Goal: Information Seeking & Learning: Check status

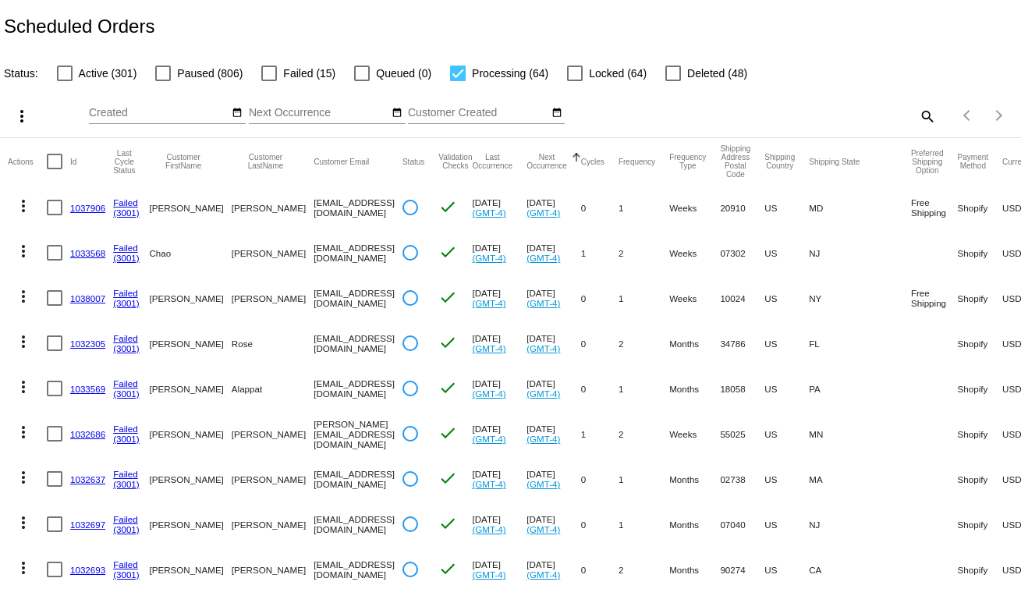
click at [277, 34] on div "Scheduled Orders" at bounding box center [510, 26] width 1021 height 53
click at [538, 16] on div "Scheduled Orders" at bounding box center [510, 26] width 1021 height 53
click at [64, 85] on div "more_vert Oct Jan Feb Mar Apr 1" at bounding box center [510, 110] width 1021 height 55
click at [65, 81] on div at bounding box center [65, 74] width 16 height 16
click at [65, 81] on input "Active (301)" at bounding box center [64, 81] width 1 height 1
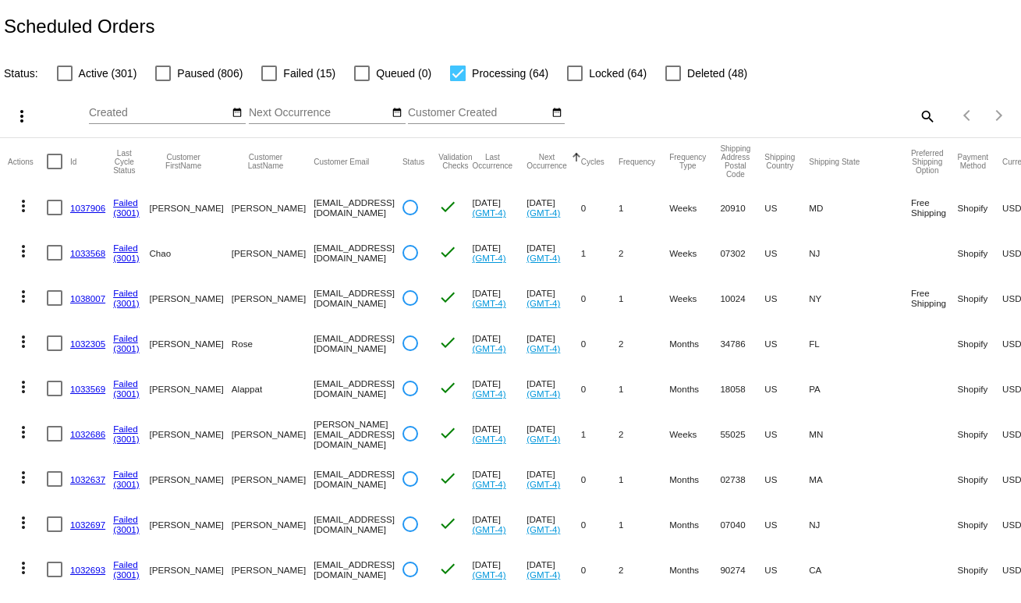
checkbox input "true"
click at [450, 75] on div at bounding box center [458, 74] width 16 height 16
click at [457, 81] on input "Processing (64)" at bounding box center [457, 81] width 1 height 1
checkbox input "false"
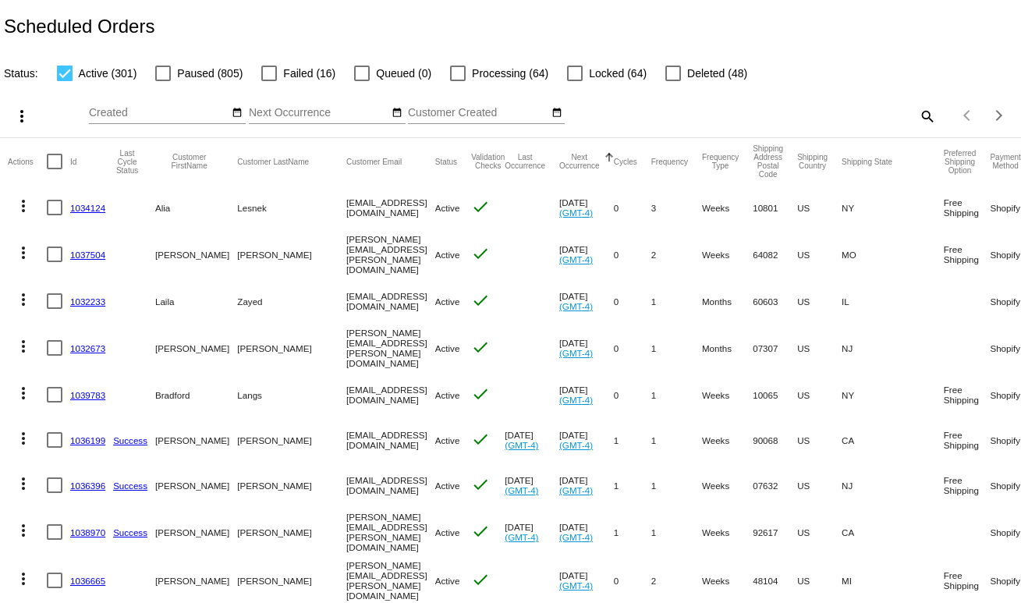
click at [392, 113] on mat-icon "date_range" at bounding box center [397, 113] width 11 height 12
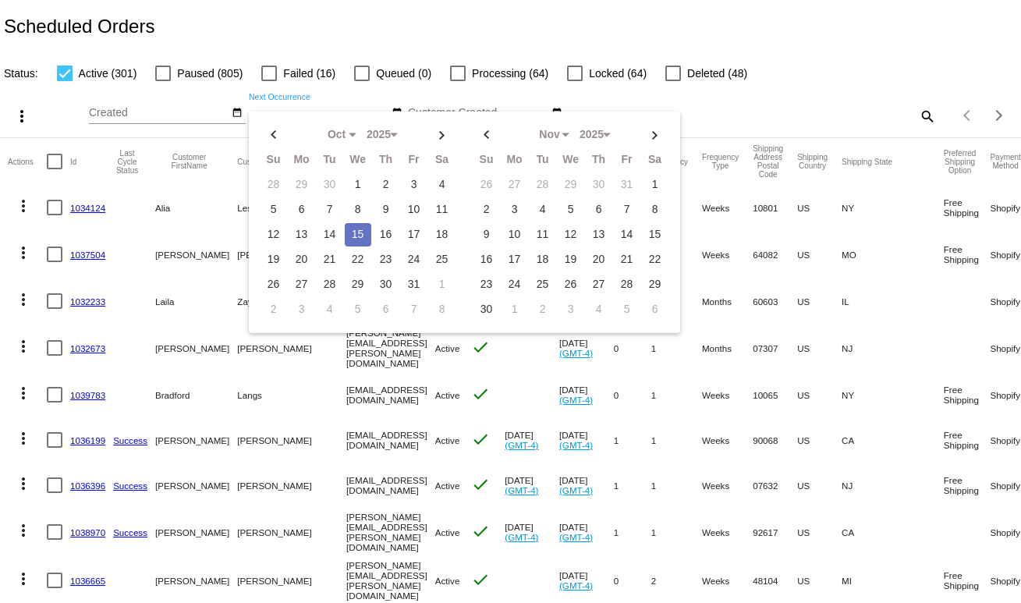
click at [354, 233] on td "15" at bounding box center [358, 234] width 27 height 23
type input "10/15/2025 - 10/15/2025"
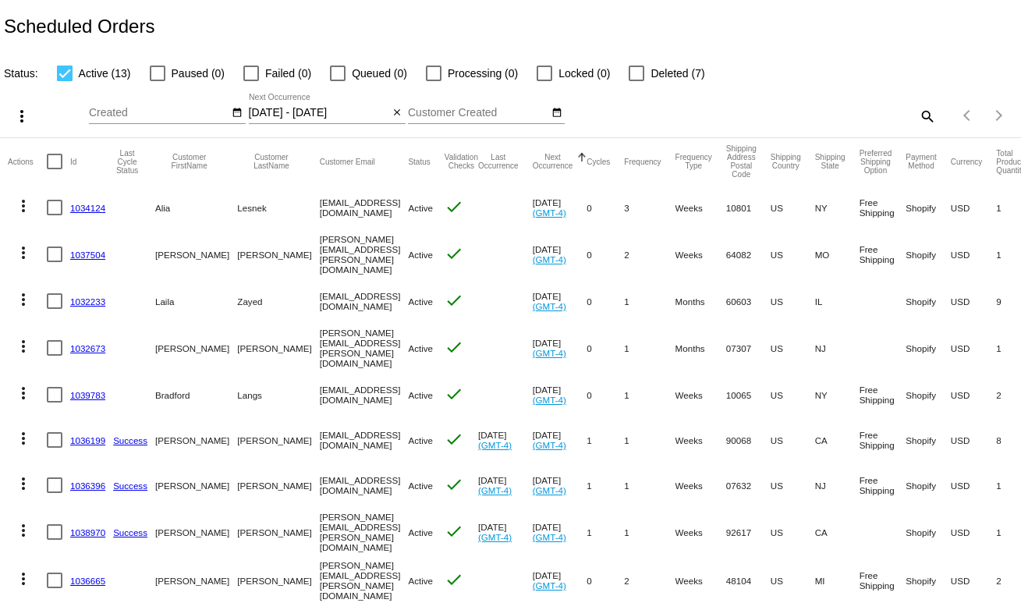
click at [392, 112] on mat-icon "close" at bounding box center [397, 113] width 11 height 12
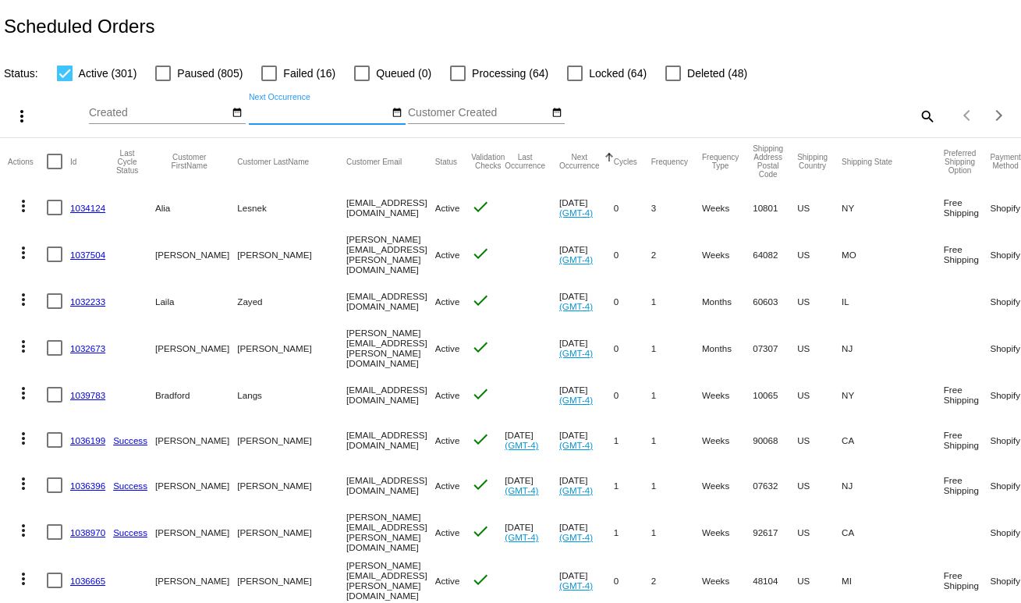
click at [392, 112] on mat-icon "date_range" at bounding box center [397, 113] width 11 height 12
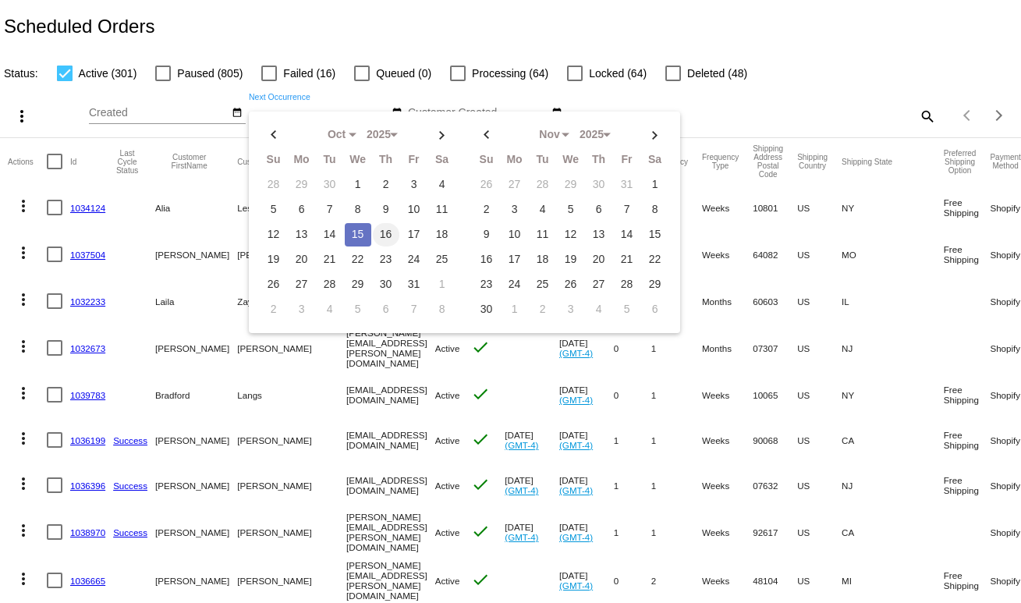
click at [375, 232] on td "16" at bounding box center [386, 234] width 27 height 23
type input "10/16/2025 - 10/16/2025"
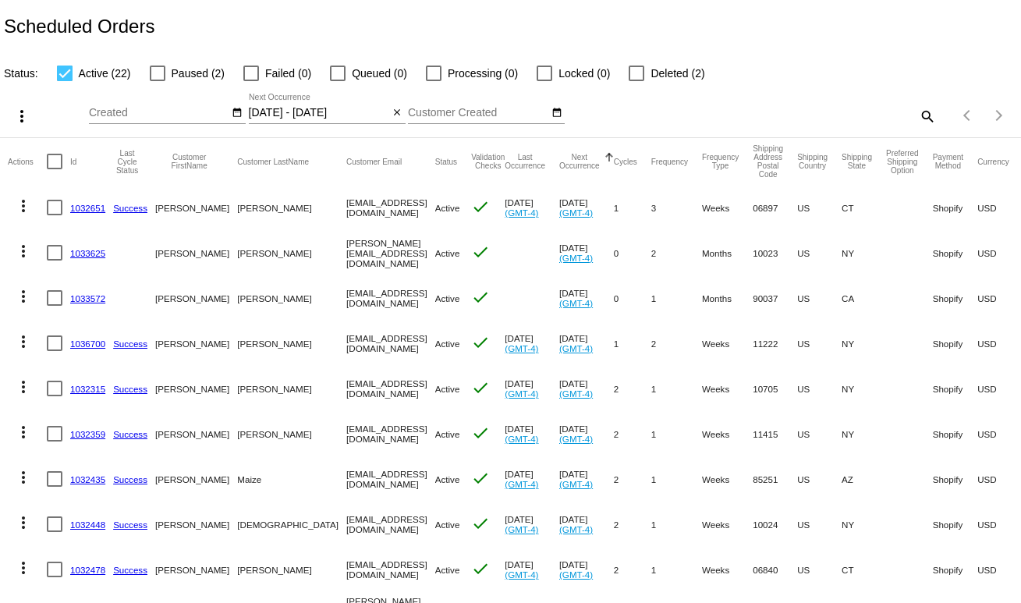
drag, startPoint x: 101, startPoint y: 71, endPoint x: 115, endPoint y: 78, distance: 15.7
click at [101, 71] on span "Active (22)" at bounding box center [105, 73] width 52 height 19
click at [65, 81] on input "Active (22)" at bounding box center [64, 81] width 1 height 1
checkbox input "false"
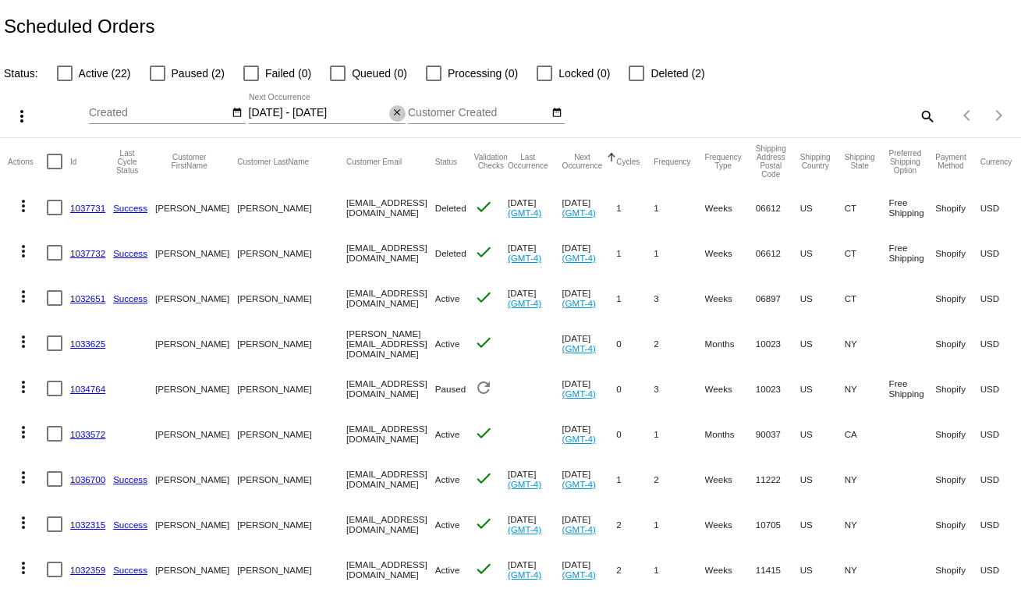
click at [398, 112] on mat-icon "close" at bounding box center [397, 113] width 11 height 12
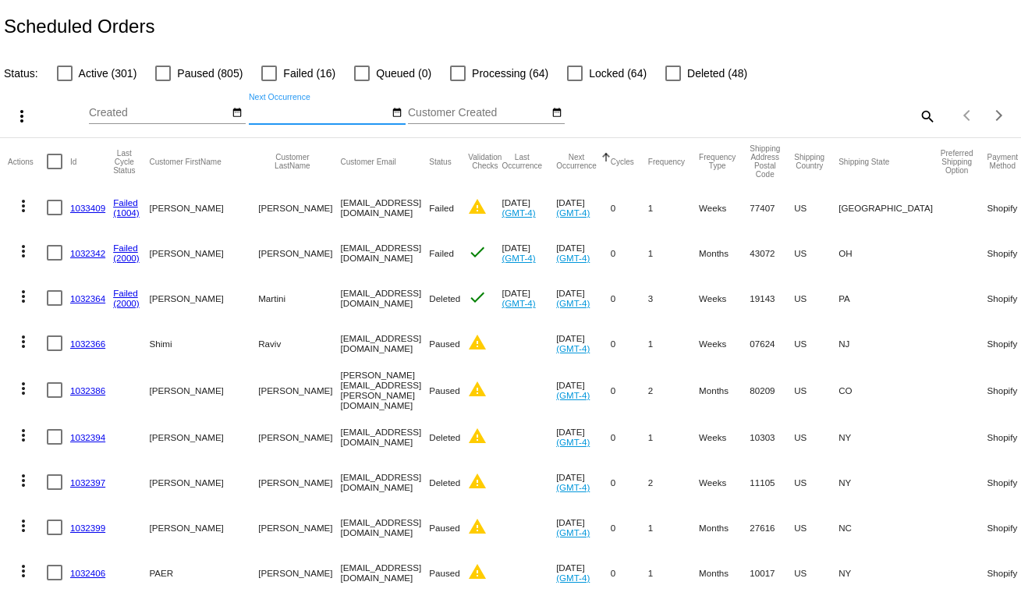
click at [237, 8] on div "Scheduled Orders" at bounding box center [510, 26] width 1021 height 53
click at [502, 150] on mat-header-cell "Last Occurrence" at bounding box center [529, 161] width 55 height 47
click at [525, 159] on div "Last Occurrence" at bounding box center [529, 161] width 55 height 17
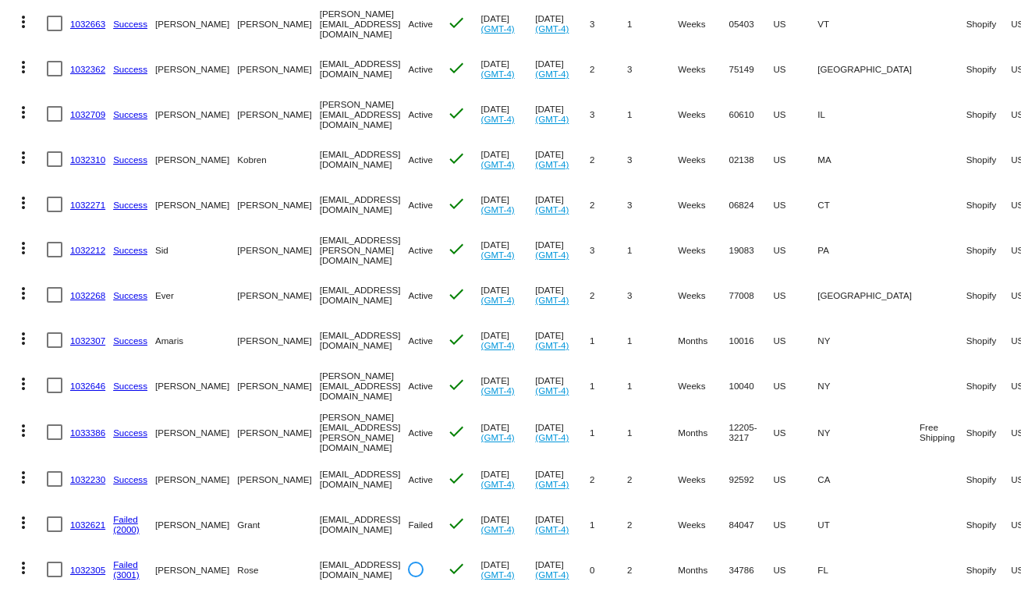
scroll to position [740, 0]
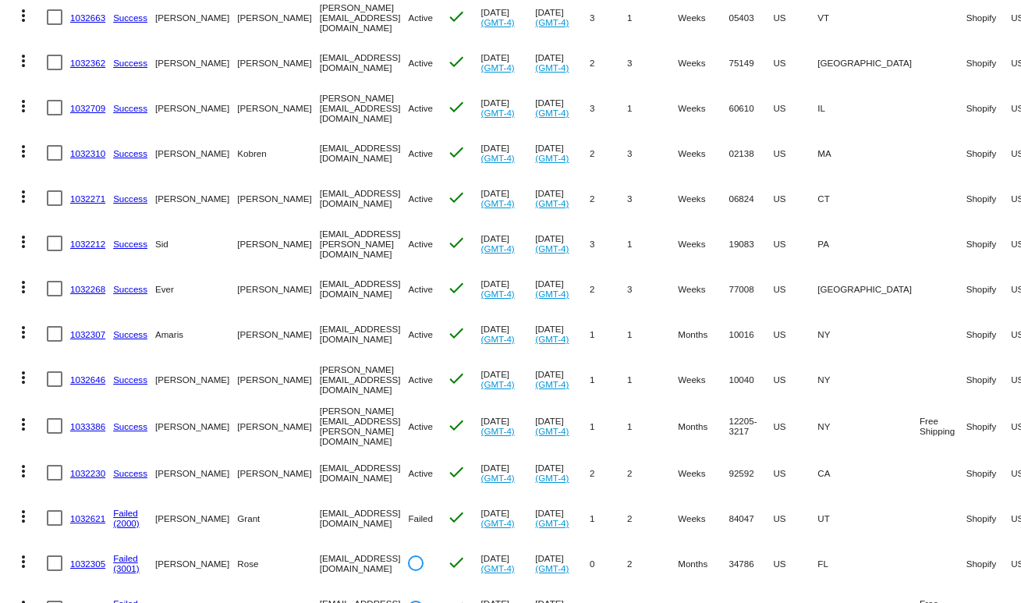
click at [52, 286] on div at bounding box center [55, 289] width 16 height 16
click at [54, 297] on input "checkbox" at bounding box center [54, 297] width 1 height 1
checkbox input "true"
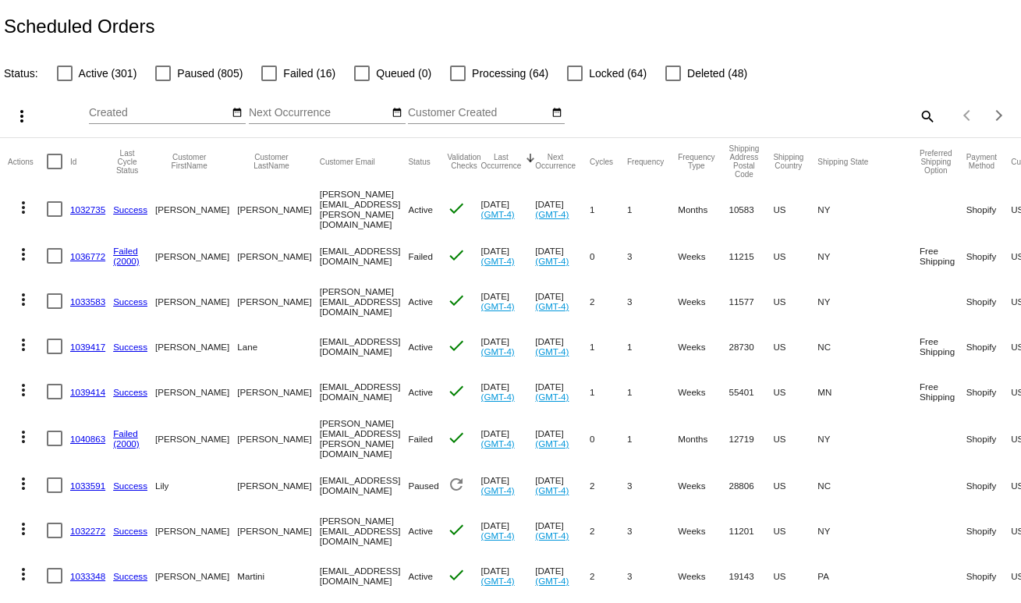
click at [48, 211] on div at bounding box center [55, 209] width 16 height 16
click at [52, 212] on div at bounding box center [55, 209] width 16 height 16
click at [52, 207] on div at bounding box center [55, 209] width 16 height 16
click at [54, 217] on input "checkbox" at bounding box center [54, 217] width 1 height 1
checkbox input "true"
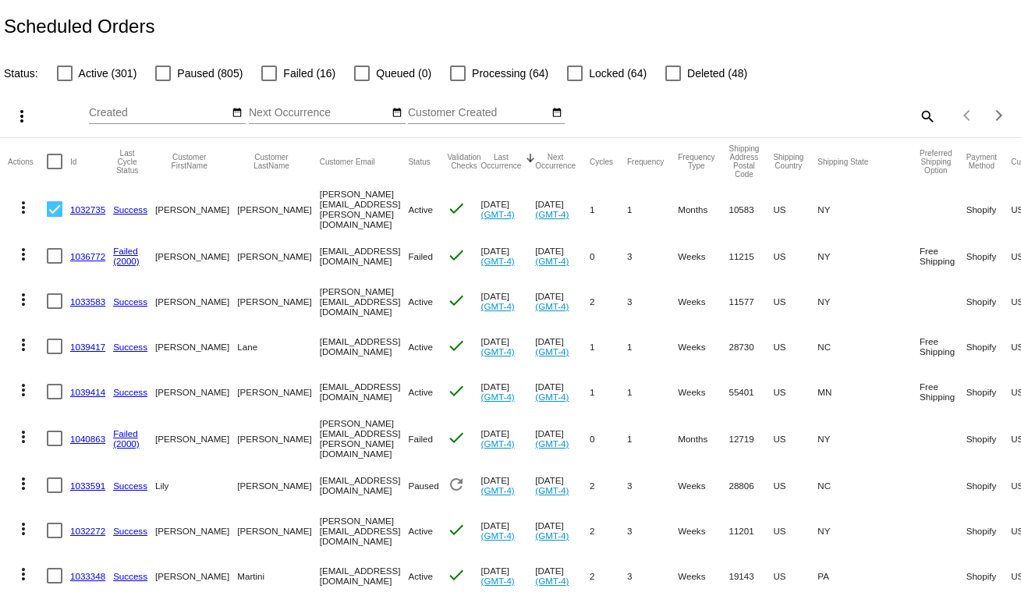
drag, startPoint x: 55, startPoint y: 258, endPoint x: 46, endPoint y: 285, distance: 28.1
click at [54, 259] on div at bounding box center [55, 256] width 16 height 16
click at [54, 264] on input "checkbox" at bounding box center [54, 264] width 1 height 1
checkbox input "true"
click at [54, 297] on div at bounding box center [55, 301] width 16 height 16
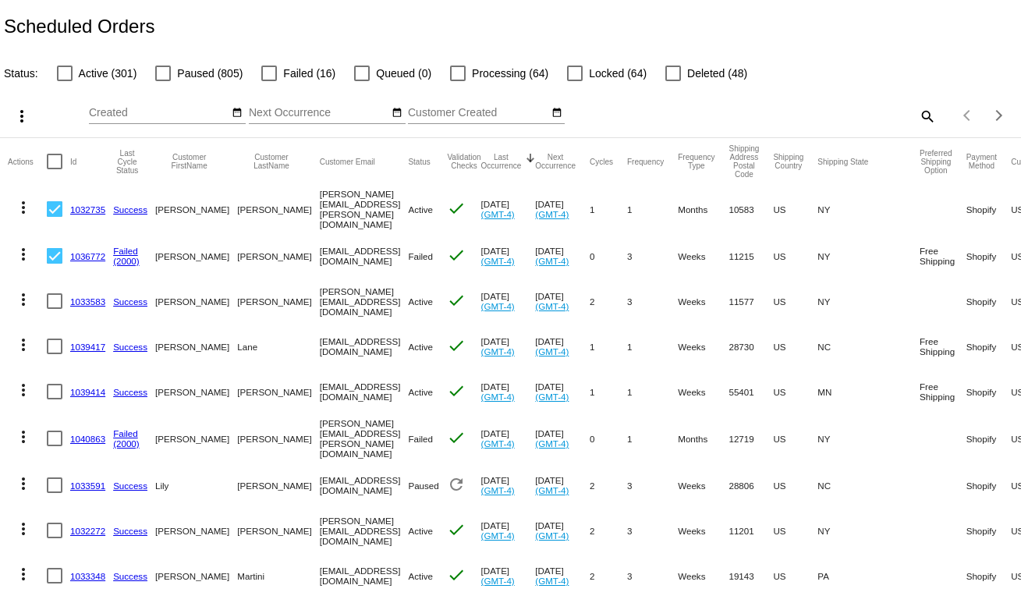
click at [54, 309] on input "checkbox" at bounding box center [54, 309] width 1 height 1
checkbox input "true"
click at [49, 339] on div at bounding box center [55, 347] width 16 height 16
click at [54, 354] on input "checkbox" at bounding box center [54, 354] width 1 height 1
checkbox input "true"
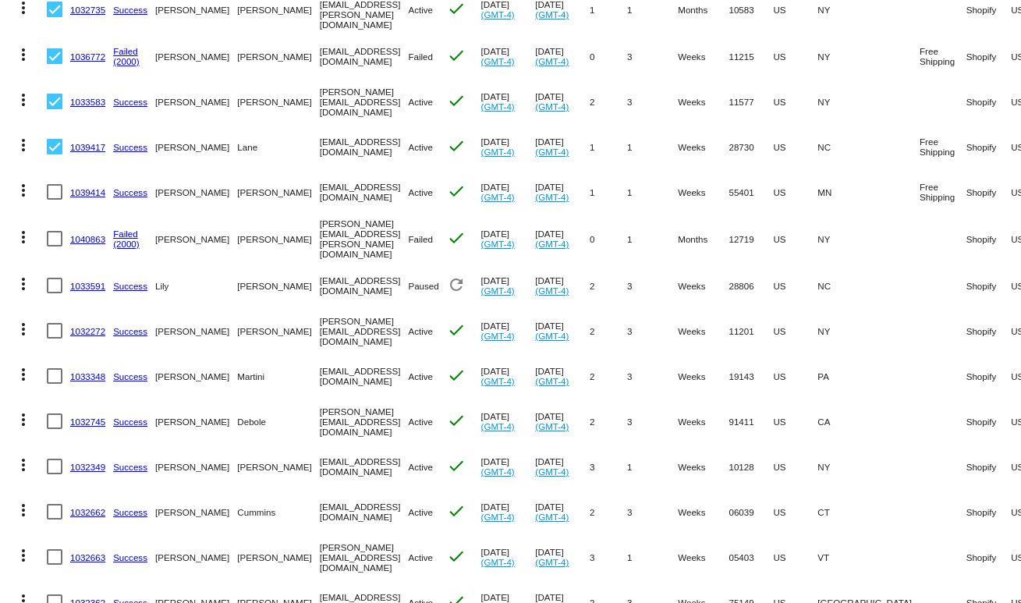
scroll to position [240, 0]
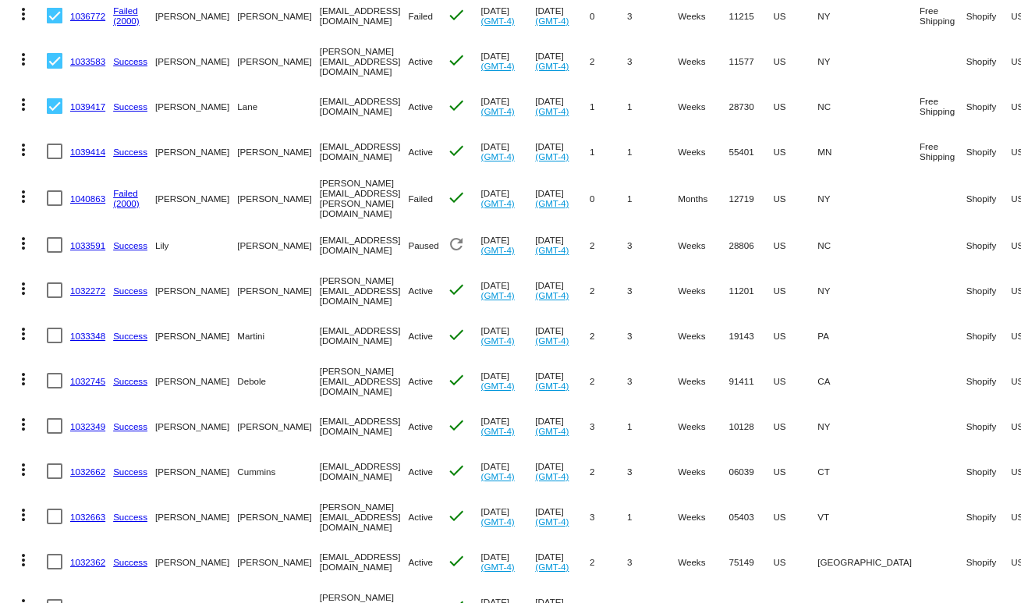
click at [50, 151] on div at bounding box center [55, 152] width 16 height 16
click at [54, 159] on input "checkbox" at bounding box center [54, 159] width 1 height 1
checkbox input "true"
click at [54, 190] on div at bounding box center [55, 198] width 16 height 16
click at [54, 206] on input "checkbox" at bounding box center [54, 206] width 1 height 1
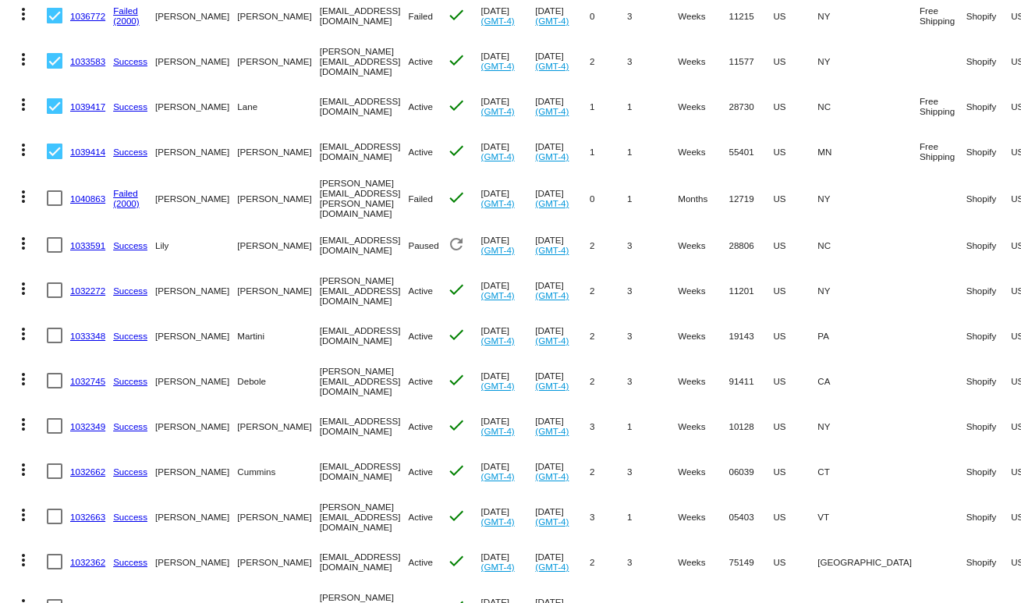
checkbox input "true"
drag, startPoint x: 56, startPoint y: 246, endPoint x: 74, endPoint y: 303, distance: 59.7
click at [55, 246] on div at bounding box center [55, 245] width 16 height 16
click at [55, 253] on input "checkbox" at bounding box center [54, 253] width 1 height 1
checkbox input "true"
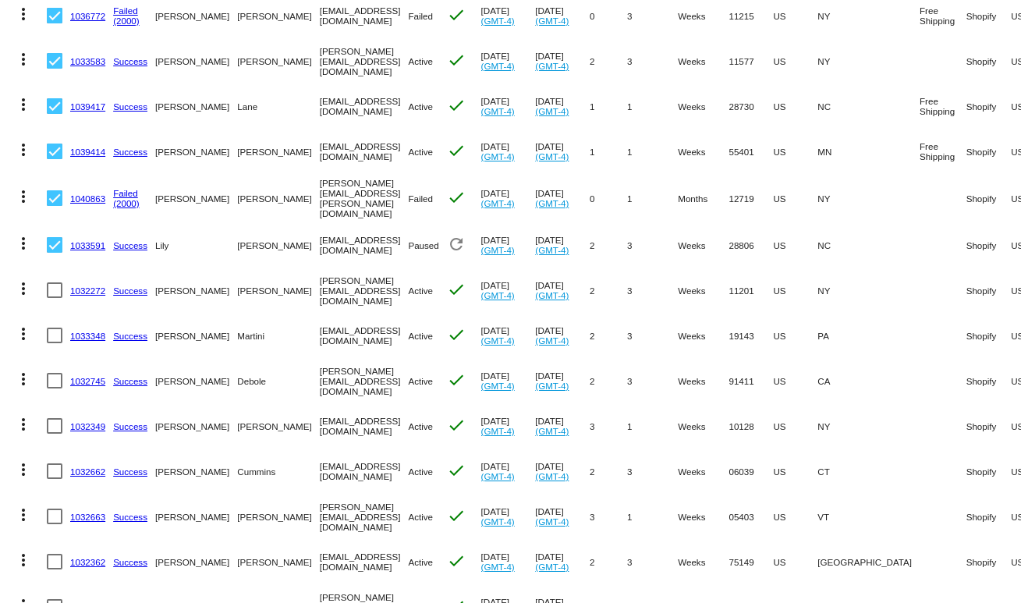
click at [59, 282] on div at bounding box center [55, 290] width 16 height 16
click at [55, 298] on input "checkbox" at bounding box center [54, 298] width 1 height 1
checkbox input "true"
click at [55, 330] on div at bounding box center [55, 336] width 16 height 16
click at [55, 343] on input "checkbox" at bounding box center [54, 343] width 1 height 1
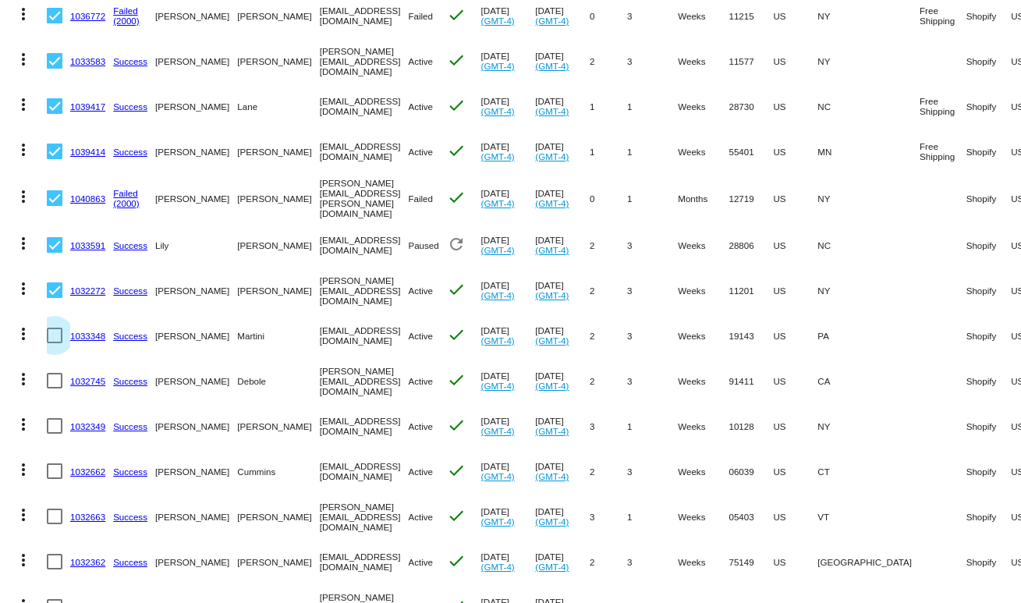
checkbox input "true"
click at [52, 379] on div at bounding box center [55, 381] width 16 height 16
click at [54, 389] on input "checkbox" at bounding box center [54, 389] width 1 height 1
checkbox input "true"
drag, startPoint x: 55, startPoint y: 424, endPoint x: 55, endPoint y: 453, distance: 28.9
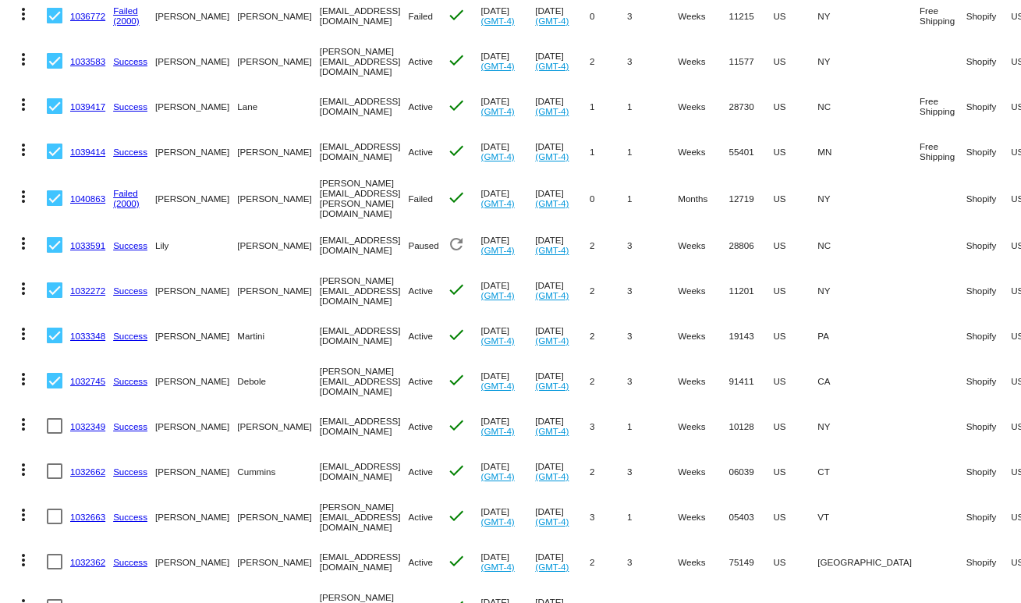
click at [53, 424] on div at bounding box center [55, 426] width 16 height 16
click at [54, 434] on input "checkbox" at bounding box center [54, 434] width 1 height 1
checkbox input "true"
drag, startPoint x: 56, startPoint y: 464, endPoint x: 54, endPoint y: 503, distance: 38.3
click at [55, 465] on div at bounding box center [55, 472] width 16 height 16
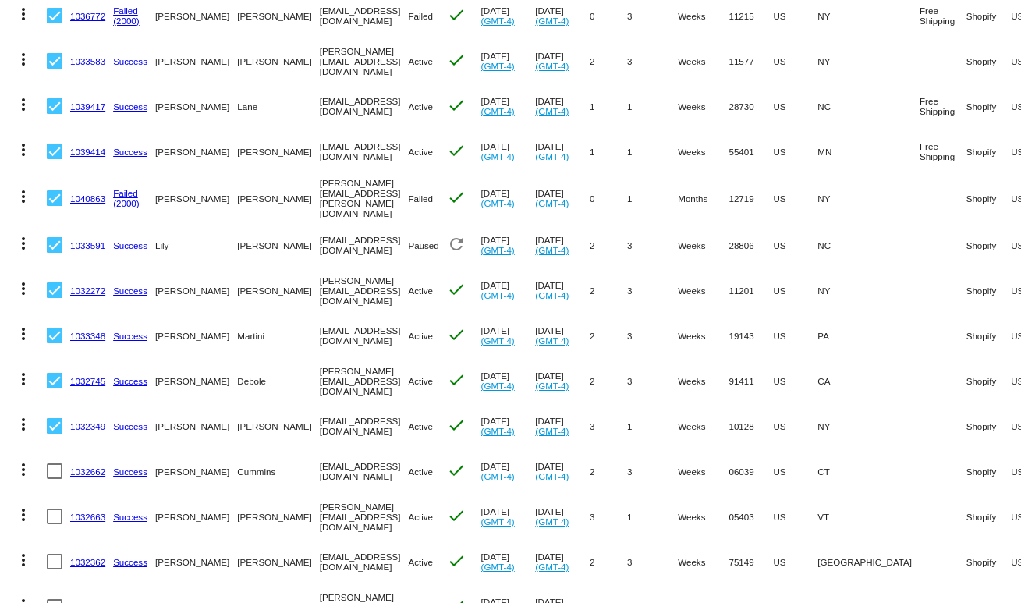
click at [55, 479] on input "checkbox" at bounding box center [54, 479] width 1 height 1
checkbox input "true"
click at [60, 519] on div at bounding box center [55, 517] width 16 height 16
click at [55, 524] on input "checkbox" at bounding box center [54, 524] width 1 height 1
checkbox input "true"
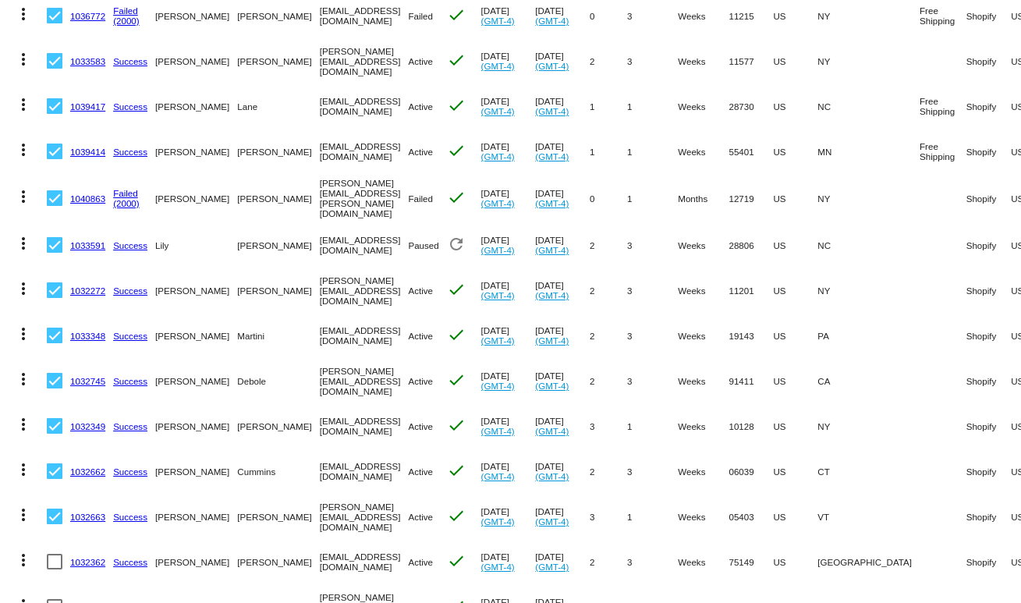
click at [55, 562] on div at bounding box center [55, 562] width 16 height 16
click at [55, 570] on input "checkbox" at bounding box center [54, 570] width 1 height 1
checkbox input "true"
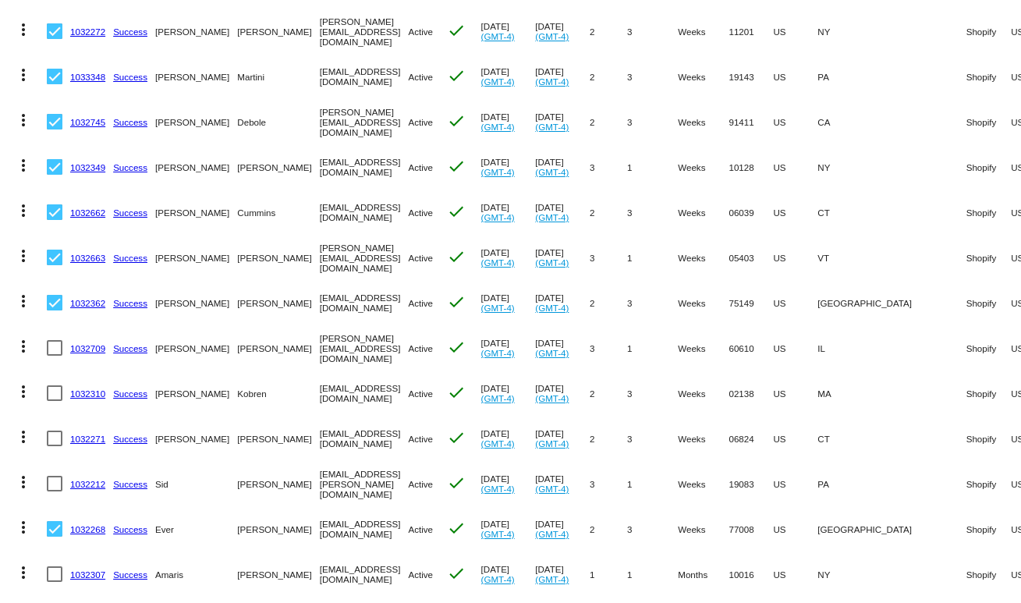
scroll to position [488, 0]
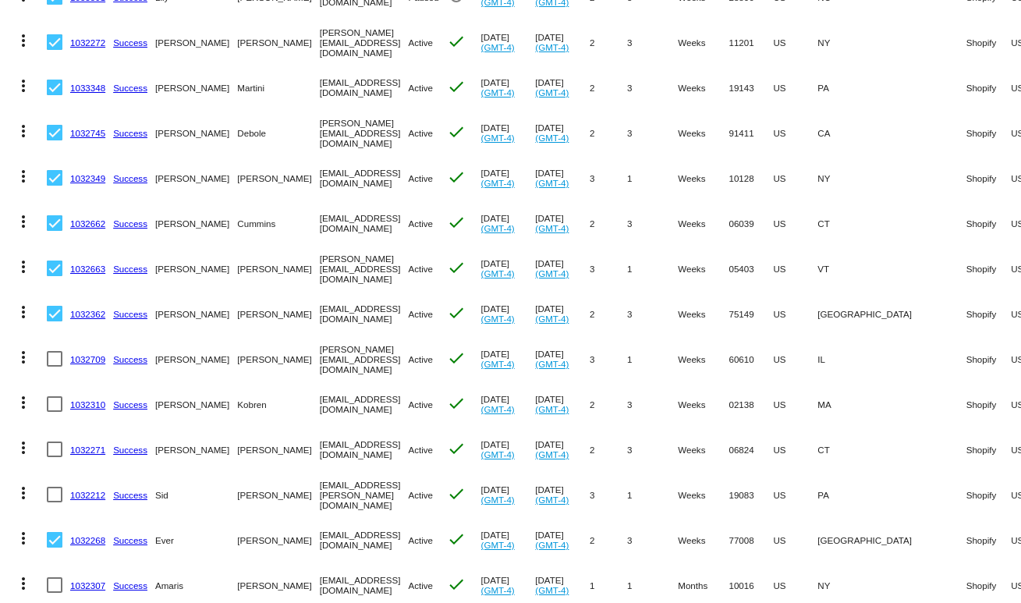
drag, startPoint x: 59, startPoint y: 489, endPoint x: 60, endPoint y: 475, distance: 14.1
click at [60, 491] on div at bounding box center [55, 495] width 16 height 16
click at [55, 503] on input "checkbox" at bounding box center [54, 503] width 1 height 1
checkbox input "true"
click at [54, 435] on mat-cell at bounding box center [58, 449] width 23 height 45
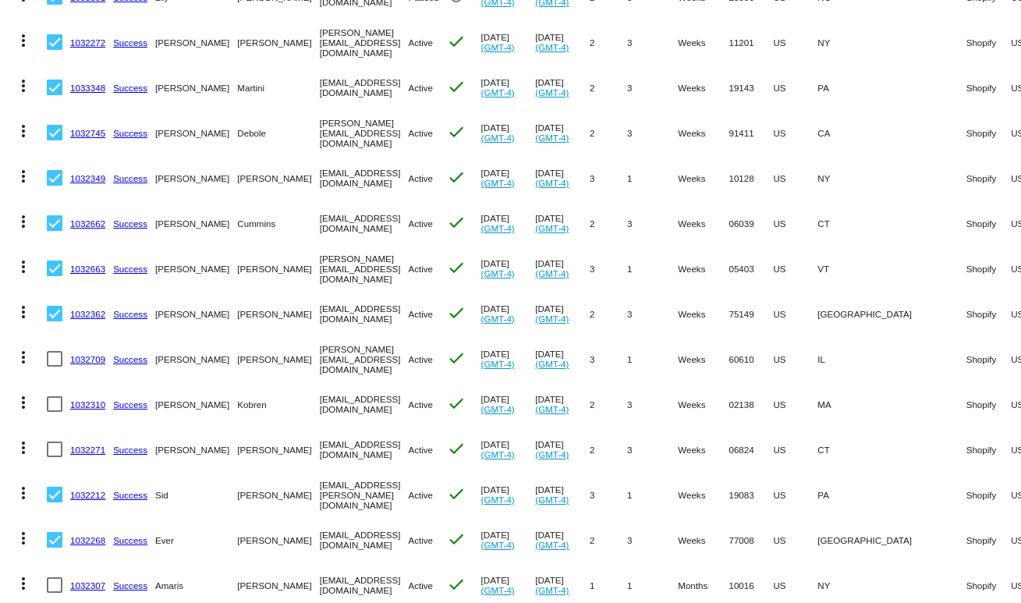
click at [56, 406] on div at bounding box center [55, 404] width 16 height 16
click at [55, 412] on input "checkbox" at bounding box center [54, 412] width 1 height 1
checkbox input "true"
click at [53, 446] on div at bounding box center [55, 450] width 16 height 16
click at [54, 457] on input "checkbox" at bounding box center [54, 457] width 1 height 1
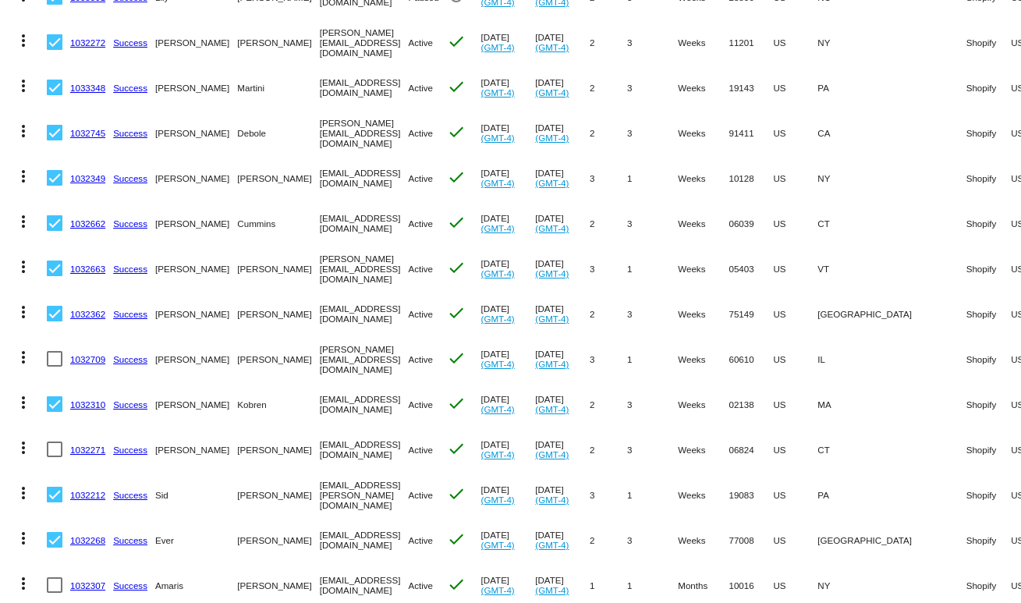
checkbox input "true"
click at [55, 352] on div at bounding box center [55, 359] width 16 height 16
click at [55, 367] on input "checkbox" at bounding box center [54, 367] width 1 height 1
checkbox input "true"
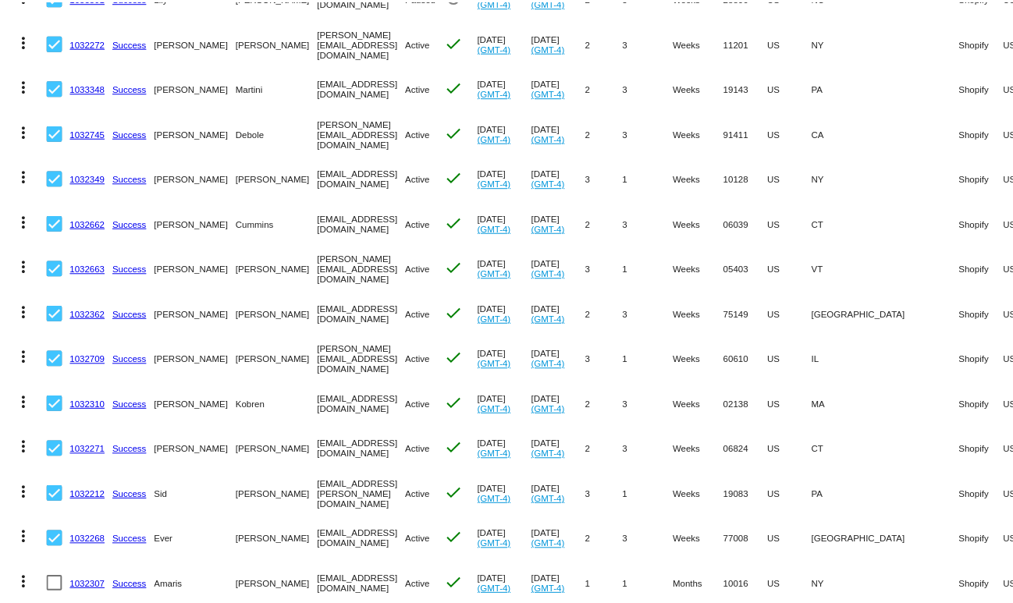
scroll to position [0, 0]
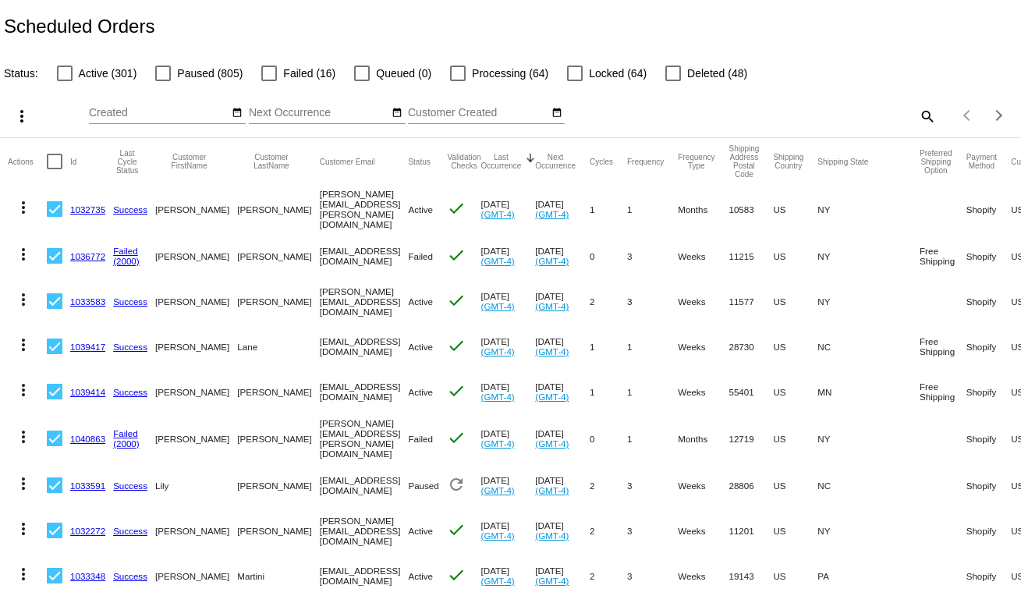
click at [27, 114] on mat-icon "more_vert" at bounding box center [21, 116] width 19 height 19
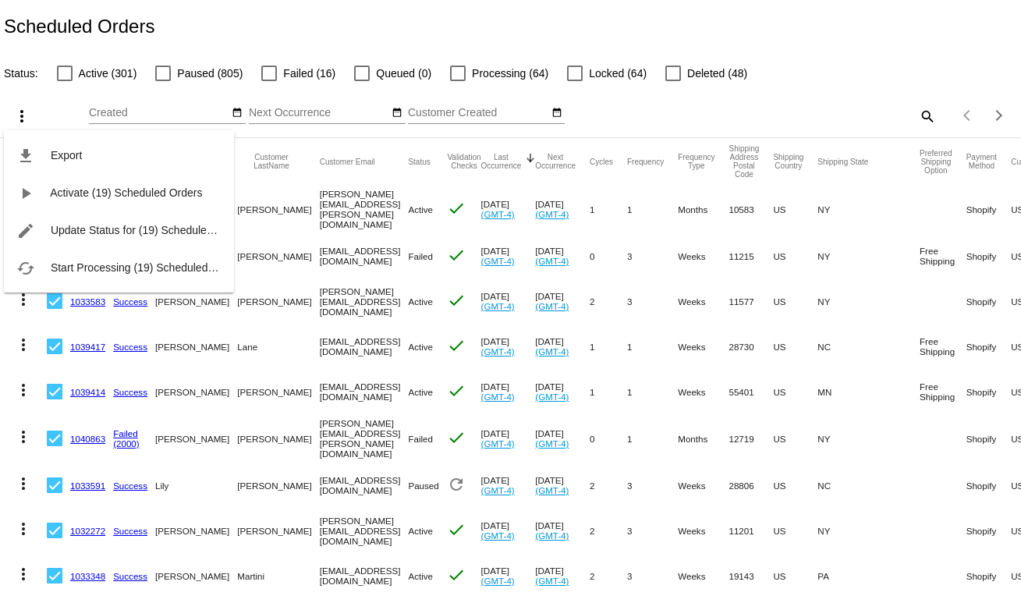
click at [564, 31] on div at bounding box center [510, 301] width 1021 height 603
click at [474, 73] on span "Processing (64)" at bounding box center [510, 73] width 76 height 19
click at [458, 81] on input "Processing (64)" at bounding box center [457, 81] width 1 height 1
checkbox input "true"
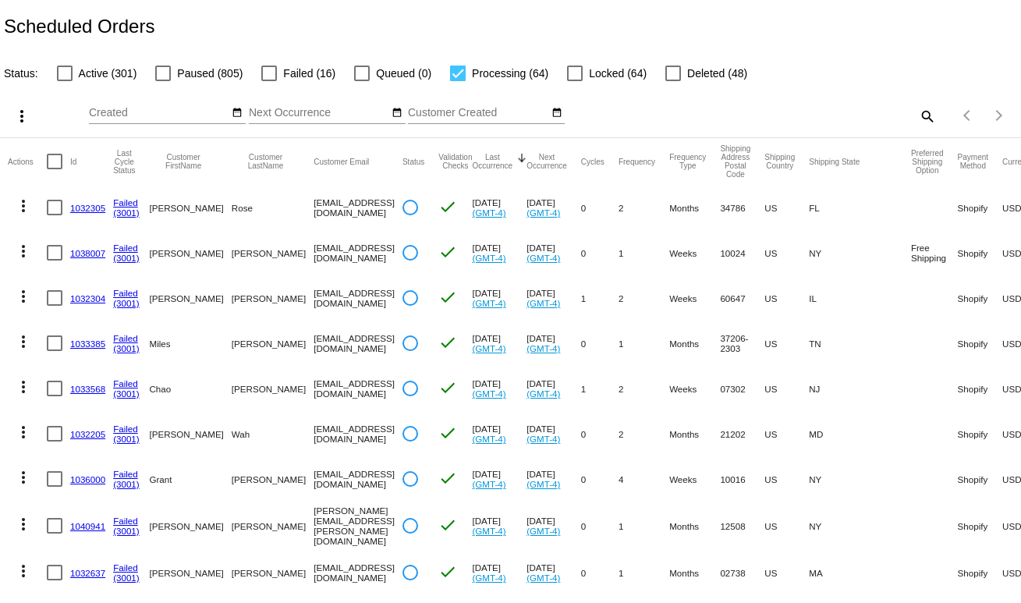
click at [87, 343] on link "1033385" at bounding box center [87, 344] width 35 height 10
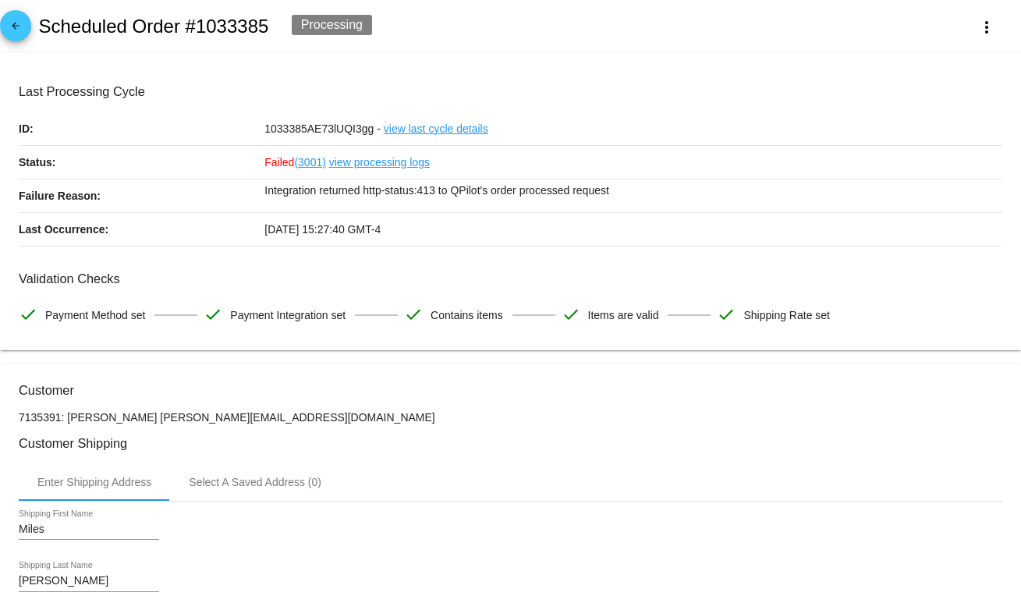
click at [257, 32] on h2 "Scheduled Order #1033385" at bounding box center [153, 27] width 230 height 22
copy h2 "1033385"
drag, startPoint x: 292, startPoint y: 421, endPoint x: 132, endPoint y: 417, distance: 160.0
click at [132, 417] on p "7135391: Miles Becker milesbecker@gmail.com" at bounding box center [511, 417] width 984 height 12
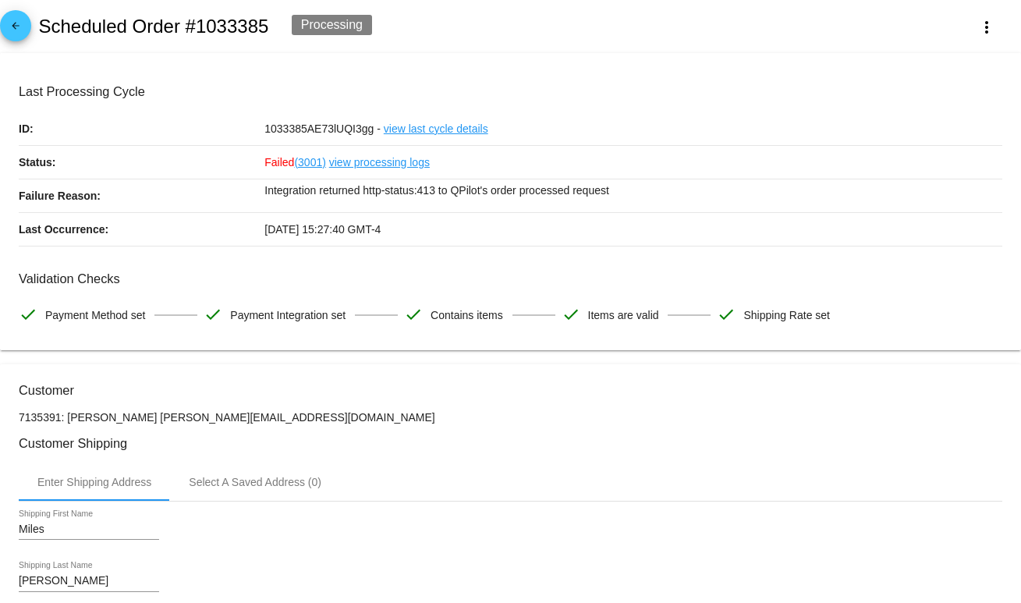
copy p "[EMAIL_ADDRESS][DOMAIN_NAME]"
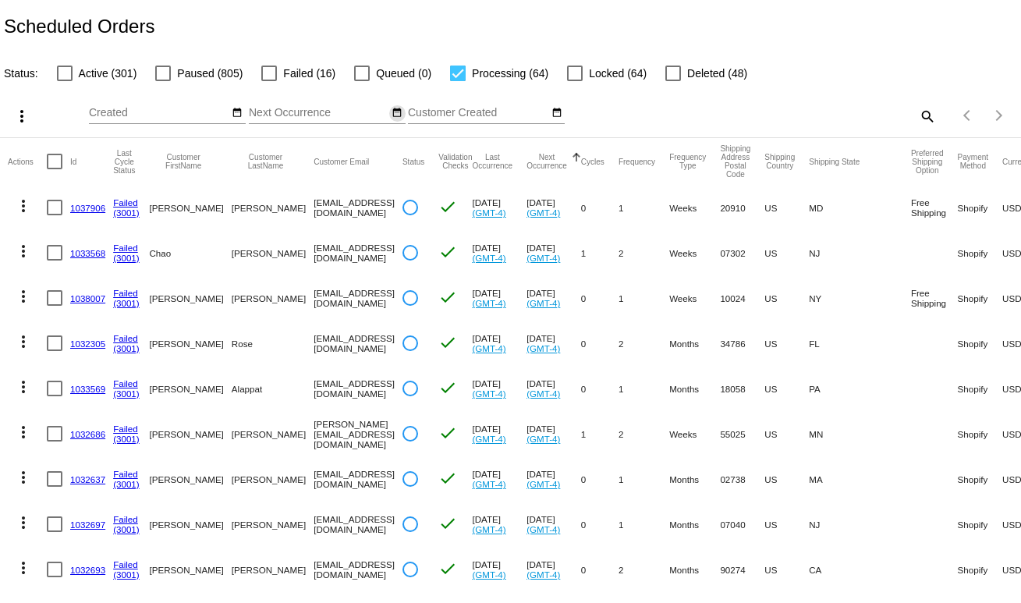
click at [392, 114] on mat-icon "date_range" at bounding box center [397, 113] width 11 height 12
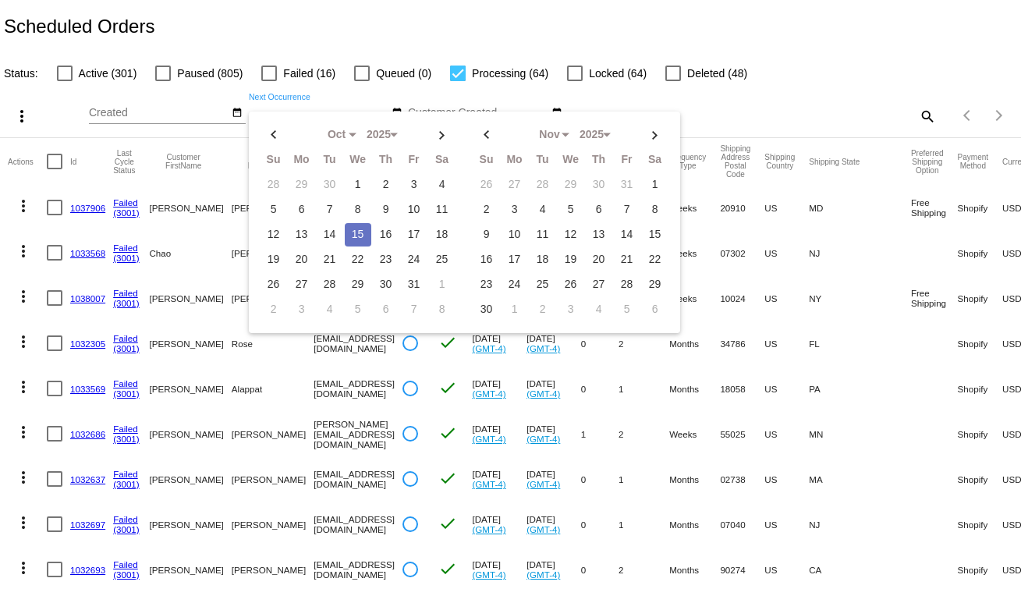
click at [356, 235] on td "15" at bounding box center [358, 234] width 27 height 23
drag, startPoint x: 356, startPoint y: 235, endPoint x: 346, endPoint y: 231, distance: 10.1
click at [352, 233] on td "15" at bounding box center [358, 234] width 27 height 23
type input "10/15/2025 - 10/15/2025"
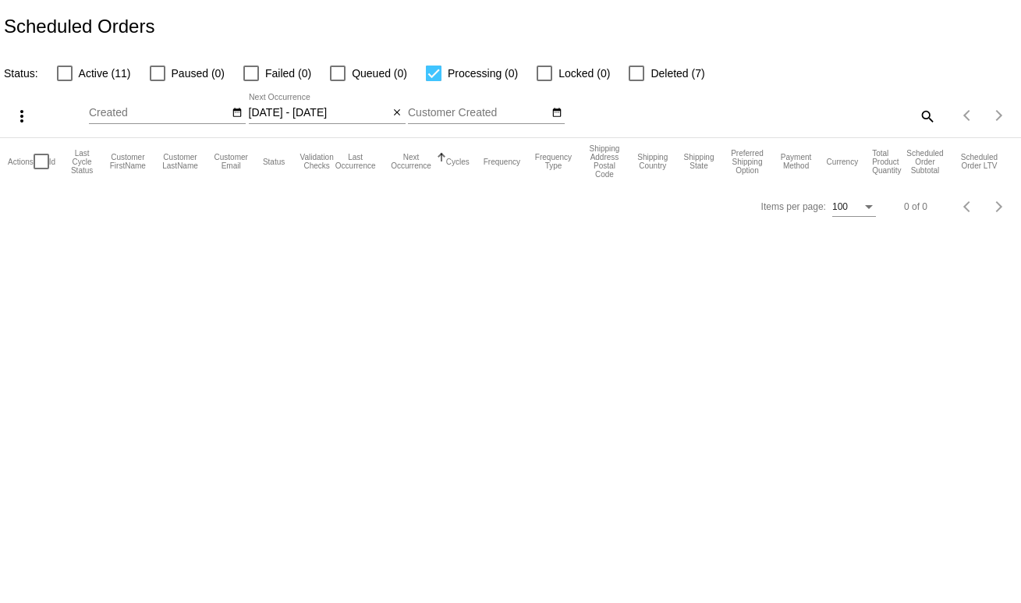
click at [76, 64] on label "Active (11)" at bounding box center [94, 73] width 74 height 19
click at [65, 81] on input "Active (11)" at bounding box center [64, 81] width 1 height 1
checkbox input "true"
click at [444, 76] on label "Processing (0)" at bounding box center [472, 73] width 92 height 19
click at [434, 81] on input "Processing (0)" at bounding box center [433, 81] width 1 height 1
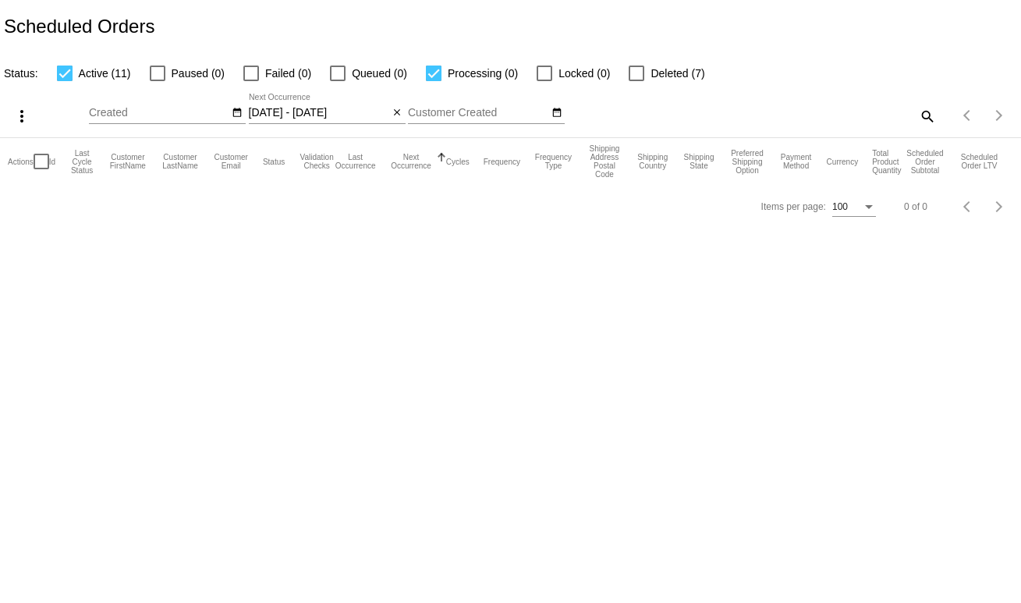
checkbox input "false"
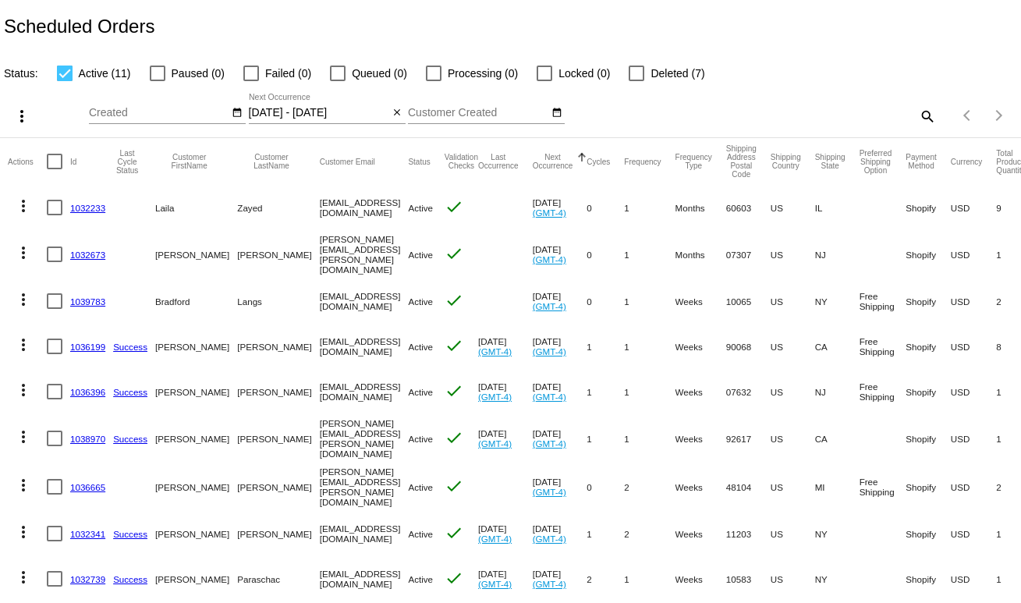
click at [918, 114] on mat-icon "search" at bounding box center [927, 116] width 19 height 24
click at [826, 119] on input "Search" at bounding box center [809, 113] width 254 height 12
paste input "1033568"
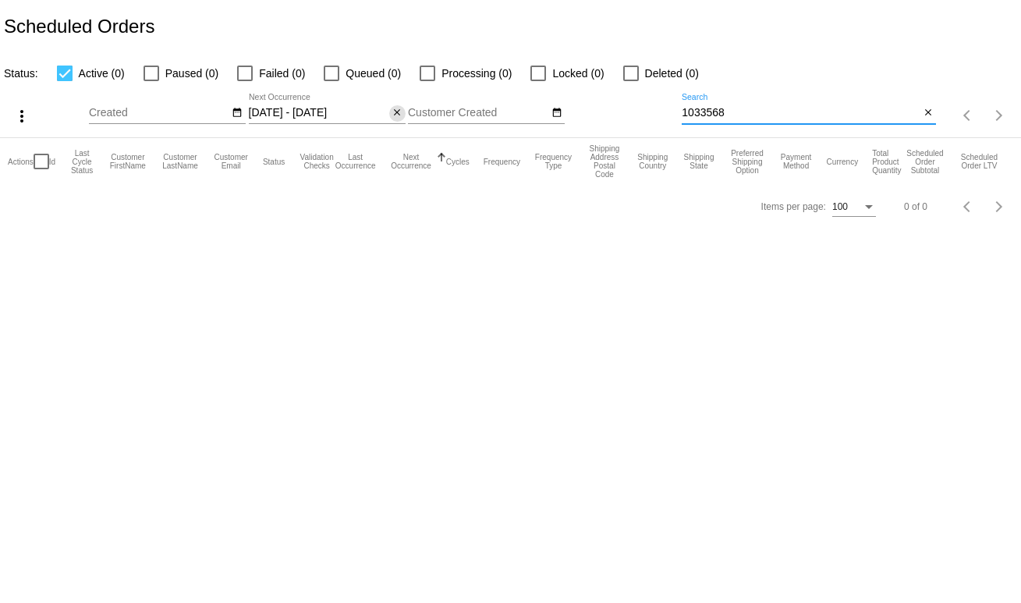
type input "1033568"
click at [403, 117] on button "close" at bounding box center [397, 113] width 16 height 16
click at [428, 72] on div at bounding box center [428, 74] width 16 height 16
click at [428, 81] on input "Processing (1)" at bounding box center [427, 81] width 1 height 1
checkbox input "true"
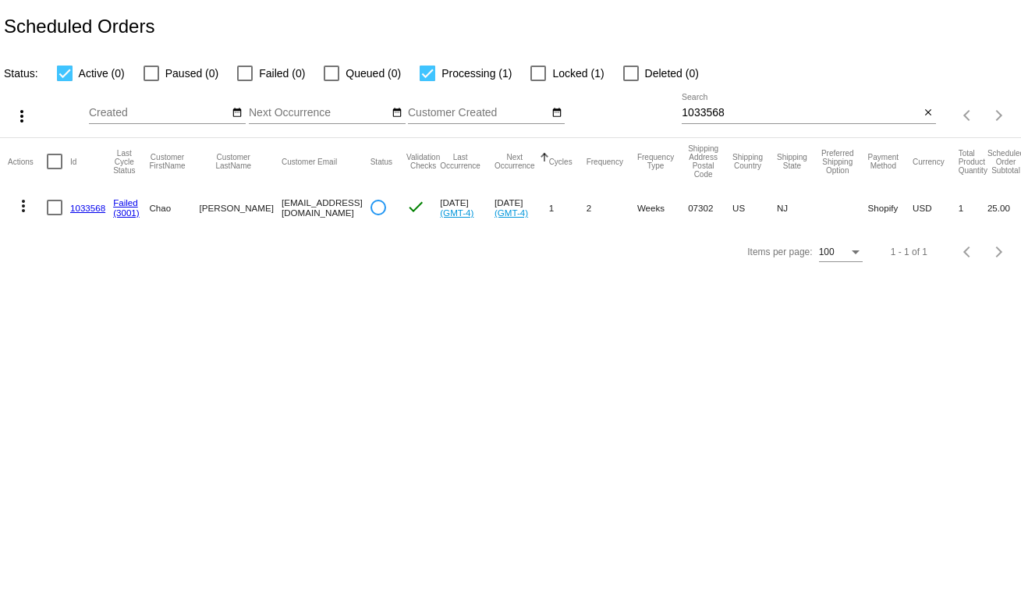
click at [720, 112] on input "1033568" at bounding box center [801, 113] width 238 height 12
click at [456, 37] on div "Scheduled Orders" at bounding box center [510, 26] width 1021 height 53
click at [87, 208] on link "1033568" at bounding box center [87, 208] width 35 height 10
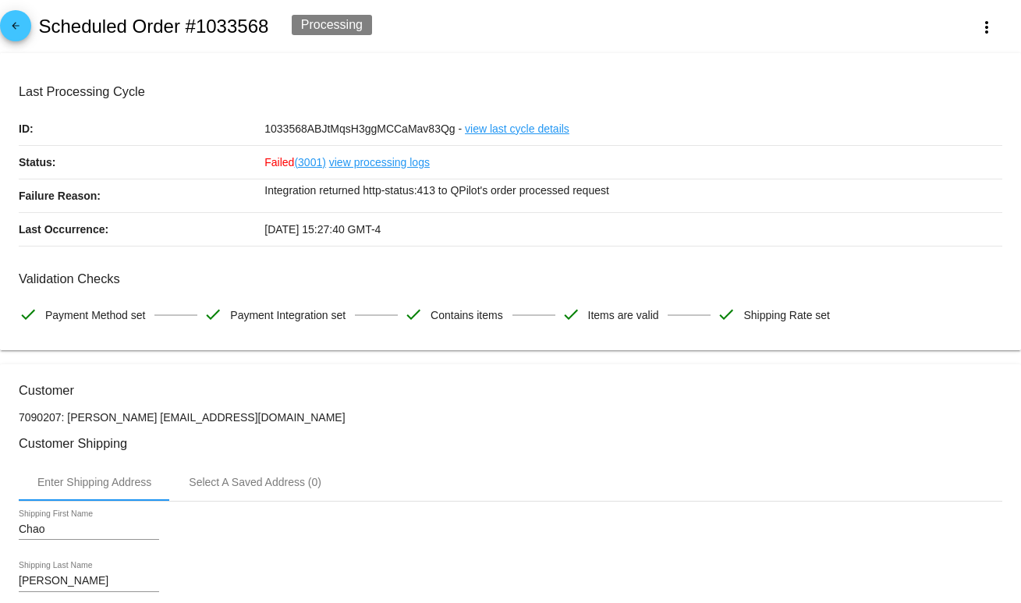
click at [350, 10] on div "arrow_back Scheduled Order #1033568 Processing more_vert" at bounding box center [510, 26] width 1021 height 53
drag, startPoint x: 350, startPoint y: 10, endPoint x: 663, endPoint y: 145, distance: 341.5
click at [352, 13] on div "arrow_back Scheduled Order #1033568 Processing more_vert" at bounding box center [510, 26] width 1021 height 53
click at [563, 137] on link "view last cycle details" at bounding box center [517, 128] width 105 height 33
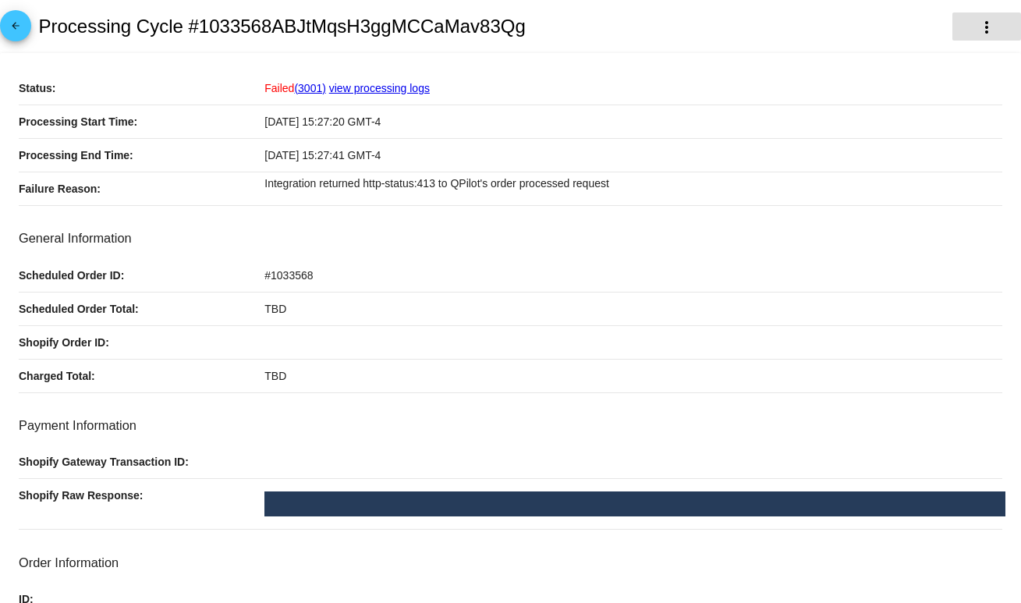
click at [978, 24] on mat-icon "more_vert" at bounding box center [987, 27] width 19 height 19
click at [789, 26] on div at bounding box center [510, 301] width 1021 height 603
drag, startPoint x: 806, startPoint y: 34, endPoint x: 731, endPoint y: 40, distance: 75.1
click at [804, 34] on div "arrow_back Processing Cycle #1033568ABJtMqsH3ggMCCaMav83Qg more_vert" at bounding box center [510, 26] width 1021 height 53
click at [49, 34] on h2 "Processing Cycle #1033568ABJtMqsH3ggMCCaMav83Qg" at bounding box center [281, 27] width 487 height 22
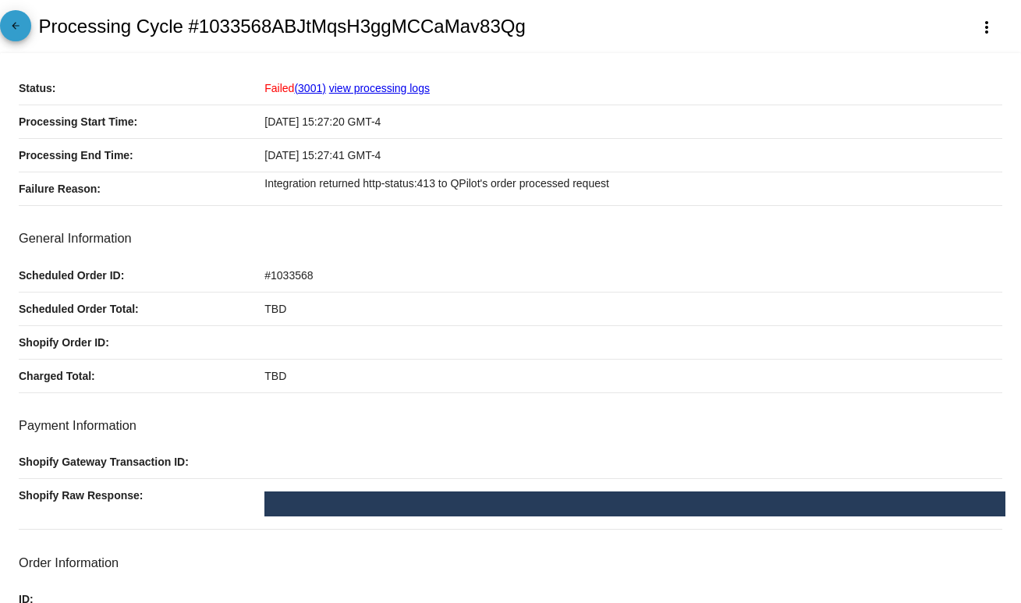
click at [23, 33] on mat-icon "arrow_back" at bounding box center [15, 29] width 19 height 19
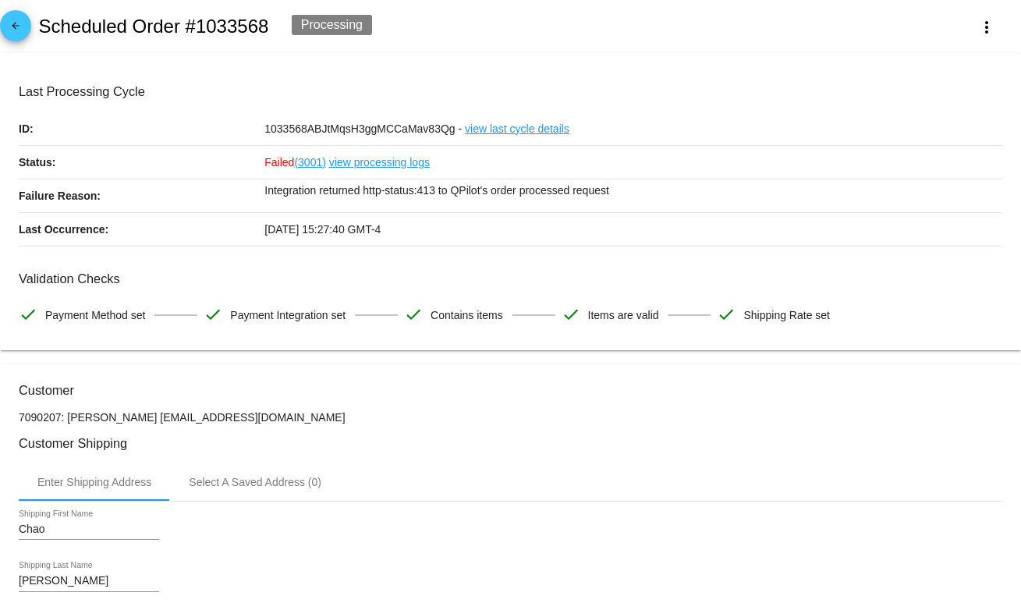
click at [538, 14] on div "arrow_back Scheduled Order #1033568 Processing more_vert" at bounding box center [510, 26] width 1021 height 53
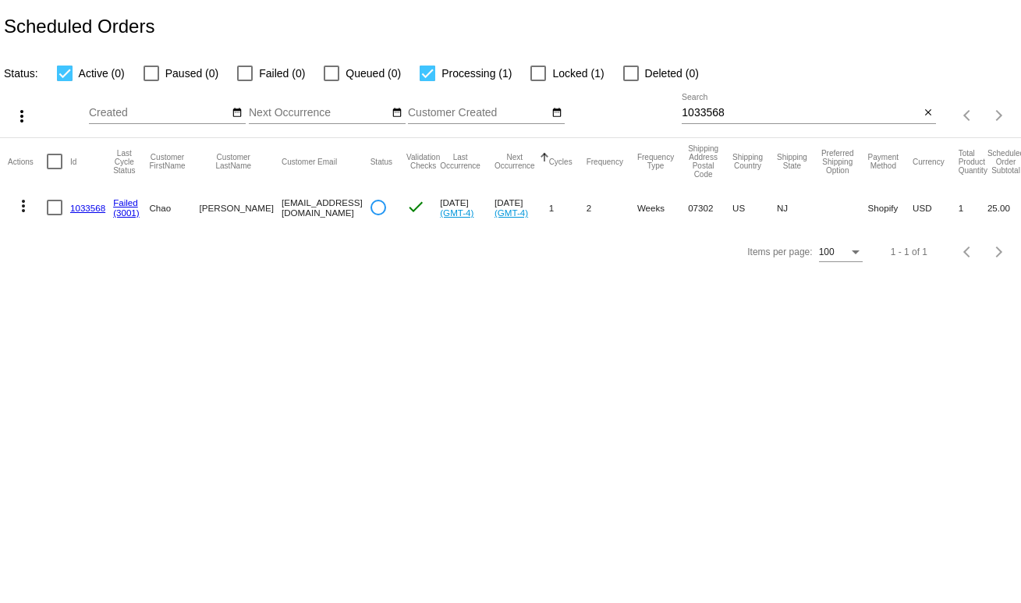
click at [733, 106] on div "1033568 Search" at bounding box center [801, 109] width 238 height 30
paste input "5"
type input "1033558"
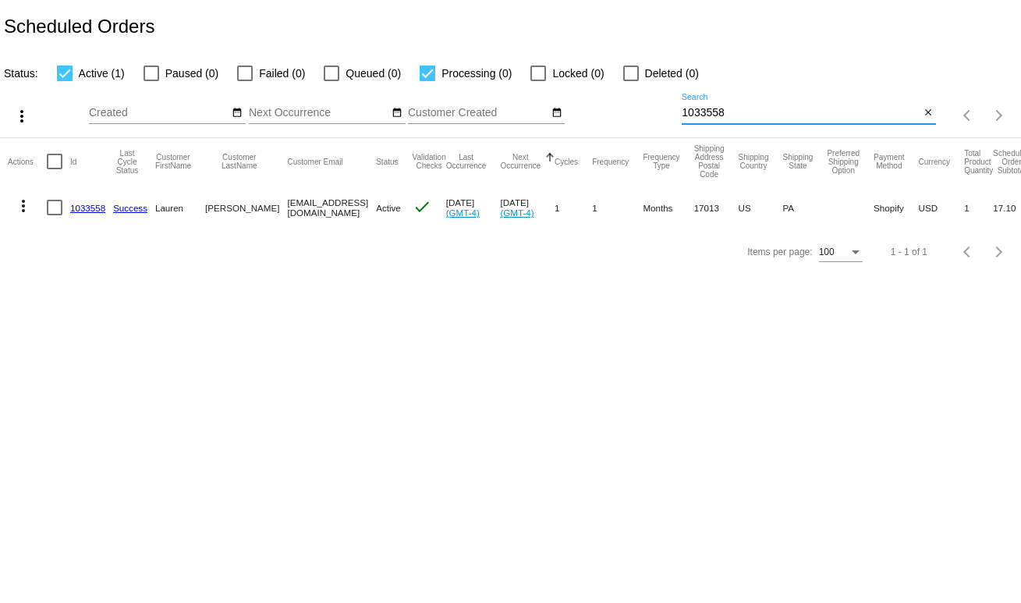
click at [82, 212] on link "1033558" at bounding box center [87, 208] width 35 height 10
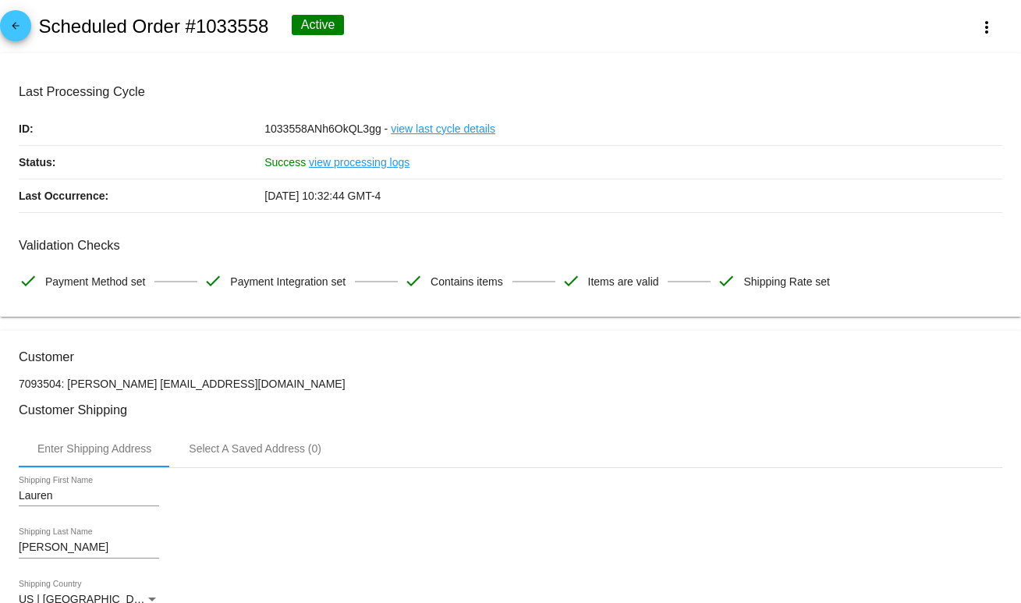
drag, startPoint x: 314, startPoint y: 401, endPoint x: 126, endPoint y: 385, distance: 188.7
drag, startPoint x: 130, startPoint y: 385, endPoint x: 136, endPoint y: 392, distance: 8.8
click at [131, 386] on p "7093504: Lauren Hulmes laurenhulmes1999@gmail.com" at bounding box center [511, 384] width 984 height 12
click at [142, 389] on p "7093504: Lauren Hulmes laurenhulmes1999@gmail.com" at bounding box center [511, 384] width 984 height 12
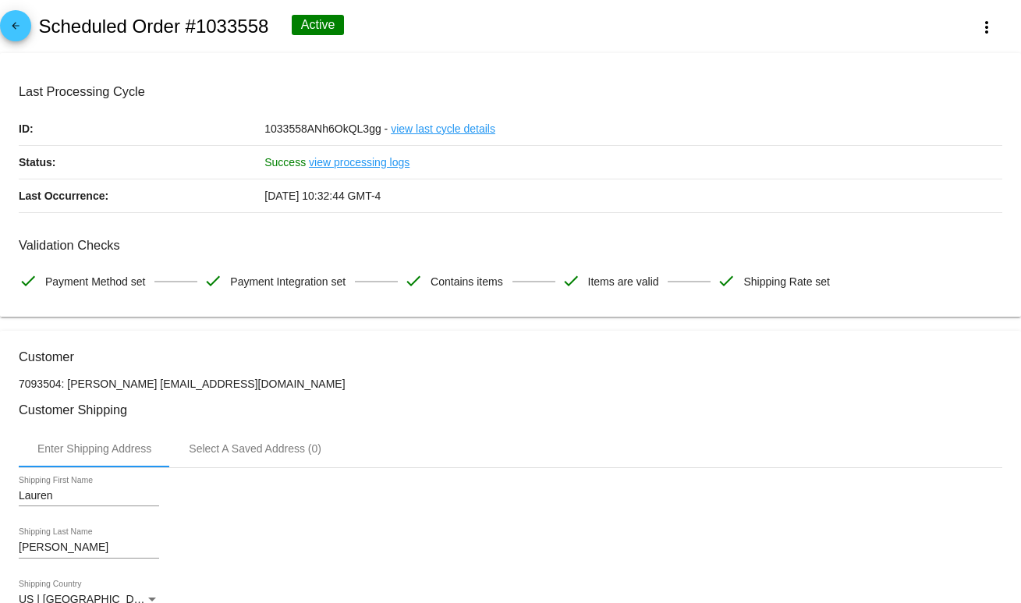
drag, startPoint x: 140, startPoint y: 386, endPoint x: 298, endPoint y: 376, distance: 158.7
copy p "laurenhulmes1999@gmail.com"
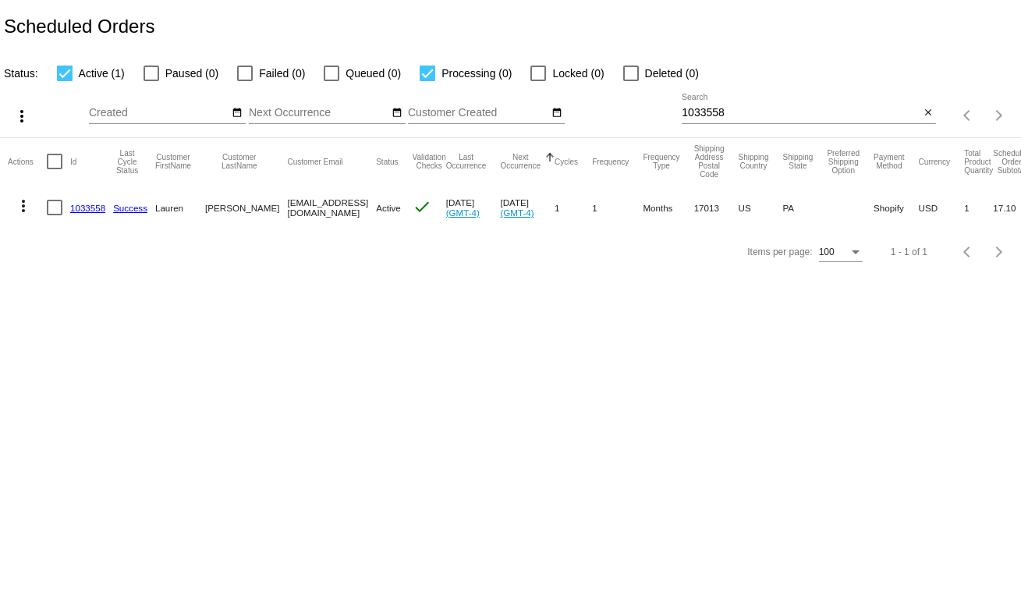
click at [770, 123] on app-dashboard-scheduled-orders "Scheduled Orders Status: Active (1) Paused (0) Failed (0) Queued (0) Processing…" at bounding box center [510, 137] width 1021 height 274
click at [737, 122] on div "1033558 Search" at bounding box center [801, 109] width 238 height 30
click at [737, 114] on input "1033558" at bounding box center [801, 113] width 238 height 12
paste input "[EMAIL_ADDRESS][DOMAIN_NAME]"
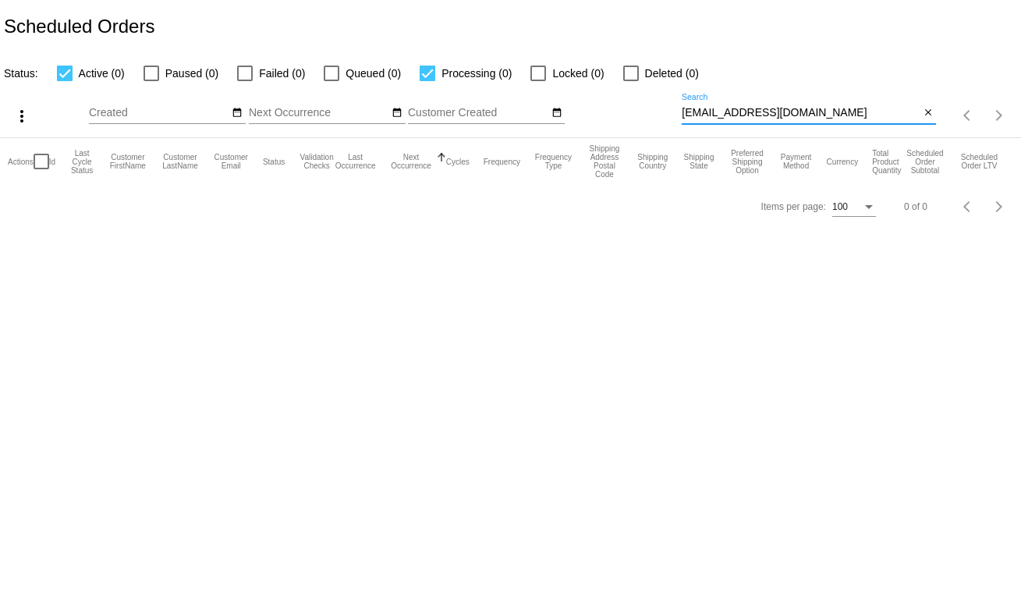
type input "[EMAIL_ADDRESS][DOMAIN_NAME]"
click at [931, 109] on mat-icon "close" at bounding box center [928, 113] width 11 height 12
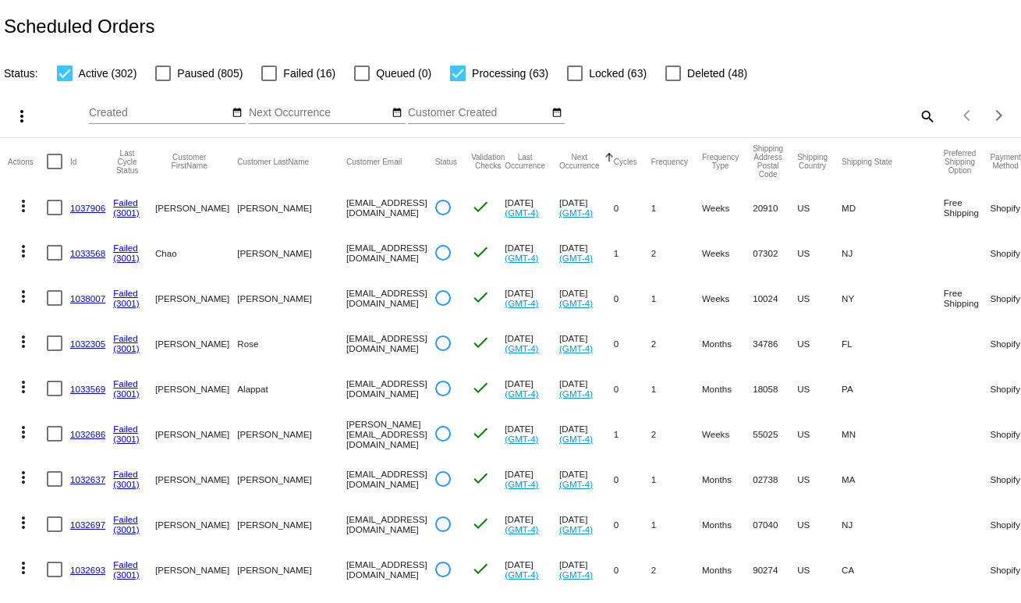
click at [918, 119] on mat-icon "search" at bounding box center [927, 116] width 19 height 24
click at [858, 118] on input "Search" at bounding box center [809, 113] width 254 height 12
paste input "[DOMAIN_NAME][EMAIL_ADDRESS][DOMAIN_NAME]"
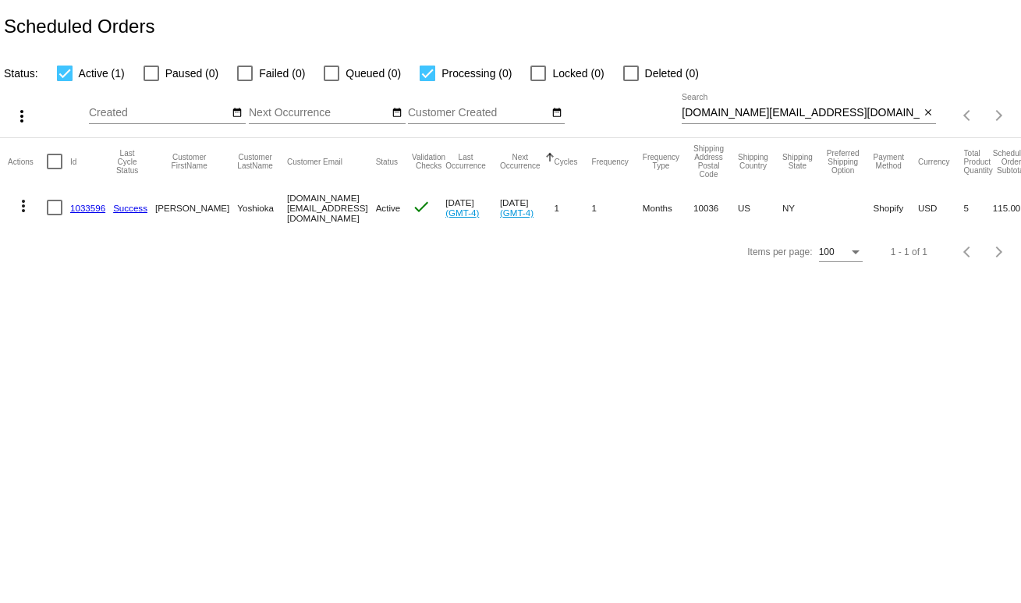
click at [715, 110] on input "[DOMAIN_NAME][EMAIL_ADDRESS][DOMAIN_NAME]" at bounding box center [801, 113] width 238 height 12
paste input "danielrdeleo"
type input "[EMAIL_ADDRESS][DOMAIN_NAME]"
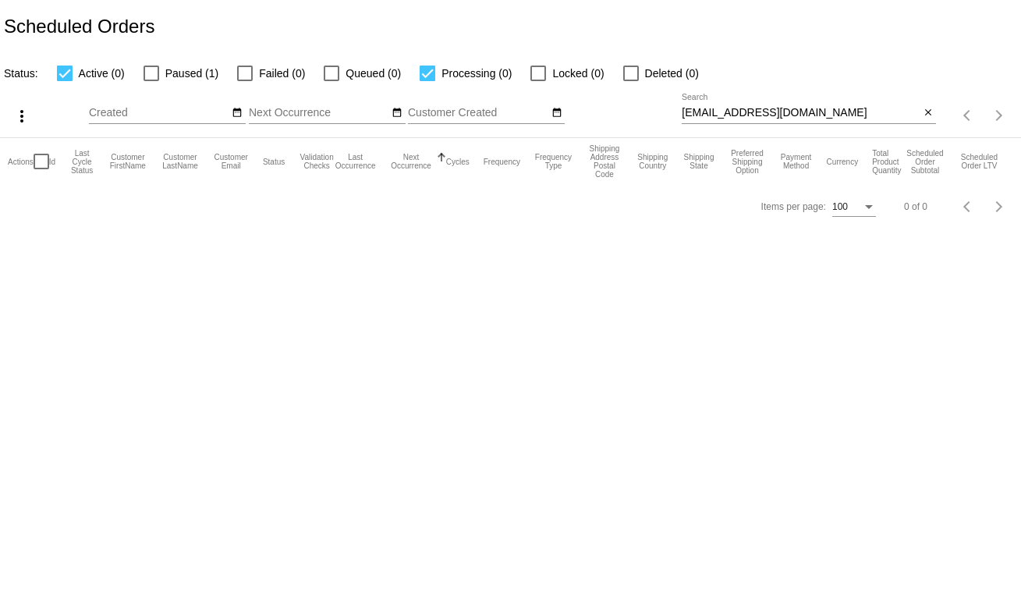
click at [158, 229] on div "Items per page: 100 0 of 0" at bounding box center [510, 207] width 1021 height 44
click at [919, 115] on input "[EMAIL_ADDRESS][DOMAIN_NAME]" at bounding box center [801, 113] width 238 height 12
click at [929, 115] on mat-icon "close" at bounding box center [928, 113] width 11 height 12
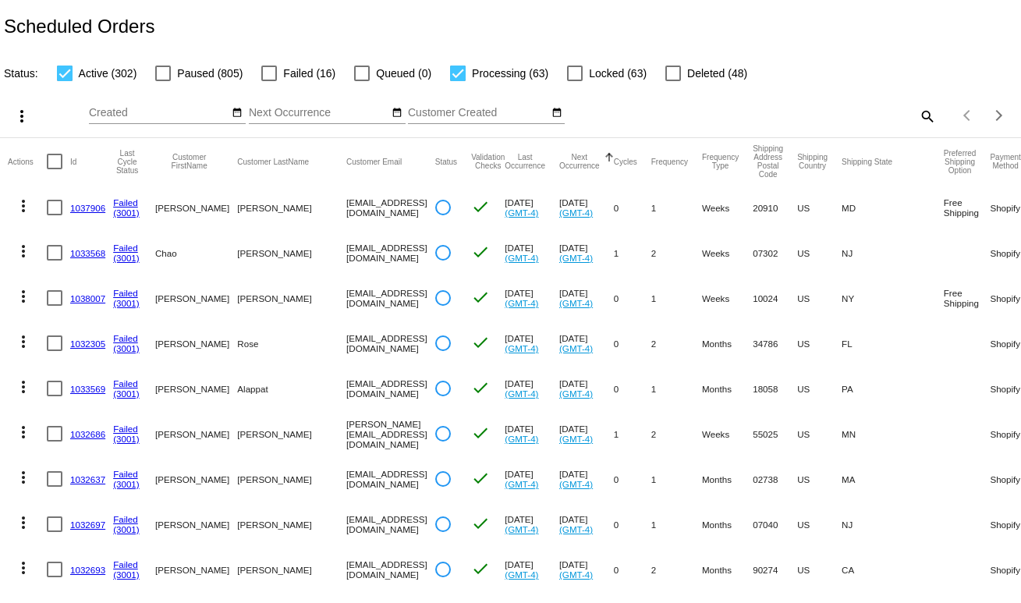
click at [465, 73] on label "Processing (63)" at bounding box center [499, 73] width 98 height 19
click at [458, 81] on input "Processing (63)" at bounding box center [457, 81] width 1 height 1
checkbox input "false"
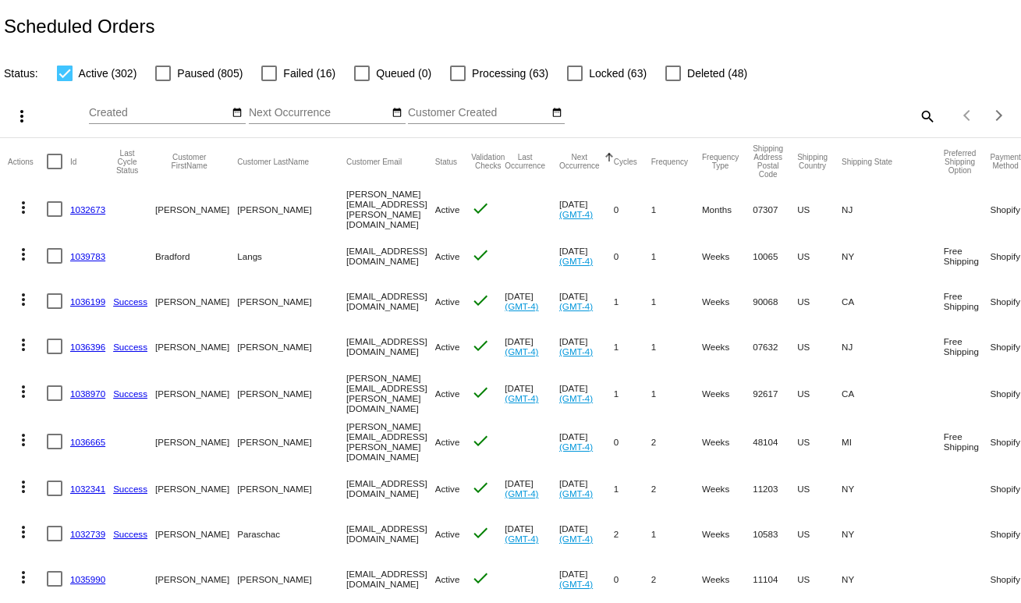
click at [57, 72] on div at bounding box center [65, 74] width 16 height 16
click at [64, 81] on input "Active (302)" at bounding box center [64, 81] width 1 height 1
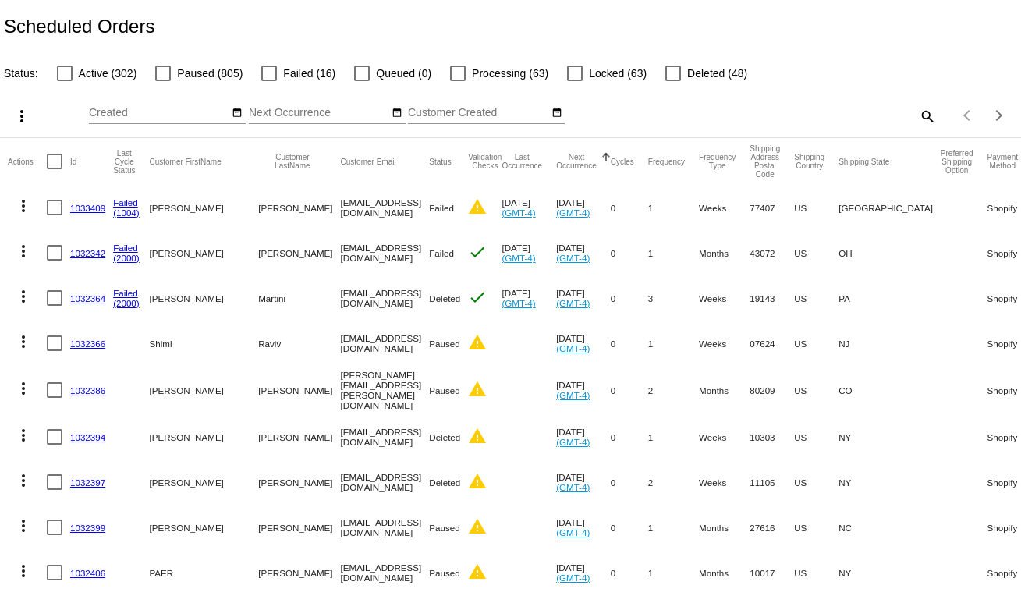
click at [69, 73] on div at bounding box center [65, 74] width 16 height 16
click at [65, 81] on input "Active (302)" at bounding box center [64, 81] width 1 height 1
checkbox input "true"
click at [179, 76] on span "Paused (805)" at bounding box center [210, 73] width 66 height 19
click at [163, 81] on input "Paused (805)" at bounding box center [162, 81] width 1 height 1
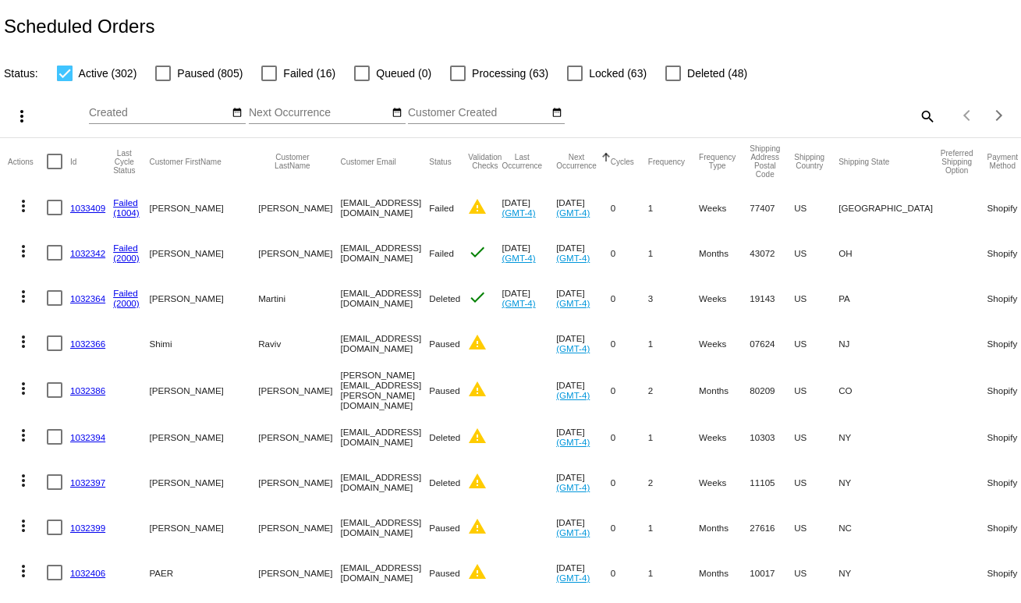
checkbox input "true"
click at [289, 78] on span "Failed (16)" at bounding box center [309, 73] width 52 height 19
click at [269, 81] on input "Failed (16)" at bounding box center [268, 81] width 1 height 1
checkbox input "true"
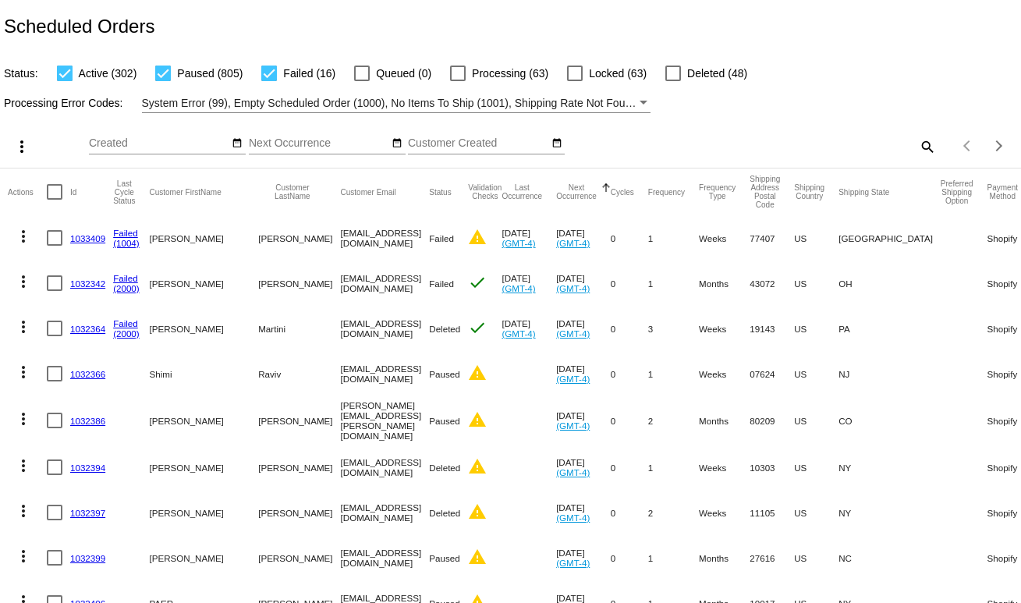
click at [472, 75] on span "Processing (63)" at bounding box center [510, 73] width 76 height 19
click at [458, 81] on input "Processing (63)" at bounding box center [457, 81] width 1 height 1
checkbox input "true"
click at [738, 0] on div "Scheduled Orders" at bounding box center [510, 26] width 1021 height 53
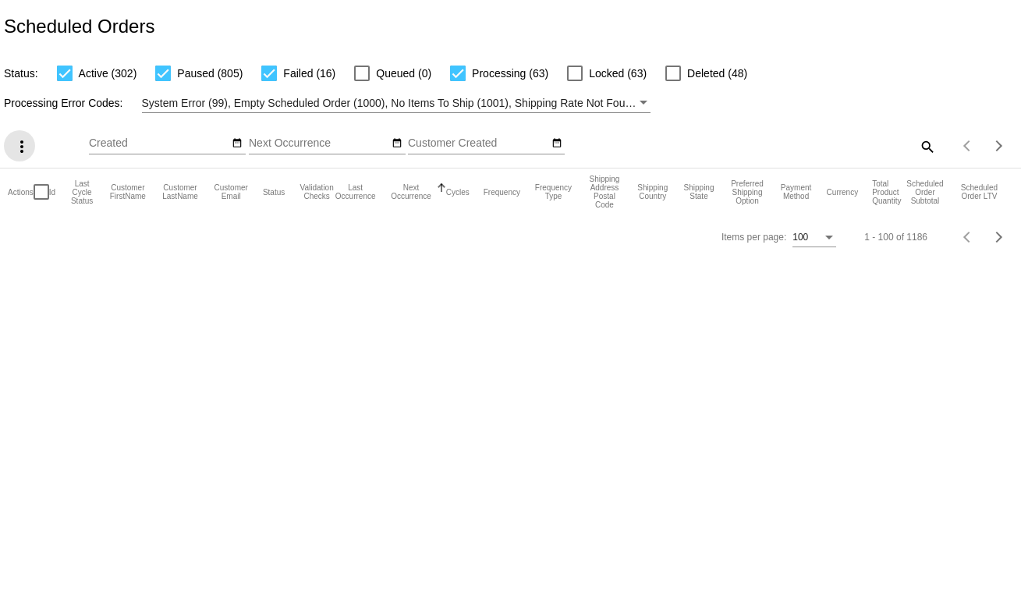
click at [25, 152] on mat-icon "more_vert" at bounding box center [21, 146] width 19 height 19
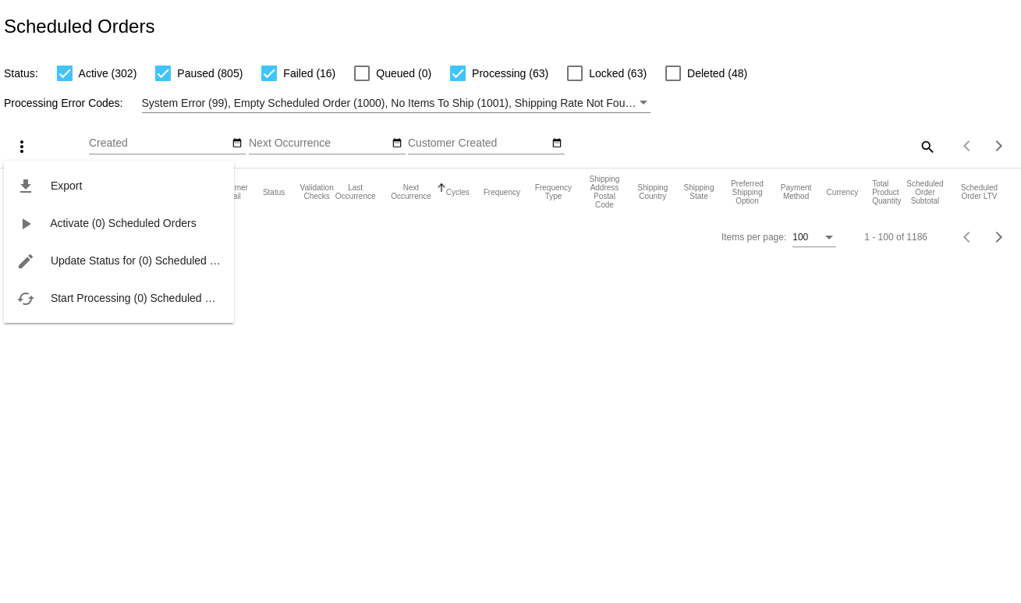
click at [559, 513] on div at bounding box center [510, 301] width 1021 height 603
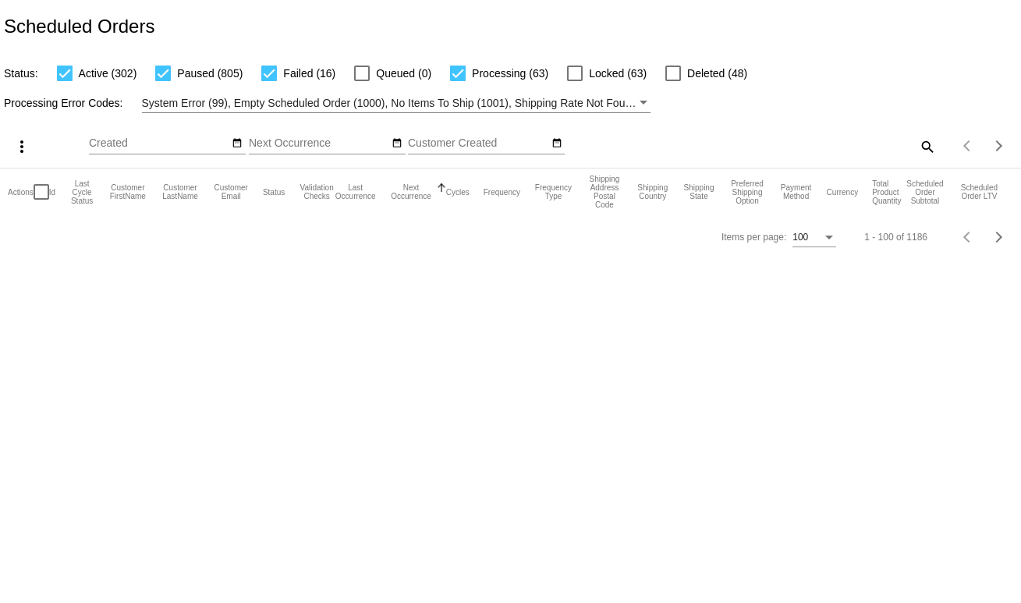
click at [289, 103] on span "System Error (99), Empty Scheduled Order (1000), No Items To Ship (1001), Shipp…" at bounding box center [999, 103] width 1714 height 12
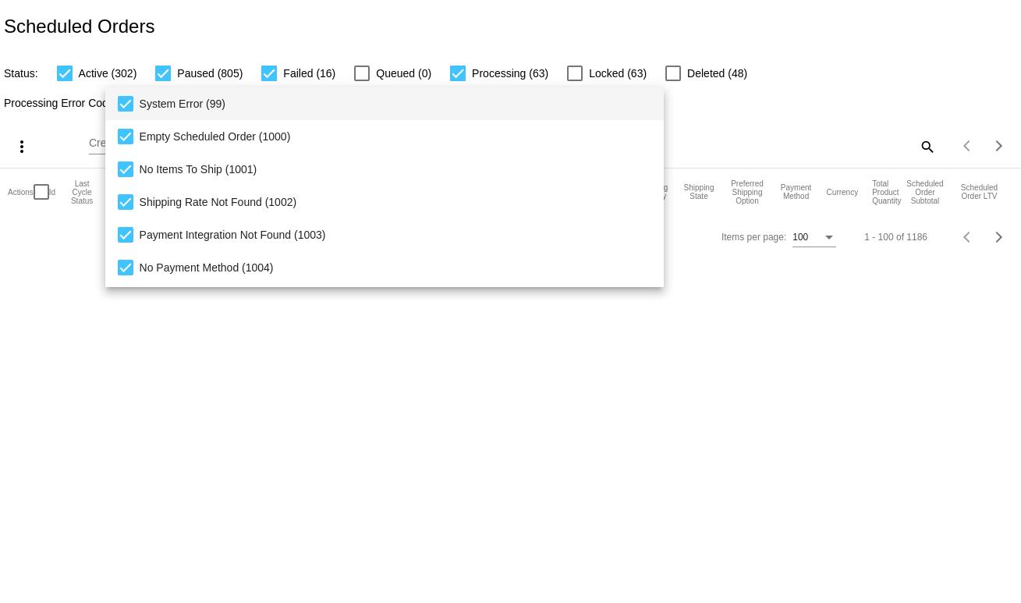
click at [753, 69] on div at bounding box center [510, 301] width 1021 height 603
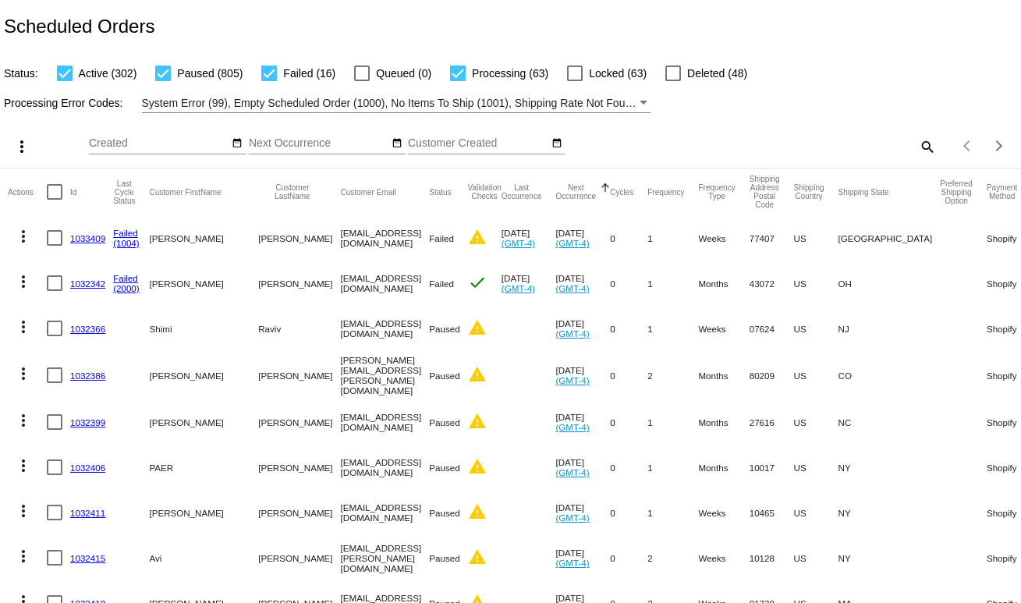
click at [918, 143] on mat-icon "search" at bounding box center [927, 146] width 19 height 24
click at [909, 145] on input "Search" at bounding box center [809, 143] width 254 height 12
click at [868, 149] on input "Search" at bounding box center [809, 143] width 254 height 12
paste input "jchau890@gmail.com"
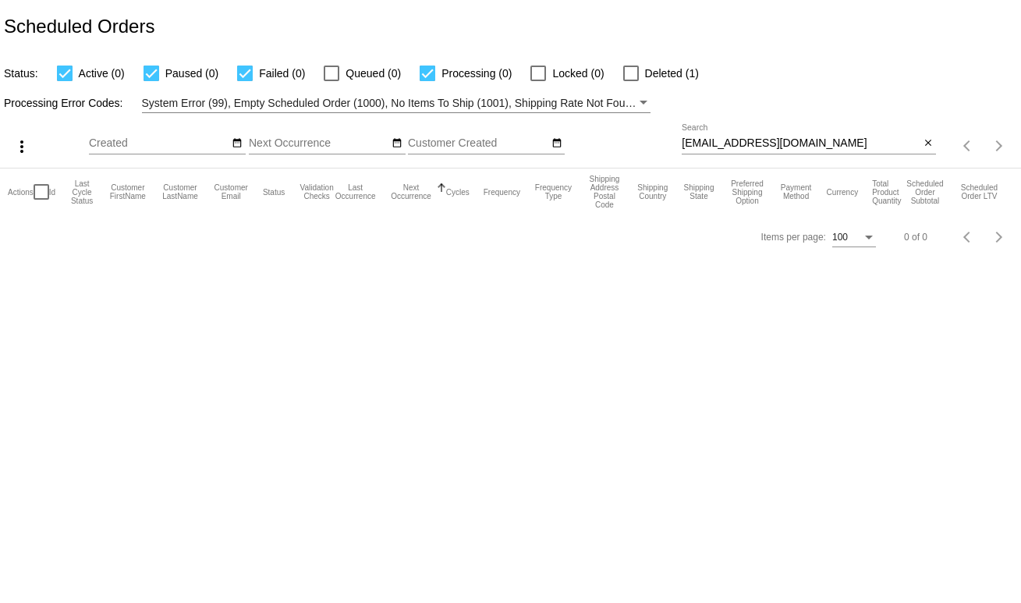
click at [749, 155] on div at bounding box center [809, 154] width 254 height 1
click at [755, 145] on input "jchau890@gmail.com" at bounding box center [801, 143] width 238 height 12
paste input "treyjones356"
type input "treyjones3560@gmail.com"
click at [799, 61] on div "Status: Active (0) Paused (0) Failed (0) Queued (0) Processing (0) Locked (0) D…" at bounding box center [510, 68] width 1021 height 30
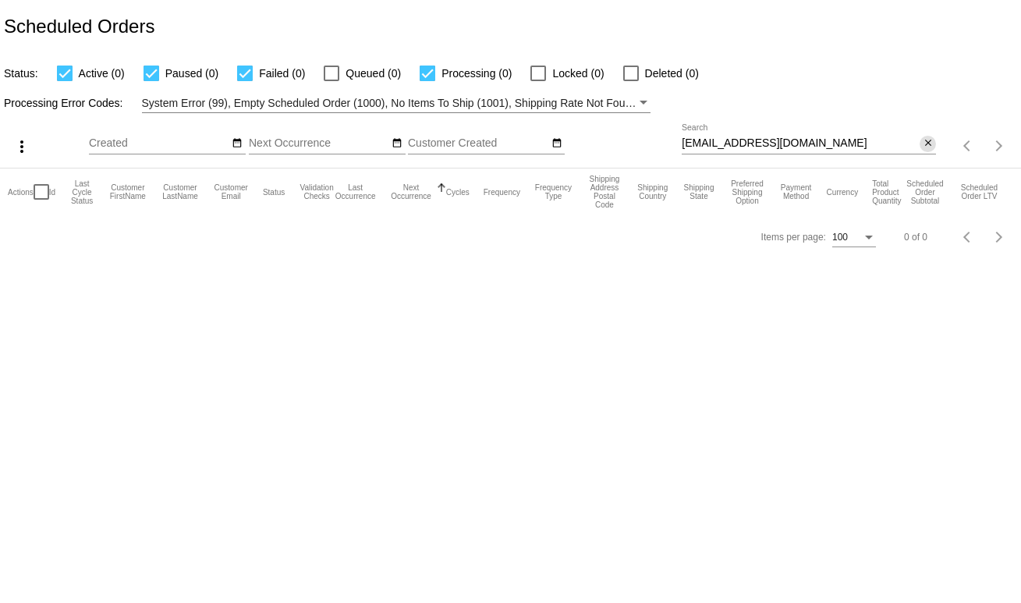
click at [932, 141] on mat-icon "close" at bounding box center [928, 143] width 11 height 12
click at [432, 12] on div "Scheduled Orders" at bounding box center [510, 26] width 1021 height 53
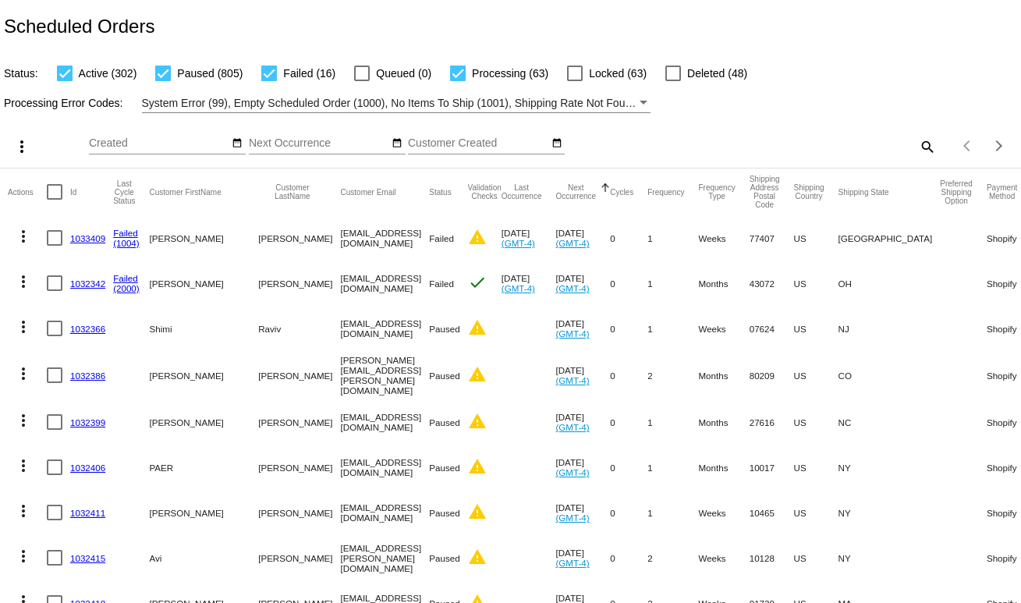
click at [31, 143] on button "more_vert" at bounding box center [19, 145] width 31 height 31
click at [31, 143] on div "file_download Export play_arrow Activate (0) Scheduled Orders edit Update Statu…" at bounding box center [119, 227] width 230 height 192
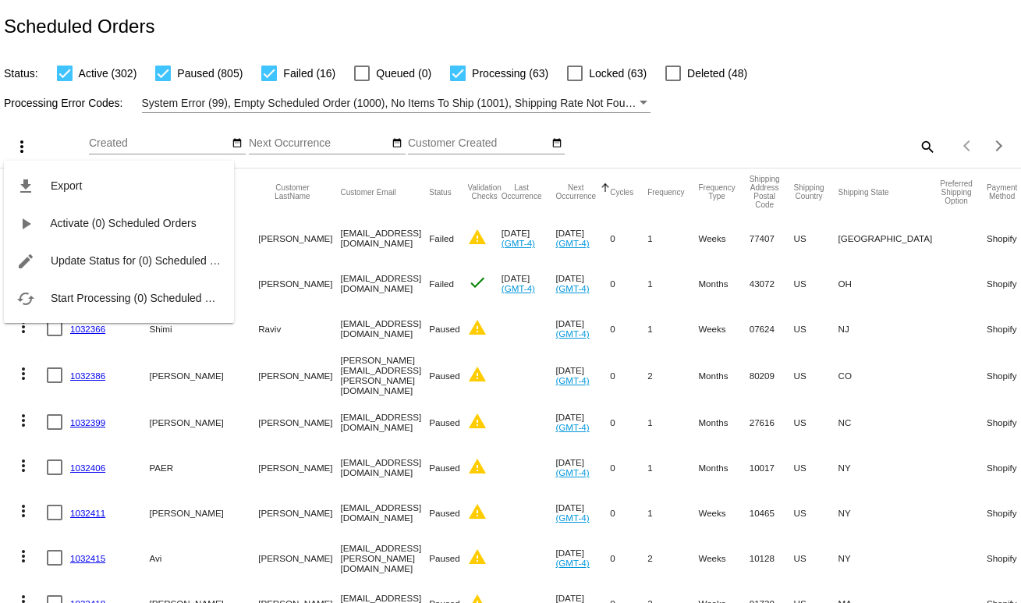
click at [82, 74] on div at bounding box center [510, 301] width 1021 height 603
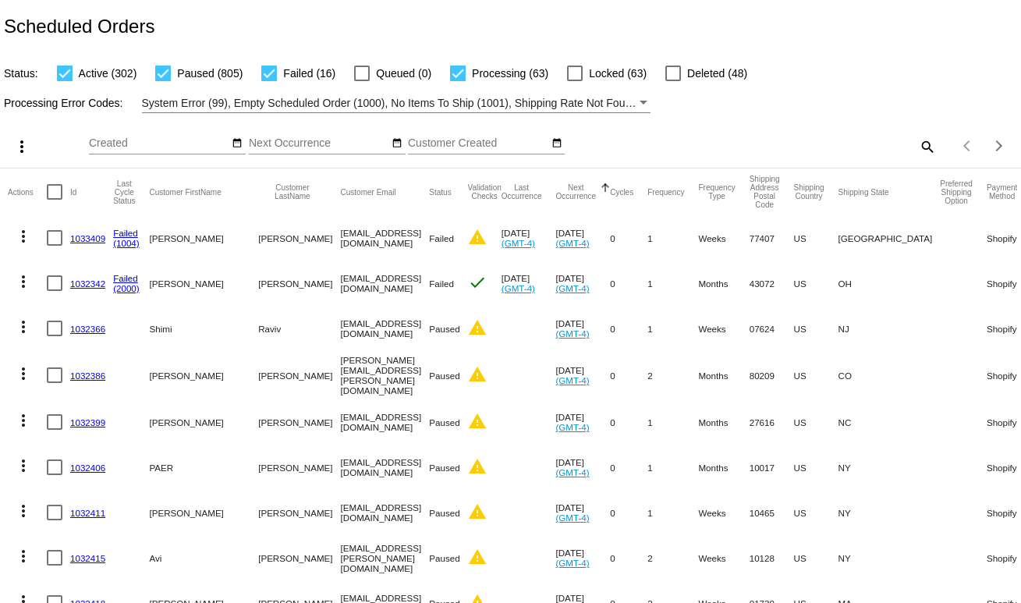
click at [72, 75] on div at bounding box center [65, 74] width 16 height 16
click at [65, 81] on input "Active (302)" at bounding box center [64, 81] width 1 height 1
checkbox input "false"
click at [164, 75] on div at bounding box center [163, 74] width 16 height 16
click at [163, 81] on input "Paused (805)" at bounding box center [162, 81] width 1 height 1
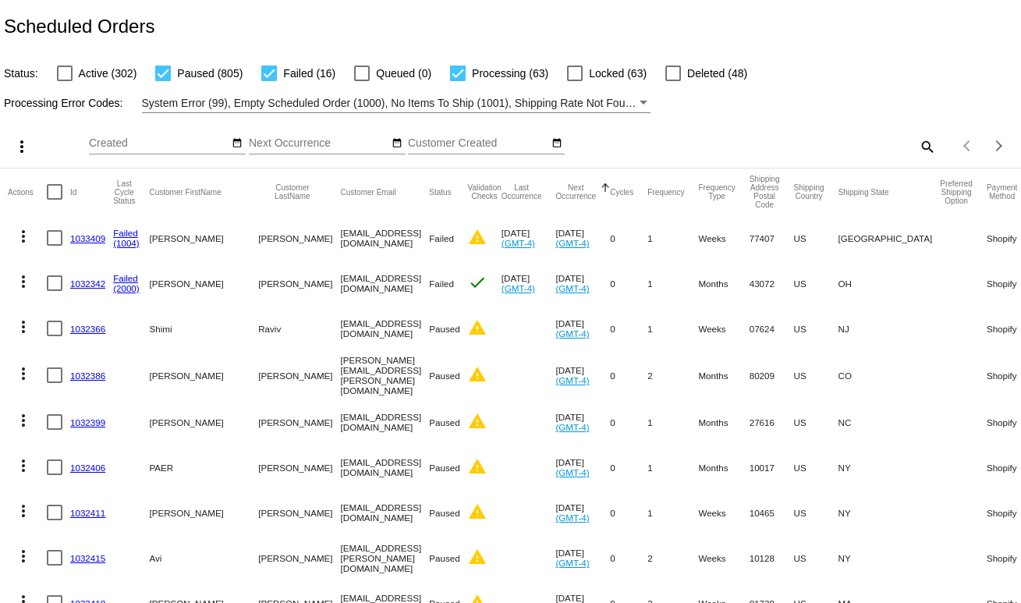
checkbox input "false"
click at [260, 76] on mat-checkbox "Failed (16)" at bounding box center [289, 73] width 93 height 19
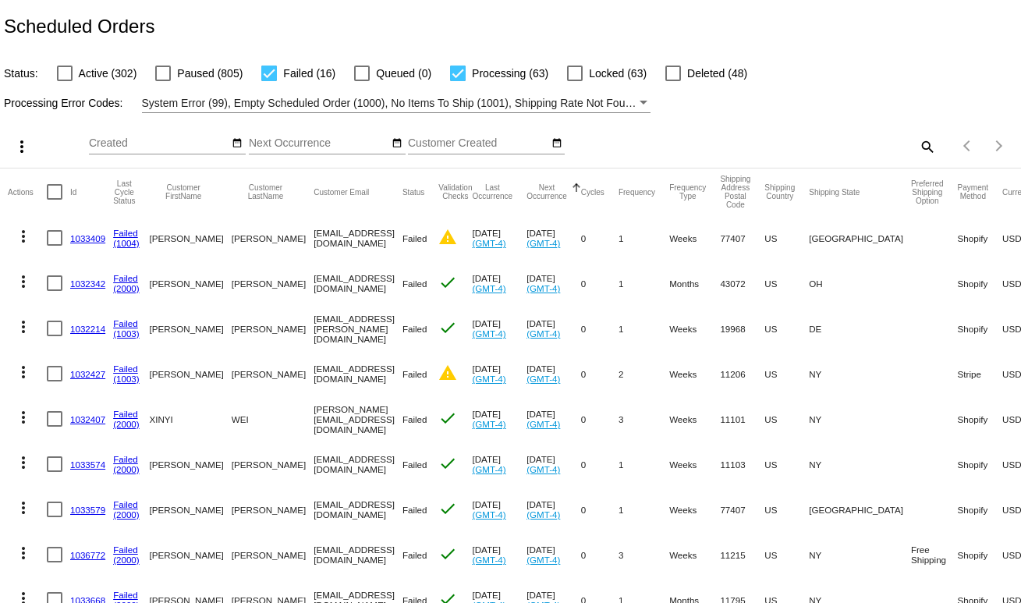
click at [270, 75] on div at bounding box center [269, 74] width 16 height 16
click at [269, 81] on input "Failed (16)" at bounding box center [268, 81] width 1 height 1
checkbox input "false"
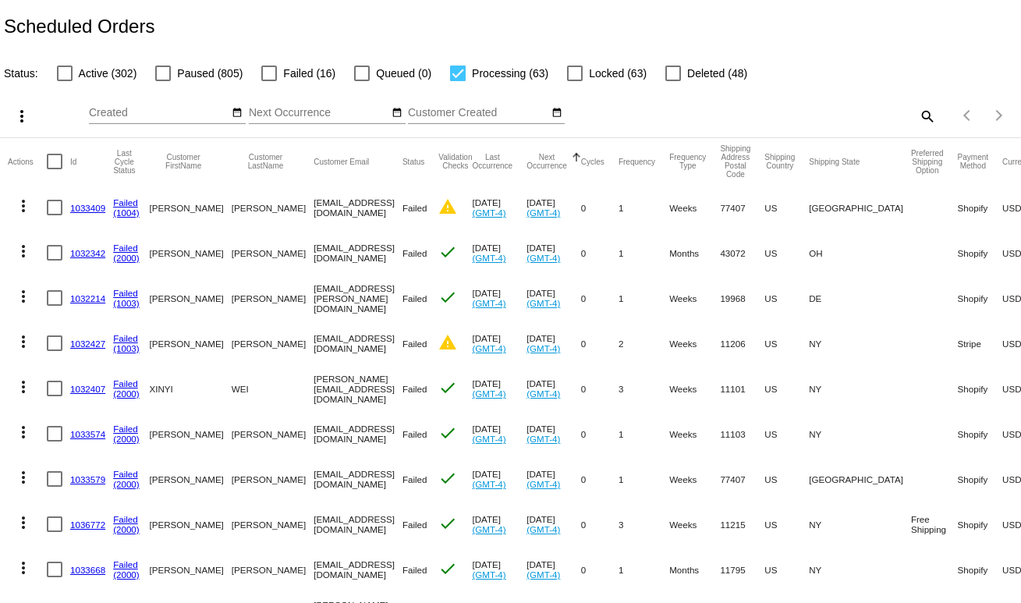
click at [16, 110] on mat-icon "more_vert" at bounding box center [21, 116] width 19 height 19
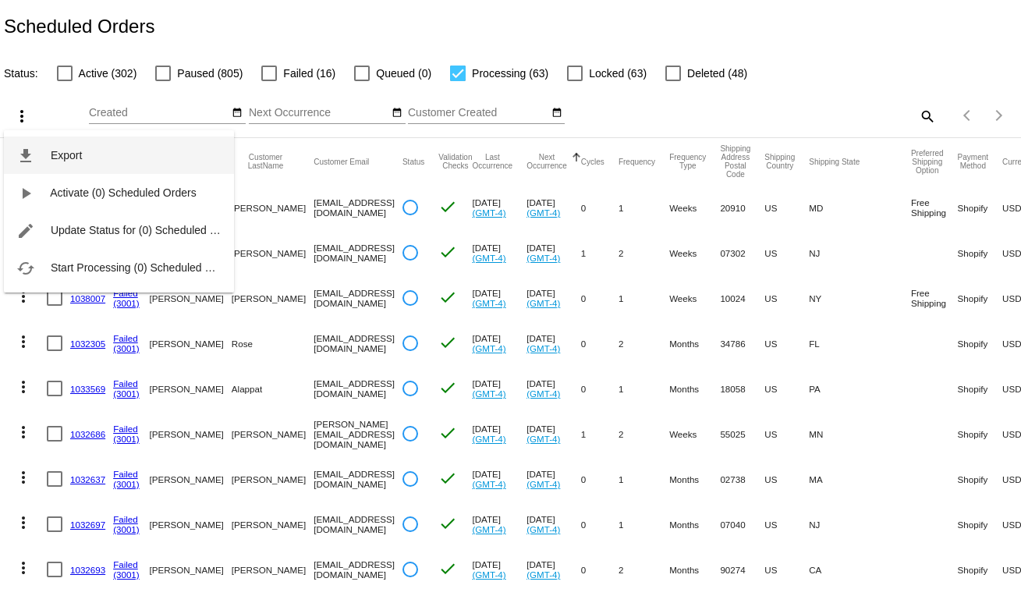
click at [60, 147] on button "file_download Export" at bounding box center [119, 155] width 230 height 37
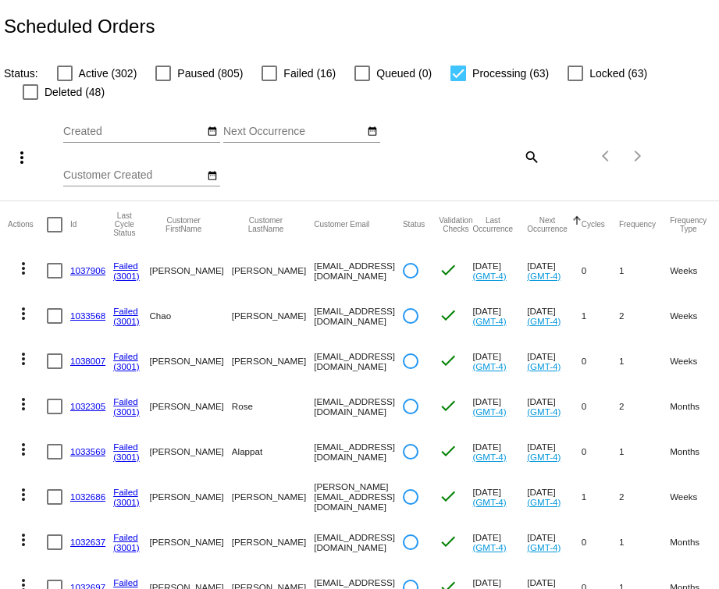
click at [540, 154] on div "Items per page: 100 1 - 63 of 63" at bounding box center [599, 156] width 119 height 44
click at [521, 156] on mat-icon "search" at bounding box center [530, 156] width 19 height 24
click at [462, 159] on input "Search" at bounding box center [480, 153] width 119 height 12
paste input "harper.elliott@gmail.com"
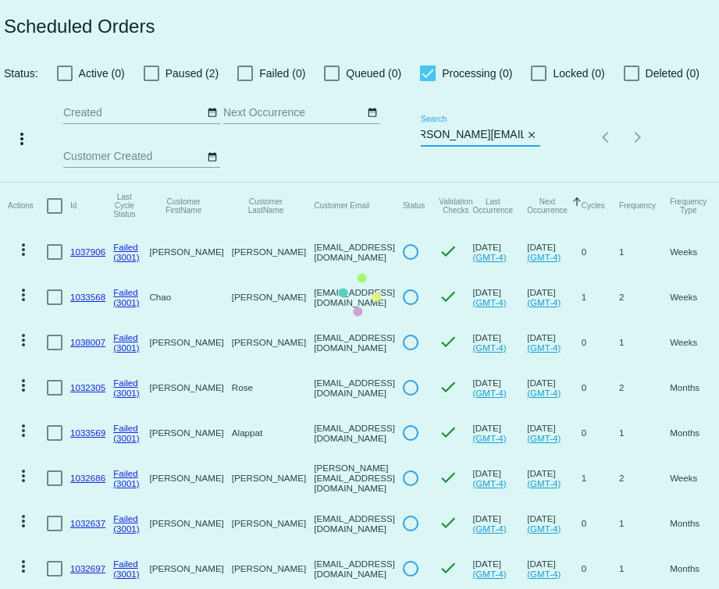
scroll to position [0, 20]
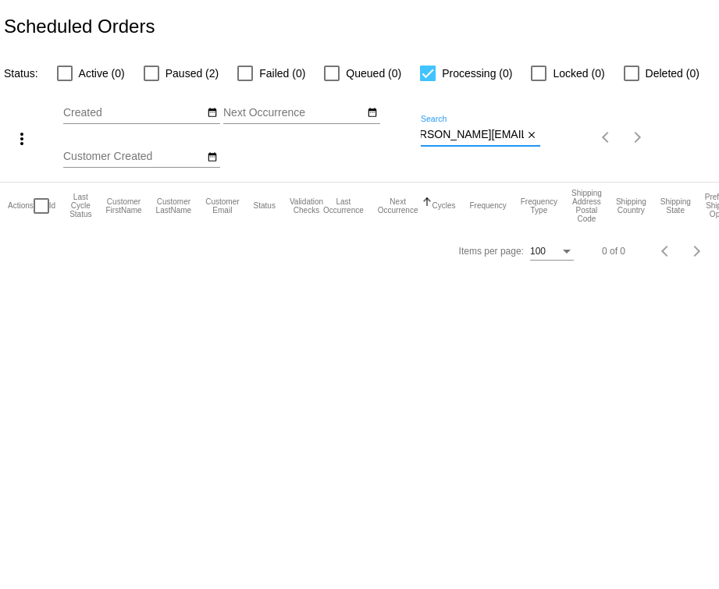
type input "harper.elliott@gmail.com"
click at [168, 80] on span "Paused (2)" at bounding box center [191, 73] width 53 height 19
click at [151, 81] on input "Paused (2)" at bounding box center [151, 81] width 1 height 1
checkbox input "true"
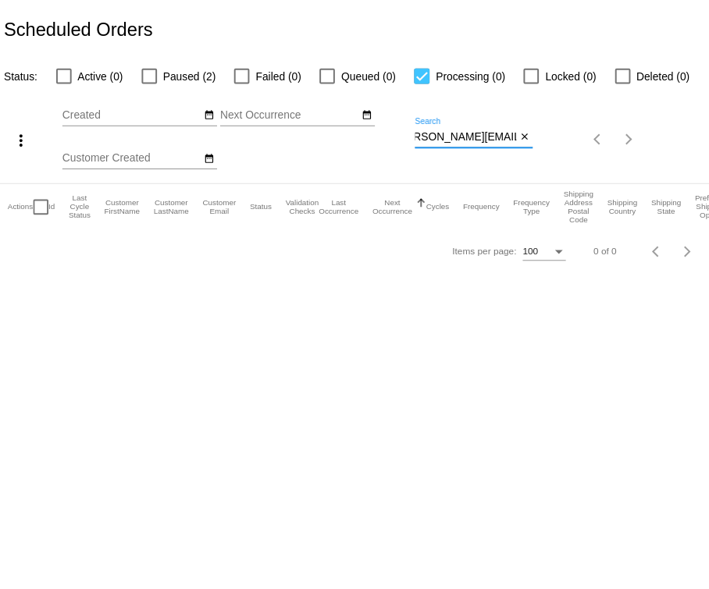
scroll to position [0, 0]
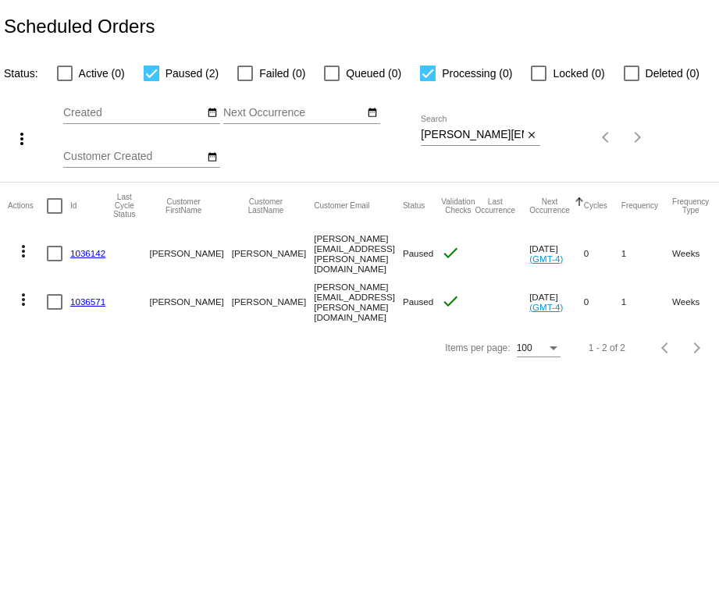
click at [120, 361] on div "Items per page: 100 1 - 2 of 2" at bounding box center [359, 348] width 719 height 44
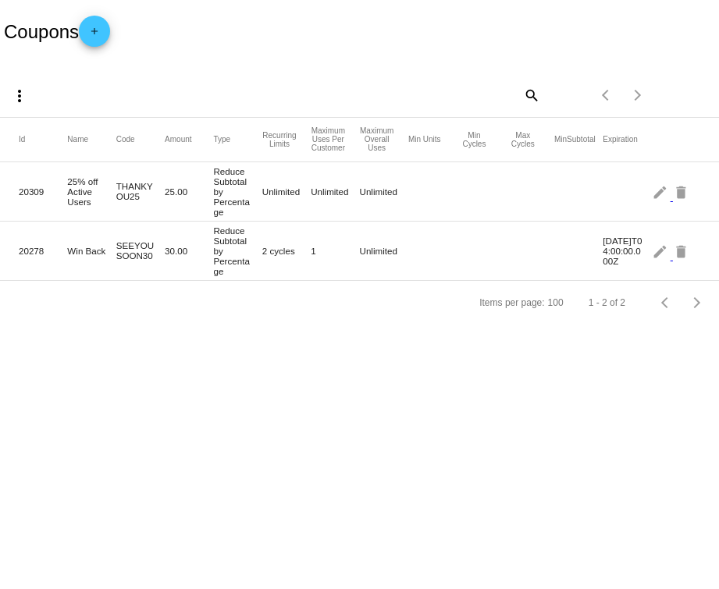
click at [55, 201] on mat-cell "20309" at bounding box center [43, 192] width 48 height 18
click at [122, 198] on mat-cell "THANKYOU25" at bounding box center [140, 191] width 48 height 28
click at [122, 197] on mat-cell "THANKYOU25" at bounding box center [140, 191] width 48 height 28
copy mat-cell "THANKYOU25"
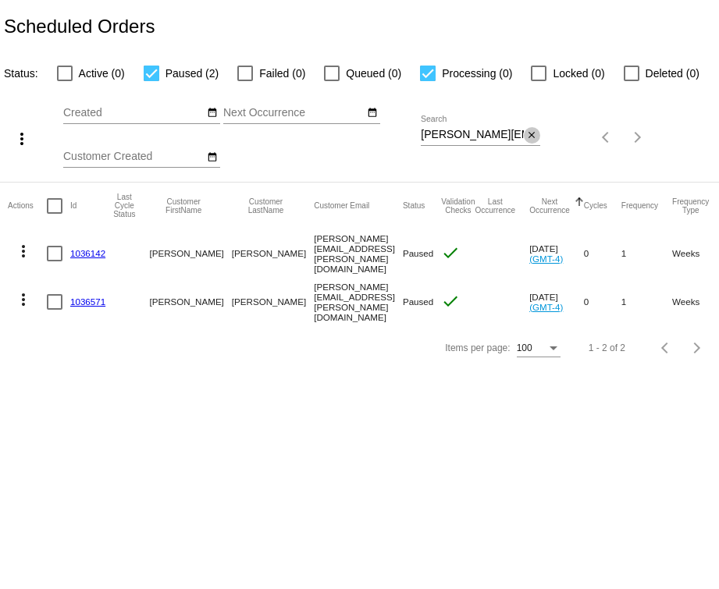
click at [530, 139] on mat-icon "close" at bounding box center [531, 136] width 11 height 12
click at [526, 133] on mat-icon "search" at bounding box center [530, 138] width 19 height 24
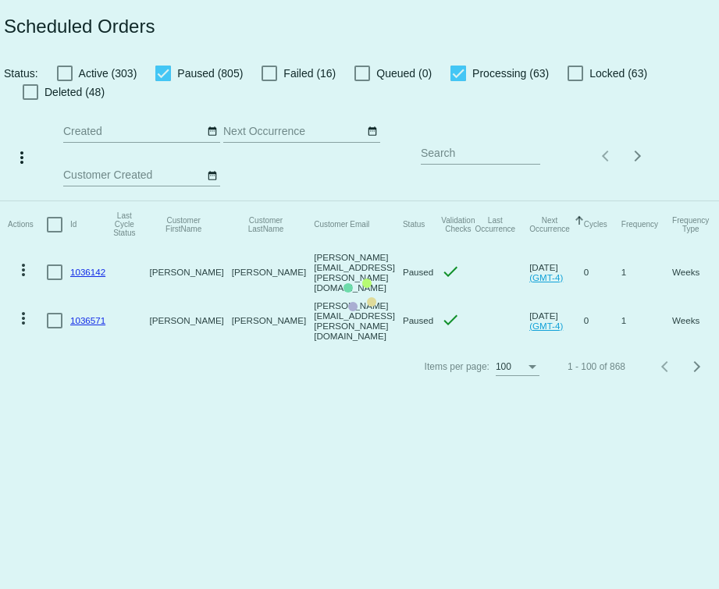
click at [492, 201] on mat-table "Actions Id Last Cycle Status Customer FirstName Customer LastName Customer Emai…" at bounding box center [359, 273] width 719 height 144
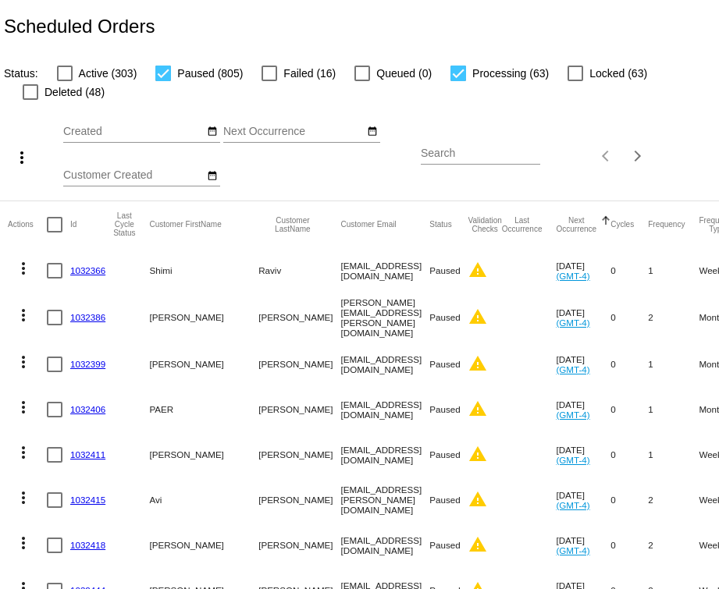
click at [464, 155] on input "Search" at bounding box center [480, 153] width 119 height 12
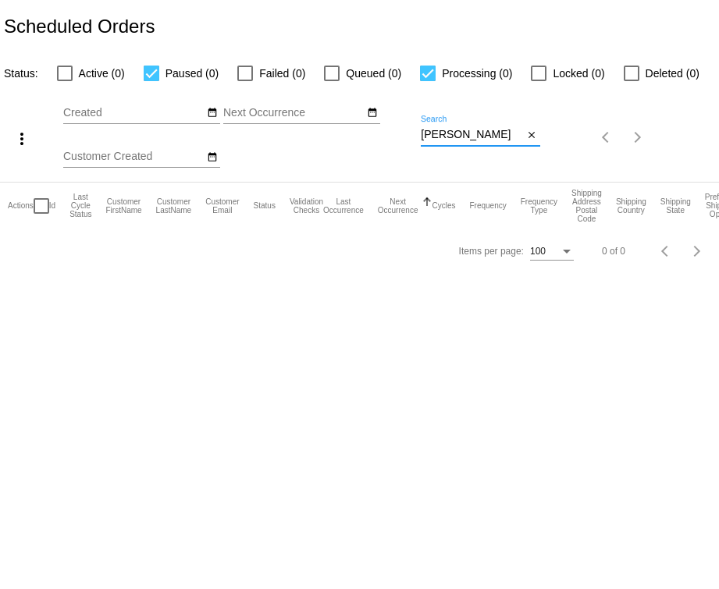
click at [463, 137] on input "david bradley" at bounding box center [472, 135] width 103 height 12
type input "[PERSON_NAME]"
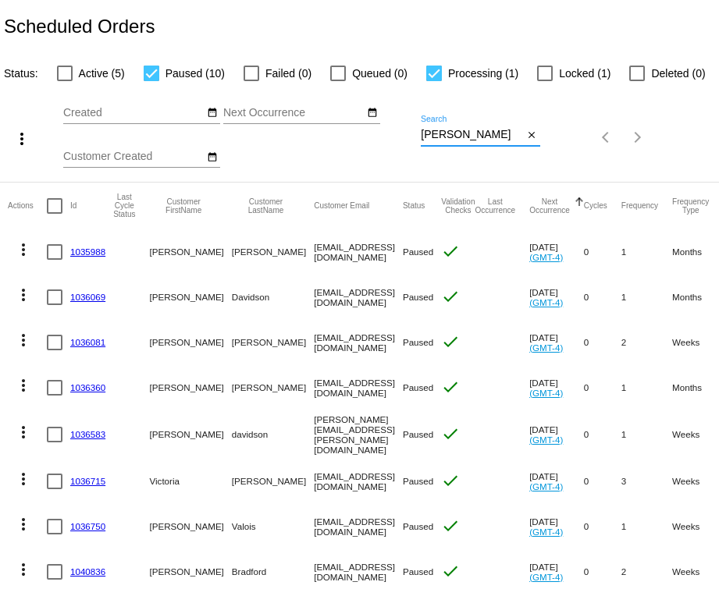
click at [101, 73] on span "Active (5)" at bounding box center [102, 73] width 46 height 19
click at [65, 81] on input "Active (5)" at bounding box center [64, 81] width 1 height 1
checkbox input "true"
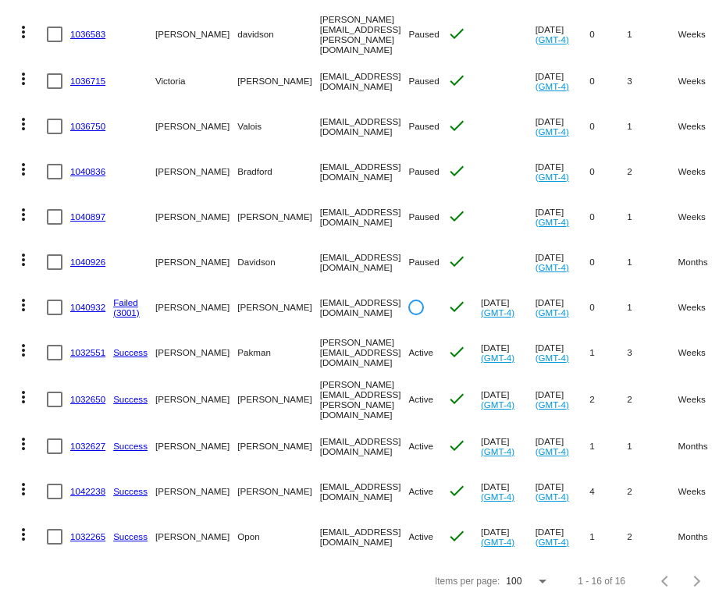
scroll to position [404, 0]
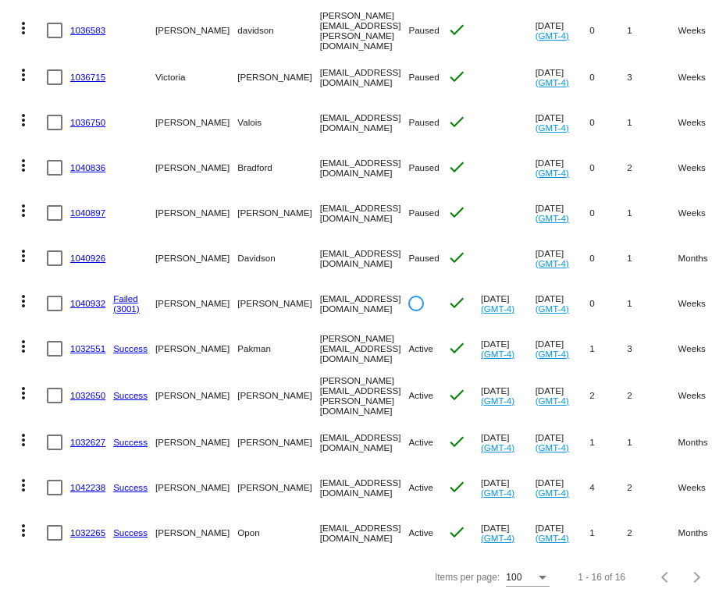
click at [98, 485] on link "1042238" at bounding box center [87, 487] width 35 height 10
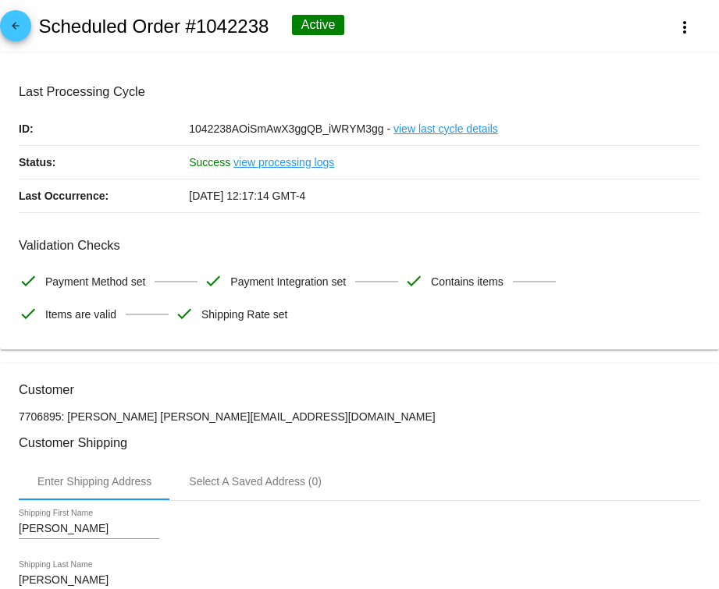
click at [241, 28] on h2 "Scheduled Order #1042238" at bounding box center [153, 27] width 230 height 22
click at [434, 29] on div "arrow_back Scheduled Order #1042238 Active more_vert" at bounding box center [359, 26] width 719 height 53
click at [675, 18] on mat-icon "more_vert" at bounding box center [684, 27] width 19 height 19
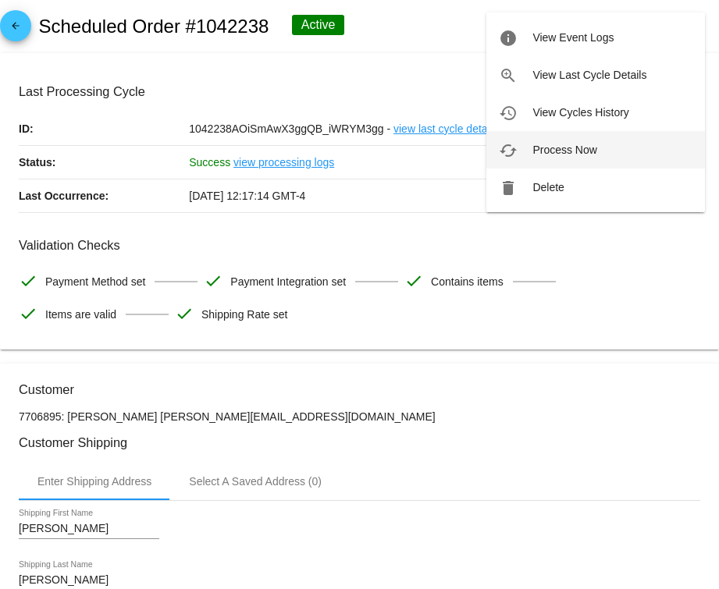
click at [584, 153] on span "Process Now" at bounding box center [564, 150] width 64 height 12
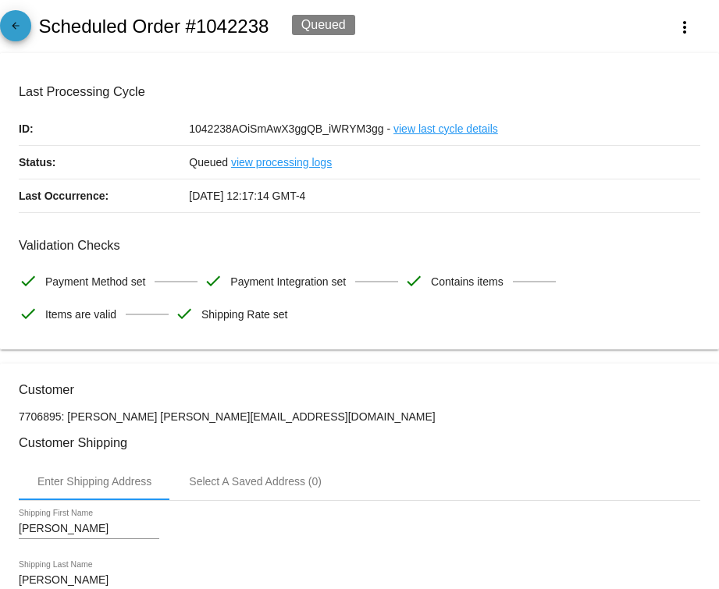
click at [19, 30] on mat-icon "arrow_back" at bounding box center [15, 29] width 19 height 19
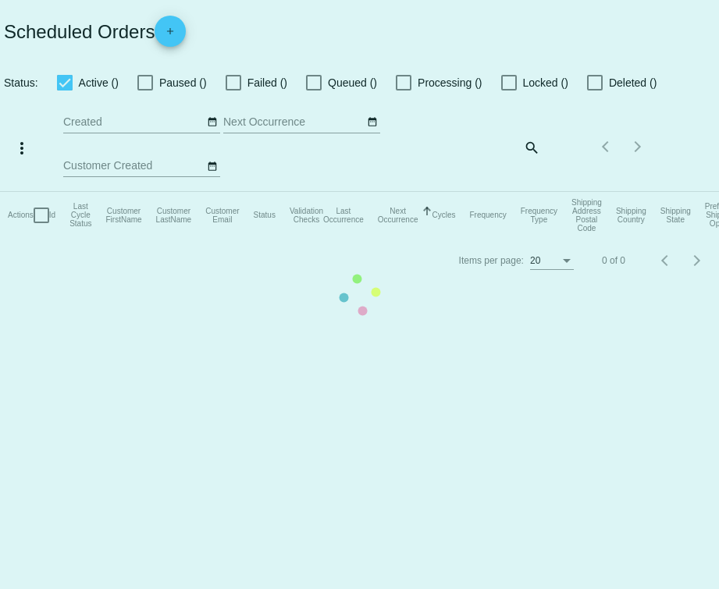
checkbox input "true"
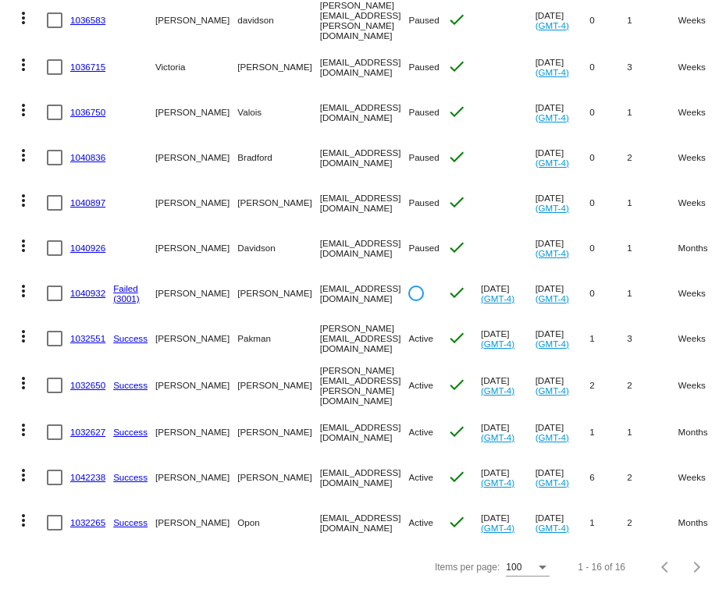
scroll to position [423, 0]
click at [98, 472] on link "1042238" at bounding box center [87, 477] width 35 height 10
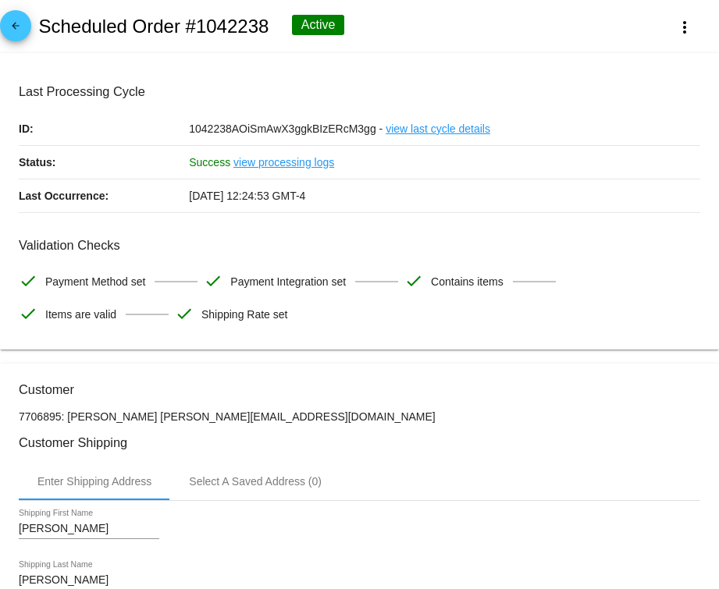
click at [452, 126] on link "view last cycle details" at bounding box center [437, 128] width 105 height 33
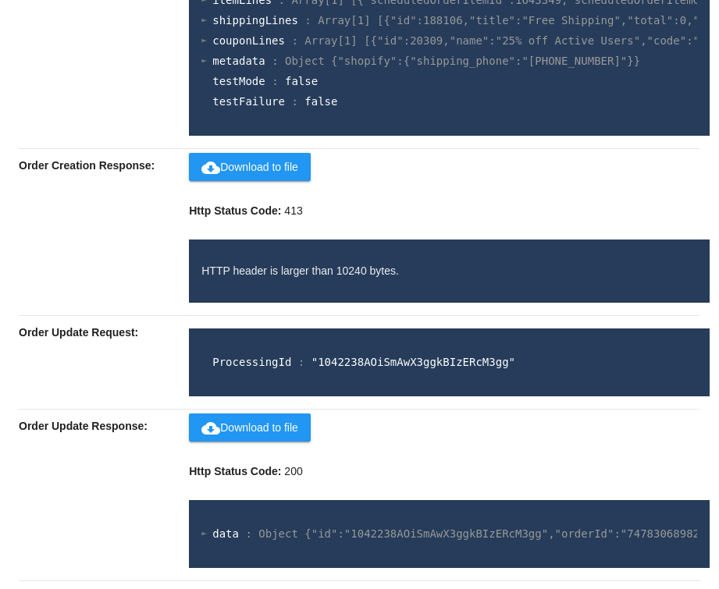
scroll to position [870, 0]
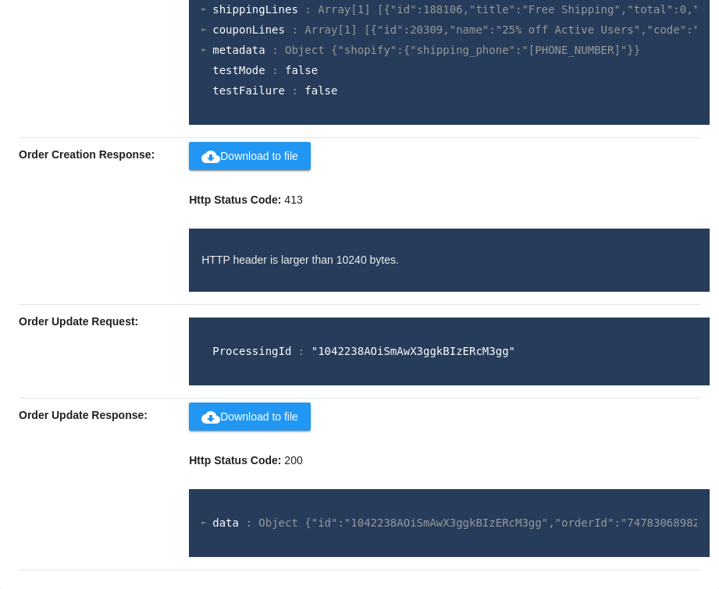
click at [278, 256] on p "HTTP header is larger than 10240 bytes." at bounding box center [448, 260] width 495 height 16
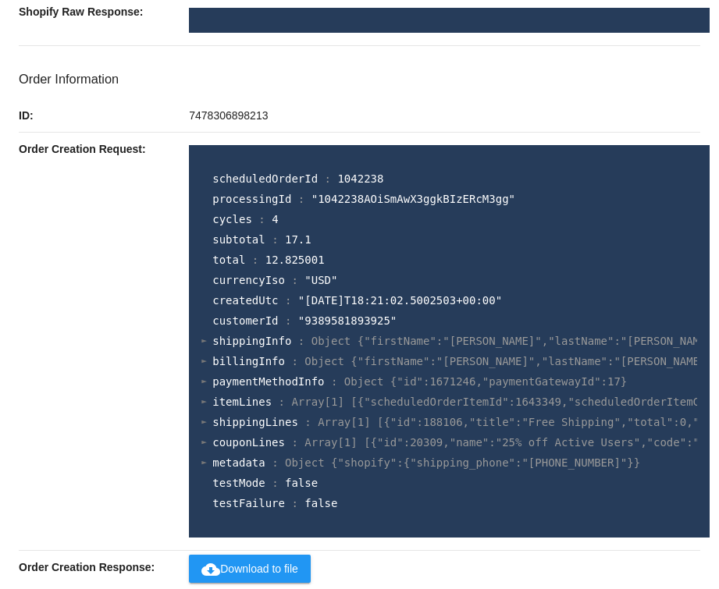
scroll to position [466, 0]
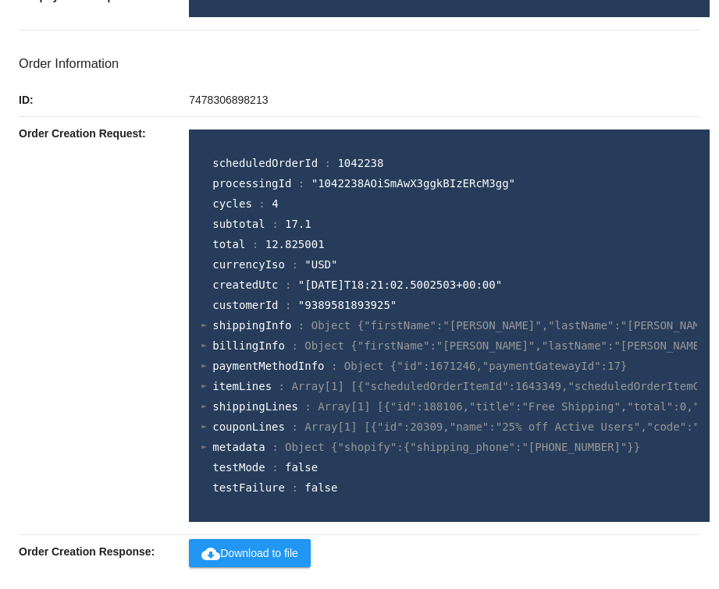
click at [234, 363] on span "paymentMethodInfo" at bounding box center [268, 366] width 112 height 12
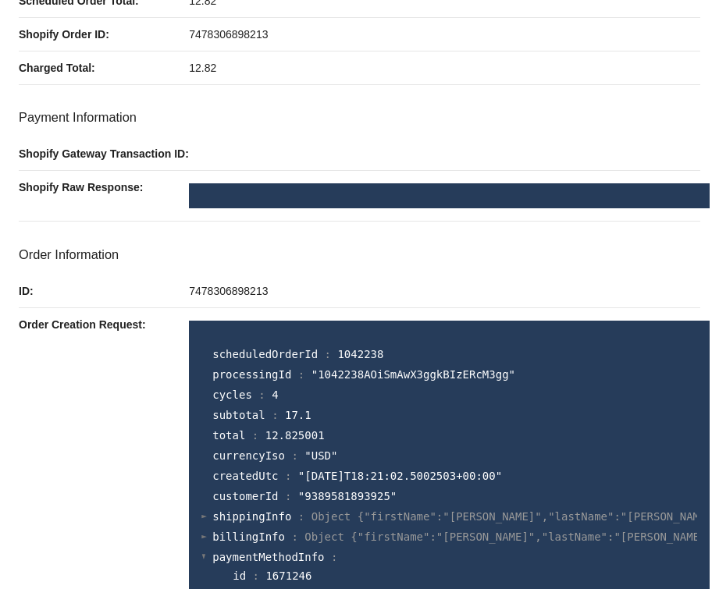
scroll to position [236, 0]
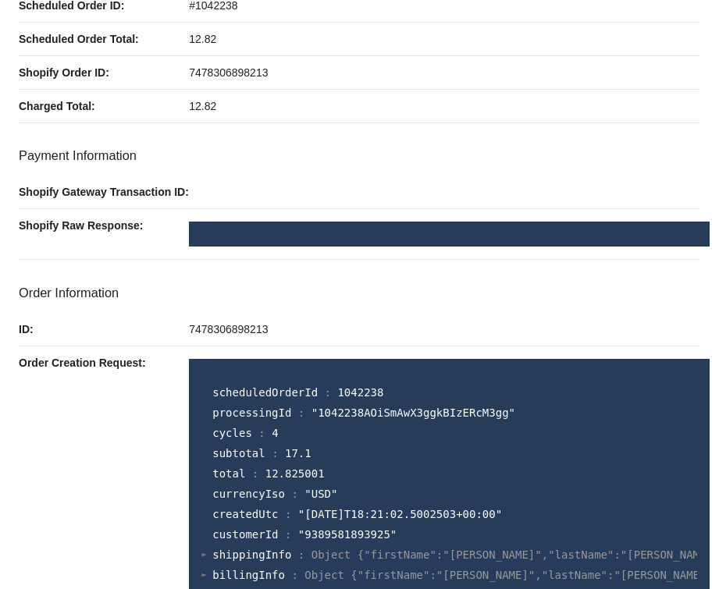
drag, startPoint x: 282, startPoint y: 339, endPoint x: 39, endPoint y: 343, distance: 242.7
click at [39, 343] on div "ID: 7478306898213" at bounding box center [359, 330] width 681 height 34
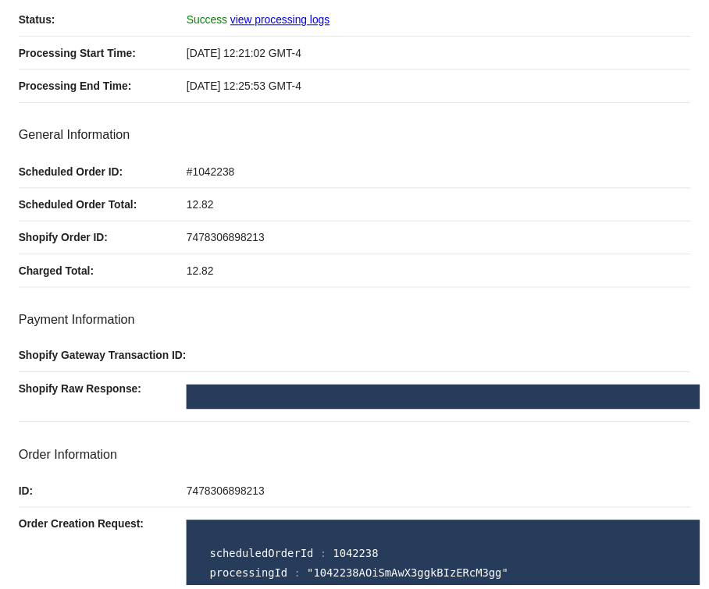
scroll to position [75, 0]
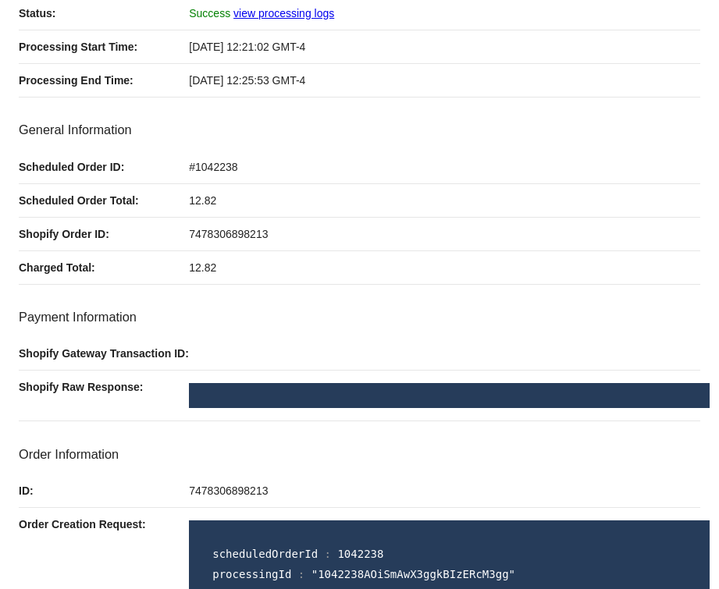
click at [204, 225] on div "7478306898213" at bounding box center [444, 234] width 511 height 33
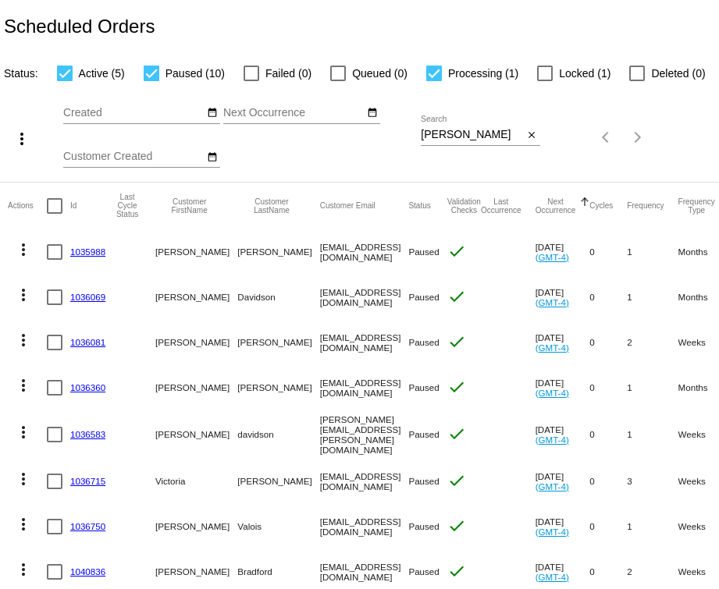
click at [481, 137] on input "[PERSON_NAME]" at bounding box center [472, 135] width 103 height 12
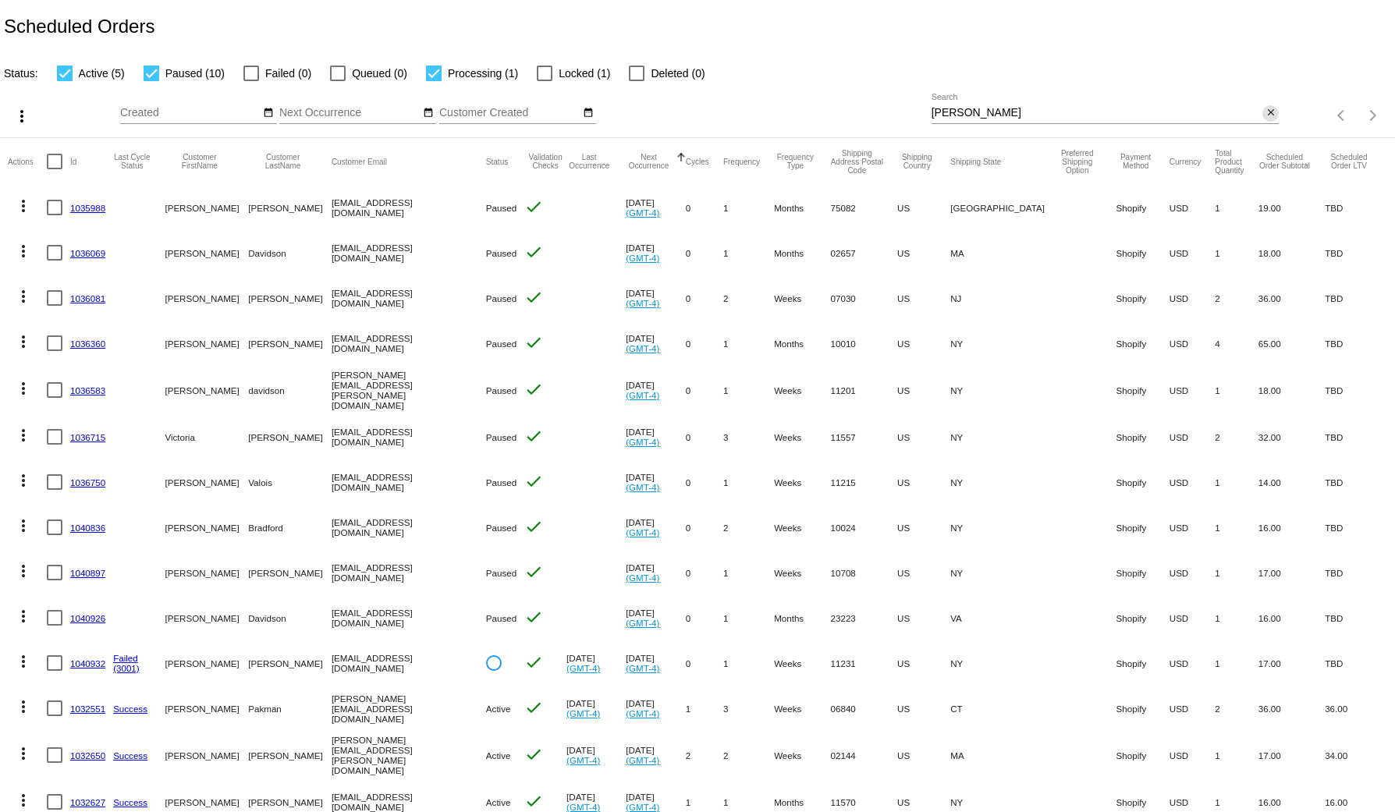
click at [718, 114] on mat-icon "close" at bounding box center [1271, 113] width 11 height 12
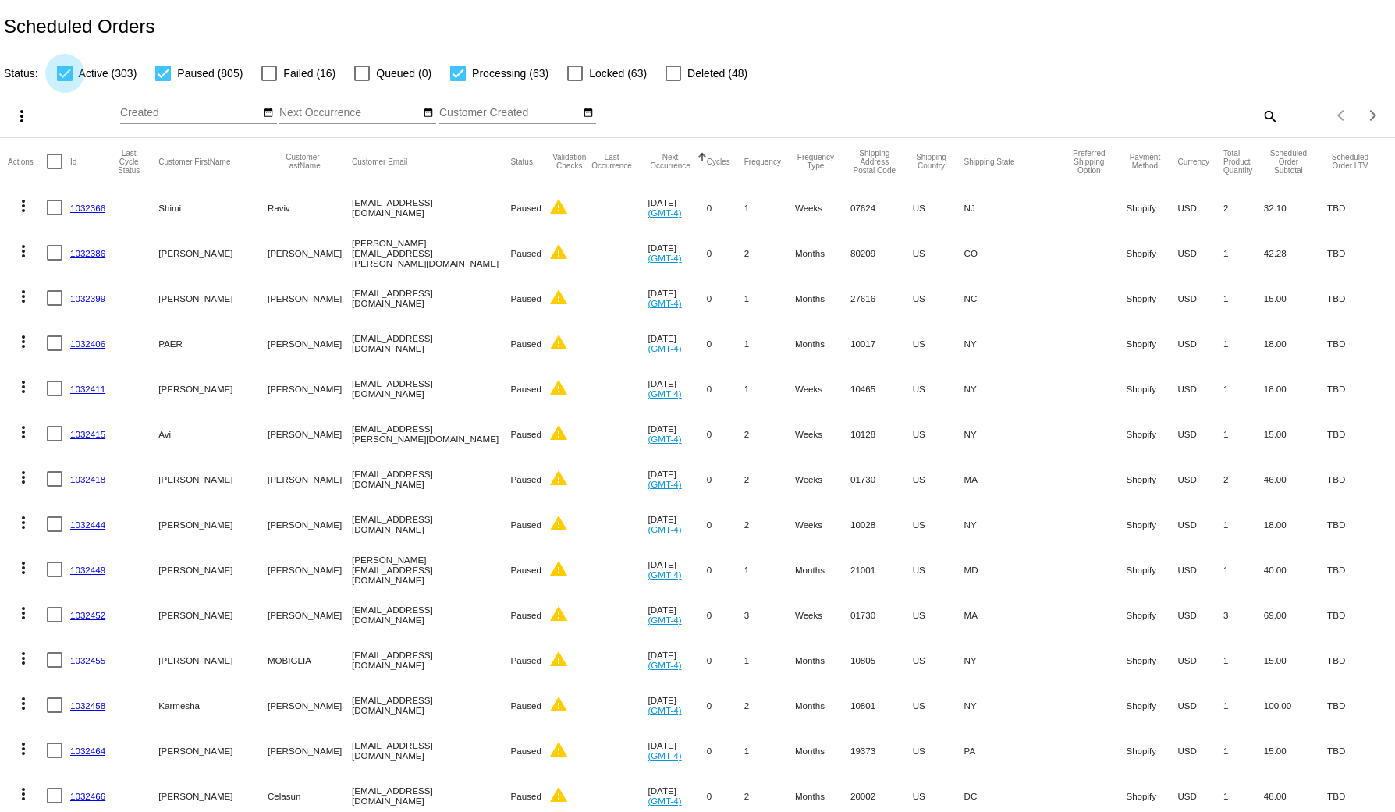
click at [107, 69] on span "Active (303)" at bounding box center [108, 73] width 59 height 19
click at [65, 81] on input "Active (303)" at bounding box center [64, 81] width 1 height 1
checkbox input "false"
click at [184, 69] on span "Paused (805)" at bounding box center [210, 73] width 66 height 19
click at [163, 81] on input "Paused (805)" at bounding box center [162, 81] width 1 height 1
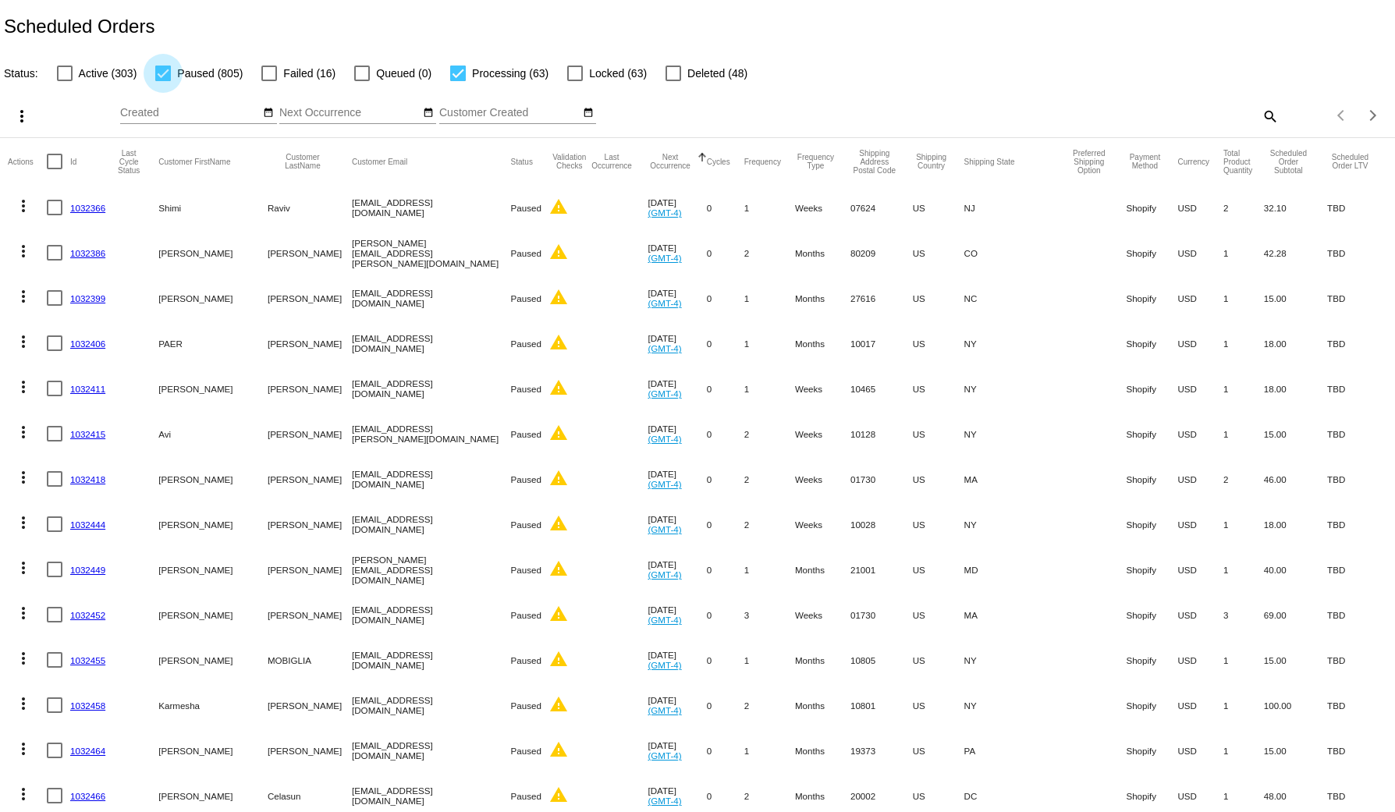
checkbox input "false"
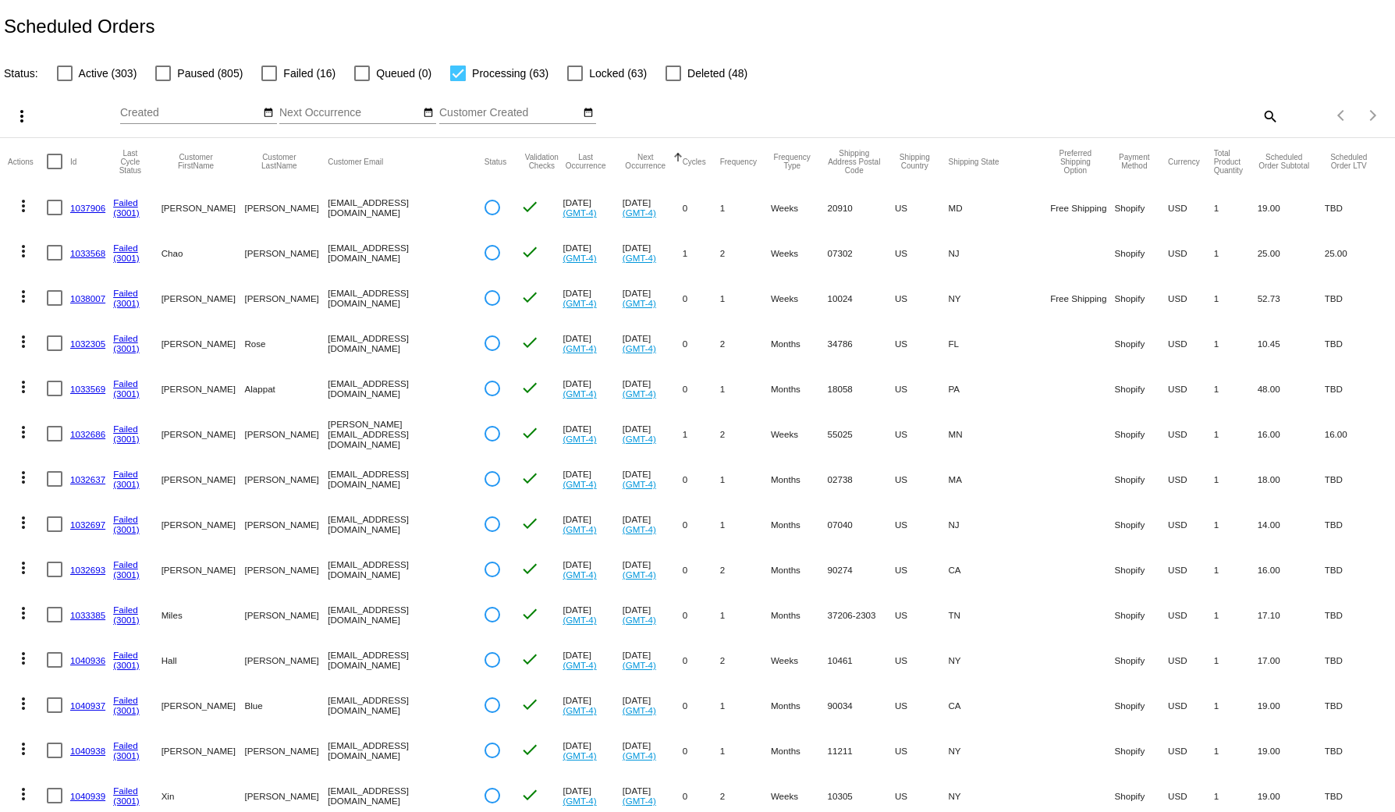
drag, startPoint x: 325, startPoint y: 211, endPoint x: 298, endPoint y: 211, distance: 27.3
click at [298, 211] on mat-row "more_vert 1037906 Failed (3001) [PERSON_NAME] [EMAIL_ADDRESS][DOMAIN_NAME] chec…" at bounding box center [698, 207] width 1380 height 45
copy mat-row "[EMAIL_ADDRESS][DOMAIN_NAME]"
click at [684, 30] on div "Scheduled Orders" at bounding box center [697, 26] width 1395 height 53
click at [89, 346] on link "1032305" at bounding box center [87, 344] width 35 height 10
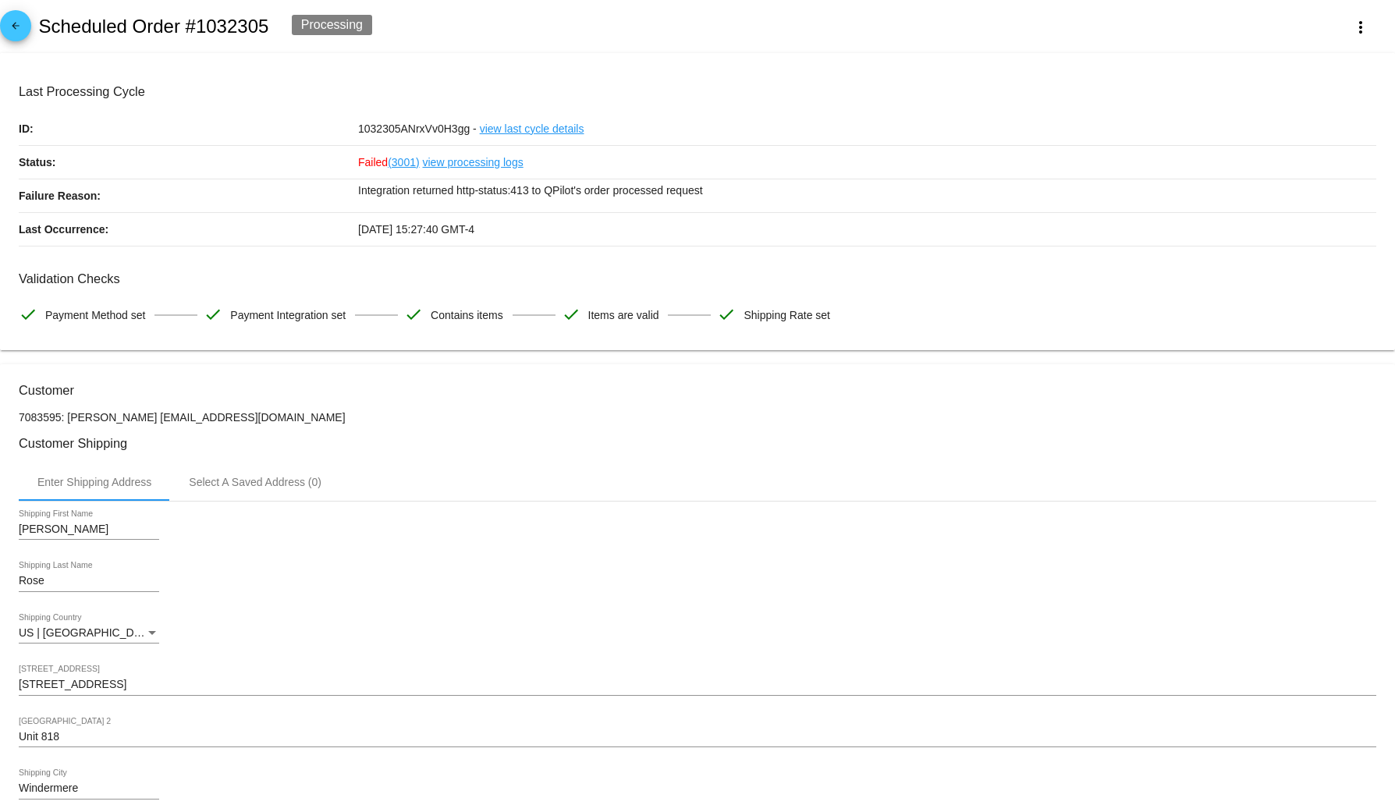
click at [226, 27] on h2 "Scheduled Order #1032305" at bounding box center [153, 27] width 230 height 22
copy h2 "1032305"
drag, startPoint x: 279, startPoint y: 407, endPoint x: 126, endPoint y: 420, distance: 154.2
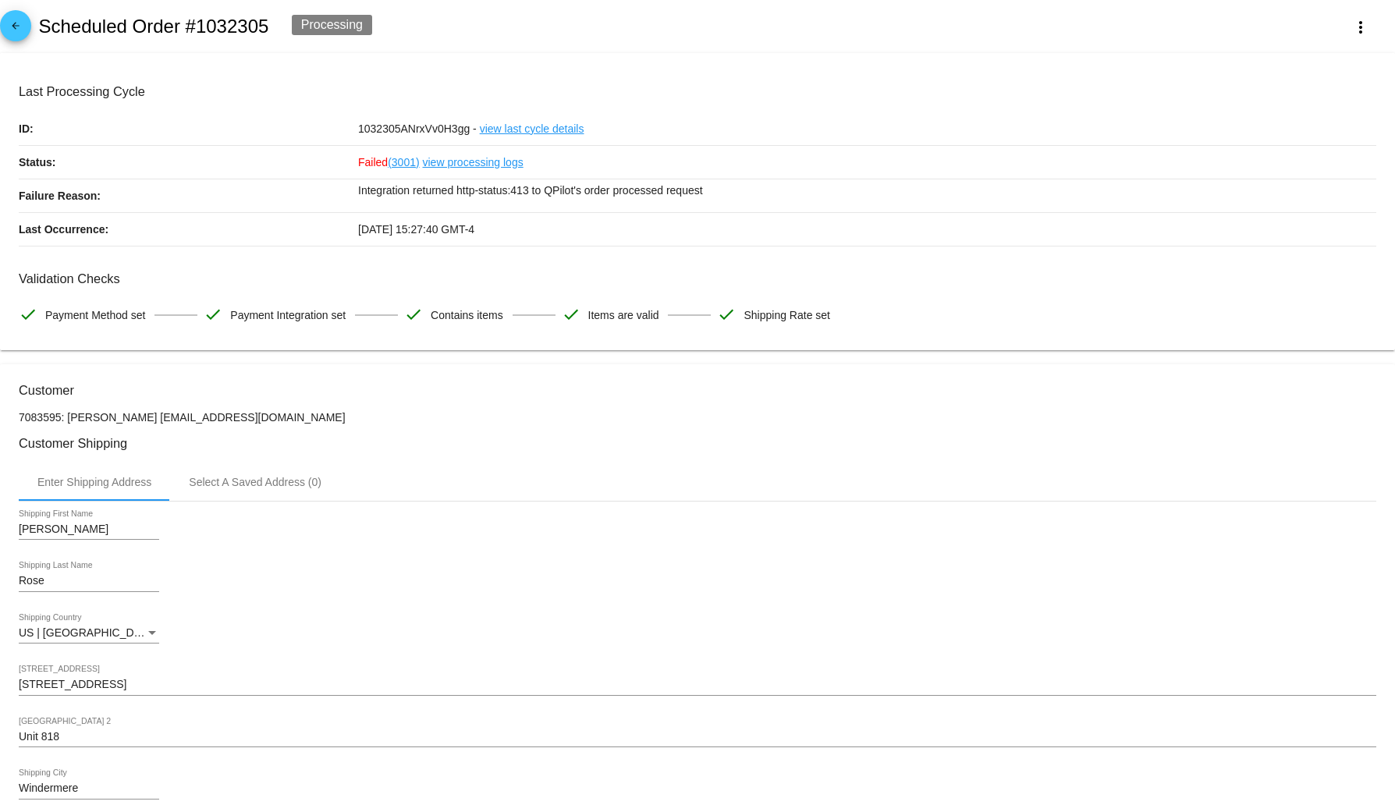
copy p "[EMAIL_ADDRESS][DOMAIN_NAME]"
click at [223, 26] on h2 "Scheduled Order #1032305" at bounding box center [153, 27] width 230 height 22
click at [222, 28] on h2 "Scheduled Order #1032305" at bounding box center [153, 27] width 230 height 22
copy h2 "1032305"
drag, startPoint x: 289, startPoint y: 414, endPoint x: 126, endPoint y: 424, distance: 164.2
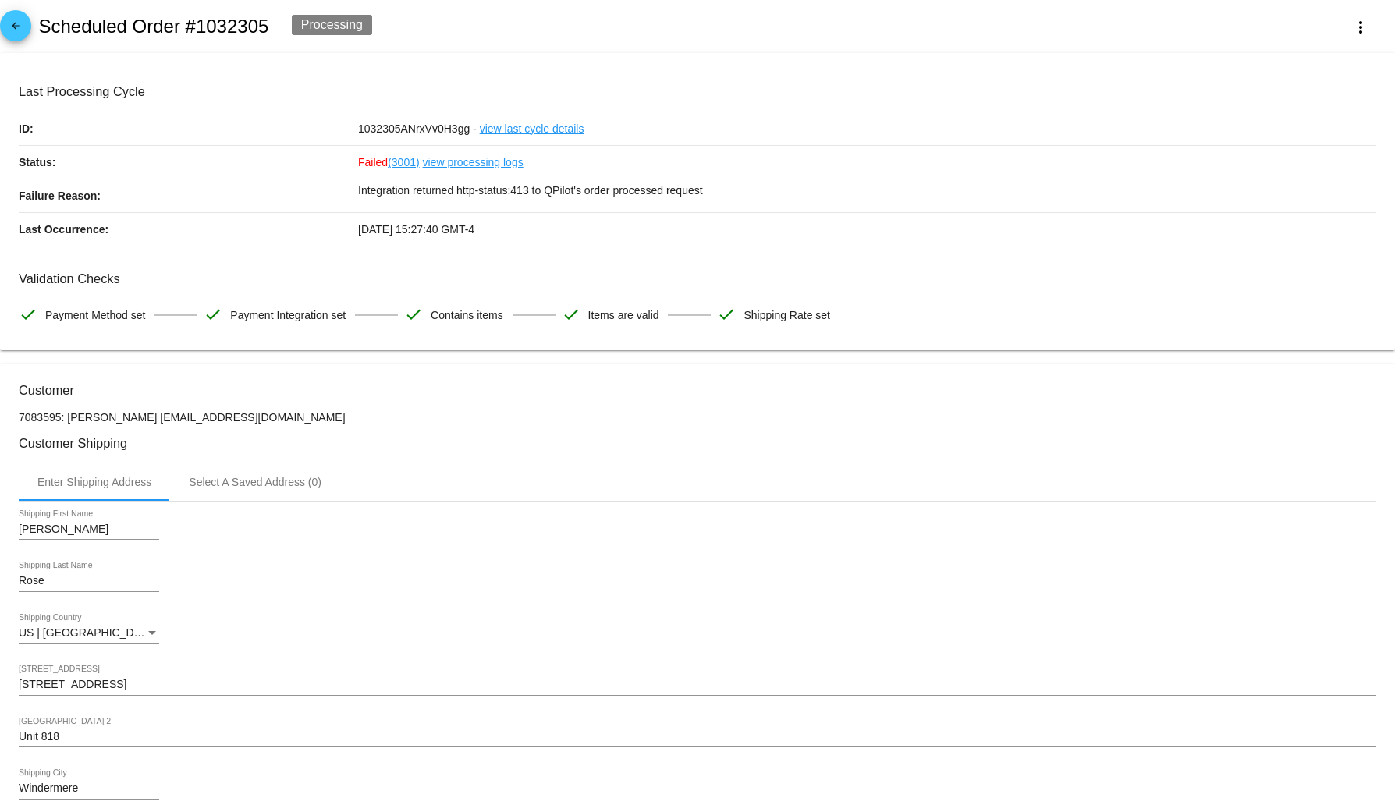
click at [126, 424] on p "7083595: [PERSON_NAME] [EMAIL_ADDRESS][DOMAIN_NAME]" at bounding box center [698, 417] width 1358 height 12
copy p "[EMAIL_ADDRESS][DOMAIN_NAME]"
click at [34, 34] on div "arrow_back Scheduled Order #1032305 Processing more_vert" at bounding box center [697, 26] width 1395 height 53
click at [26, 25] on link "arrow_back" at bounding box center [15, 25] width 31 height 31
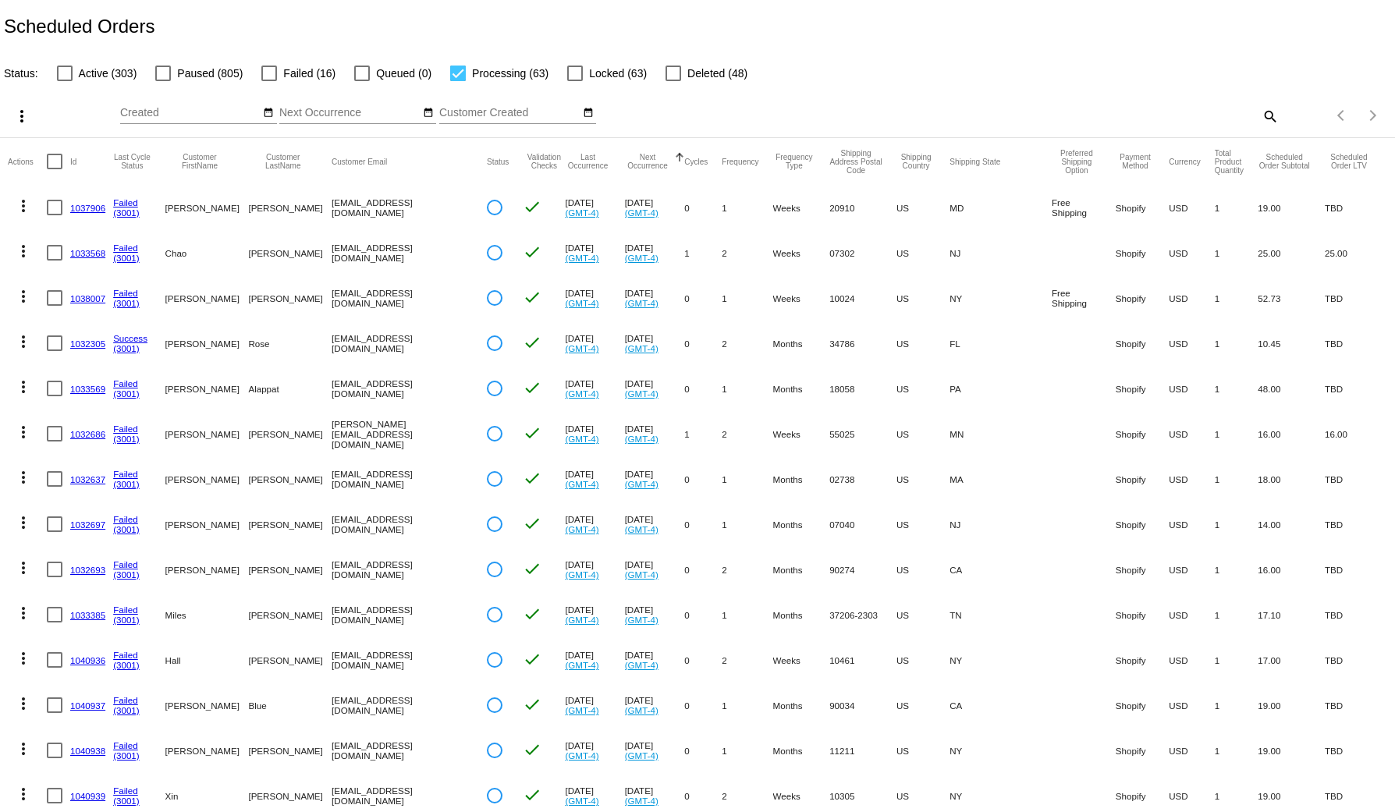
click at [87, 340] on link "1032305" at bounding box center [87, 344] width 35 height 10
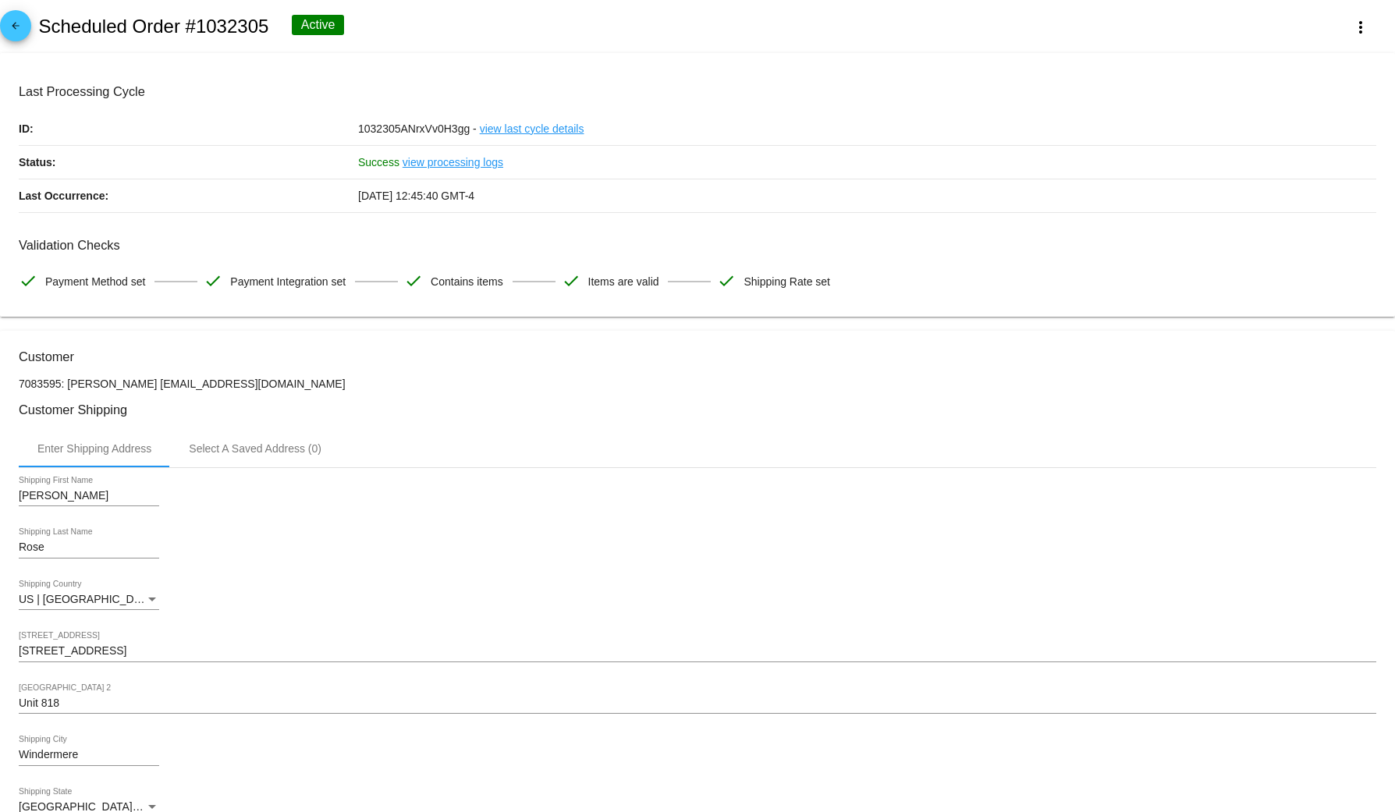
click at [21, 34] on mat-icon "arrow_back" at bounding box center [15, 29] width 19 height 19
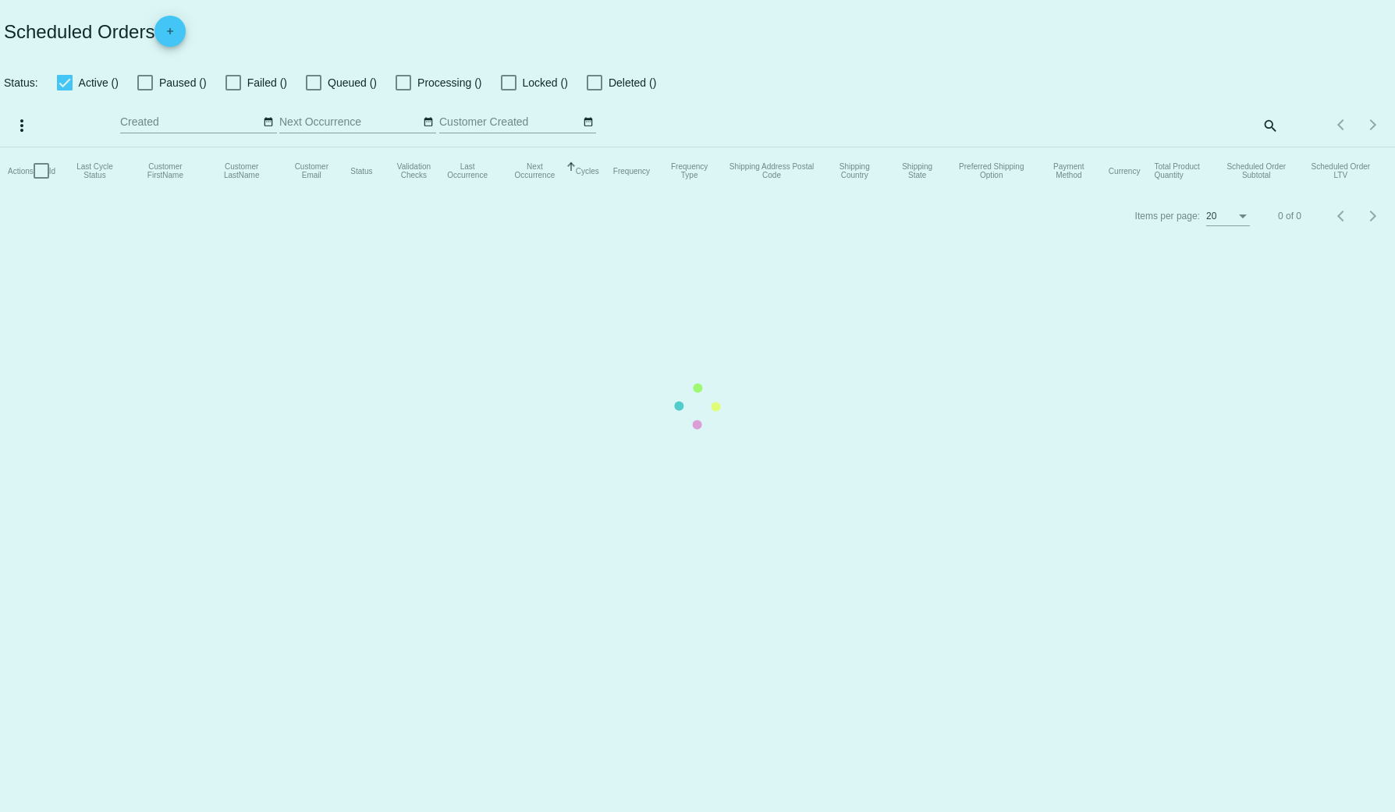
checkbox input "false"
checkbox input "true"
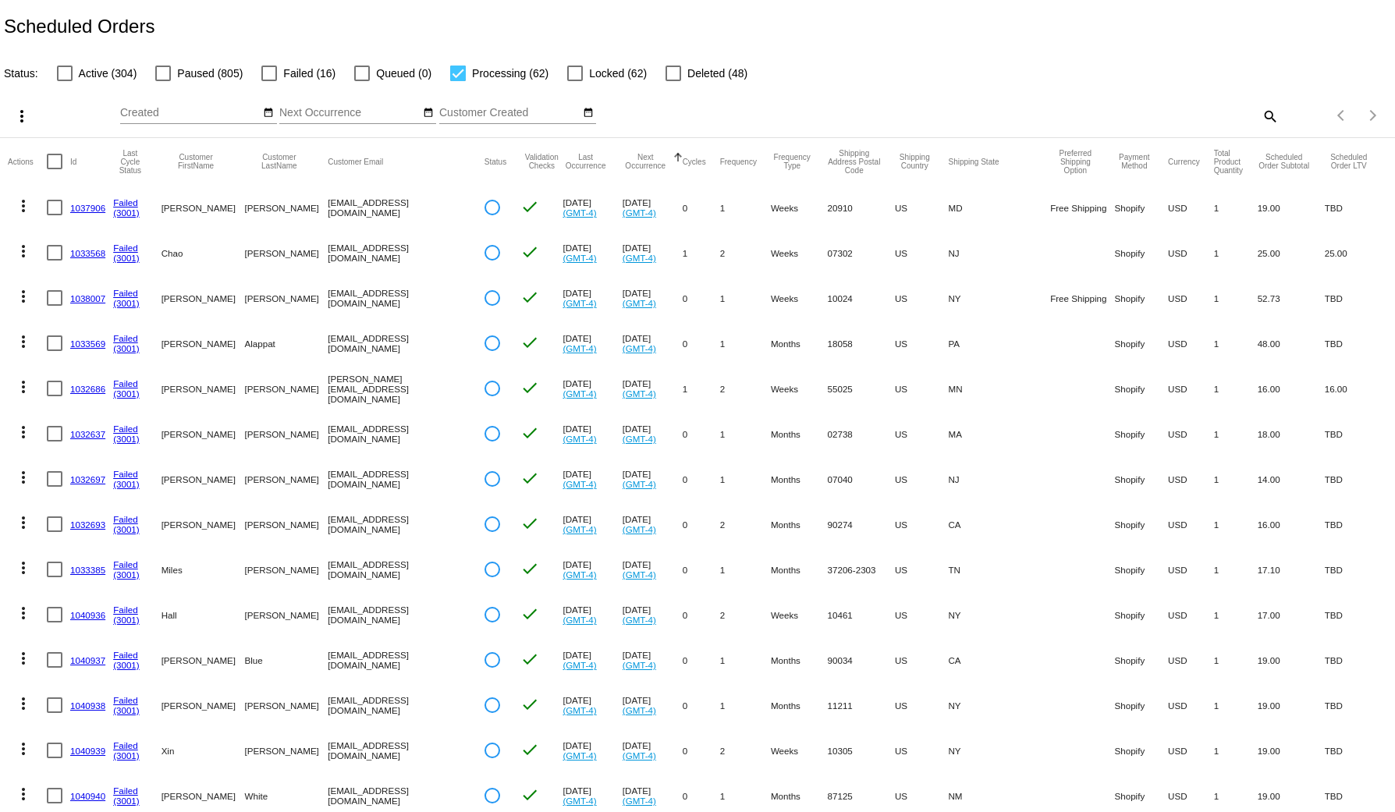
click at [479, 30] on div "Scheduled Orders" at bounding box center [697, 26] width 1395 height 53
click at [718, 116] on mat-icon "search" at bounding box center [1269, 116] width 19 height 24
drag, startPoint x: 1077, startPoint y: 98, endPoint x: 1019, endPoint y: 108, distance: 58.6
click at [718, 99] on div "Search" at bounding box center [1106, 109] width 348 height 30
click at [718, 108] on input "Search" at bounding box center [1106, 113] width 348 height 12
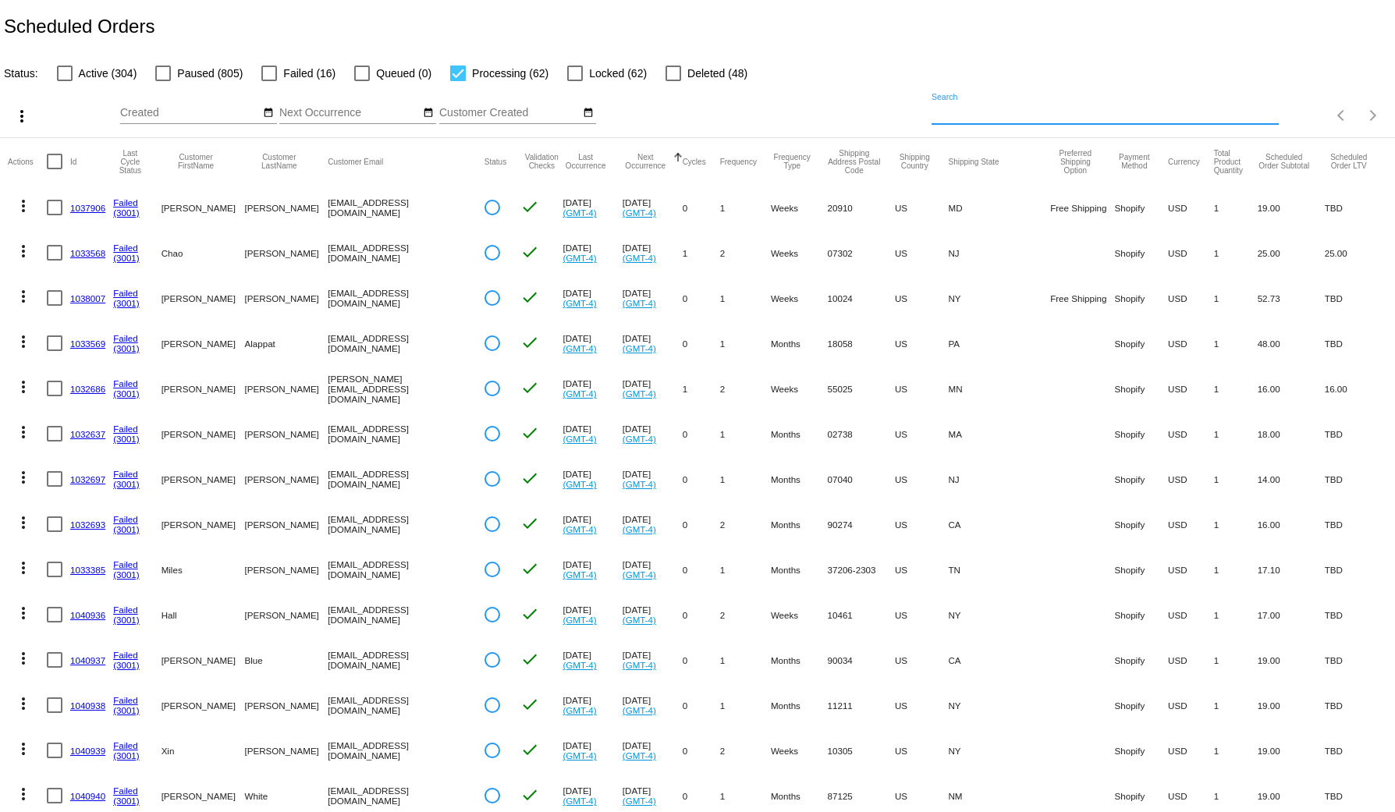
paste input "[EMAIL_ADDRESS][DOMAIN_NAME]"
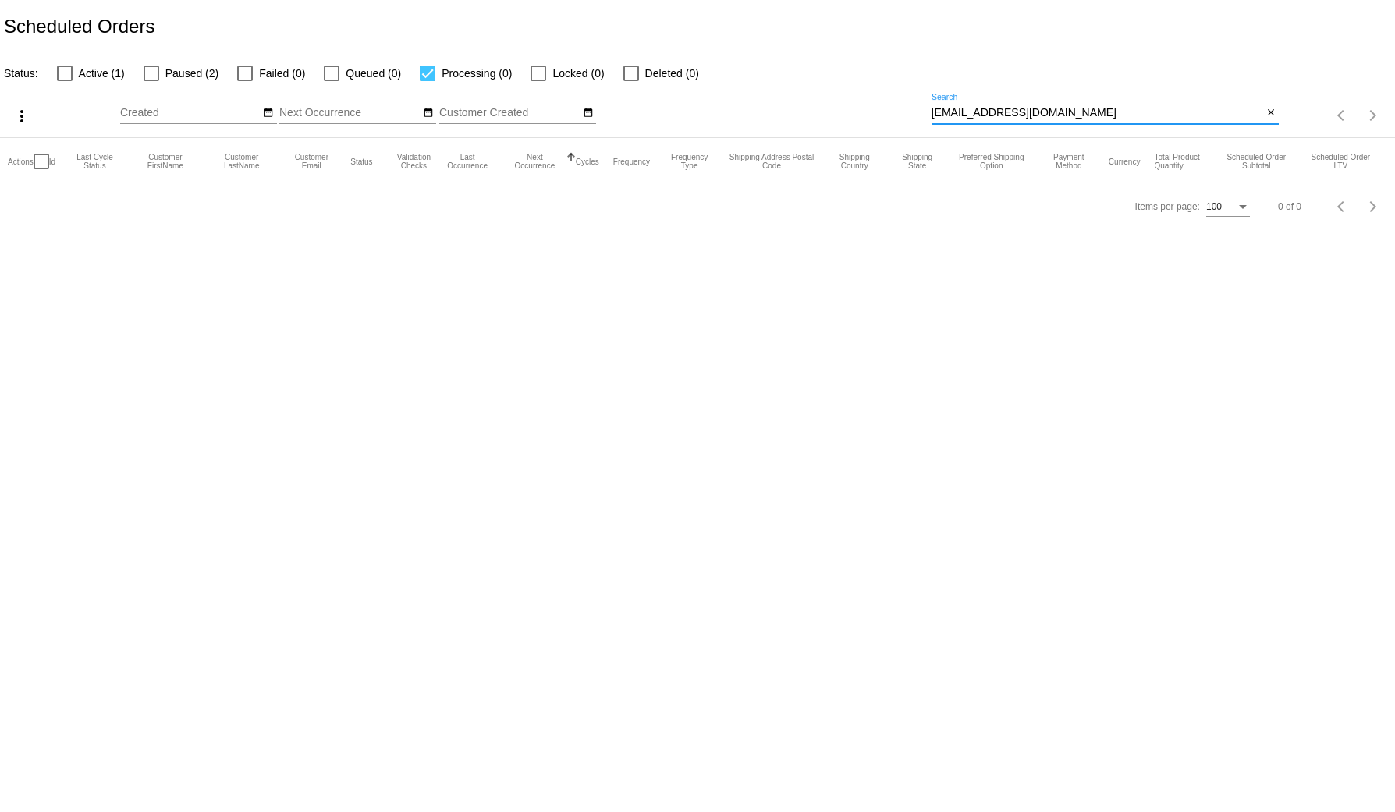
type input "[EMAIL_ADDRESS][DOMAIN_NAME]"
click at [101, 74] on span "Active (1)" at bounding box center [102, 73] width 46 height 19
click at [65, 81] on input "Active (1)" at bounding box center [64, 81] width 1 height 1
checkbox input "true"
click at [160, 73] on label "Paused (2)" at bounding box center [181, 73] width 75 height 19
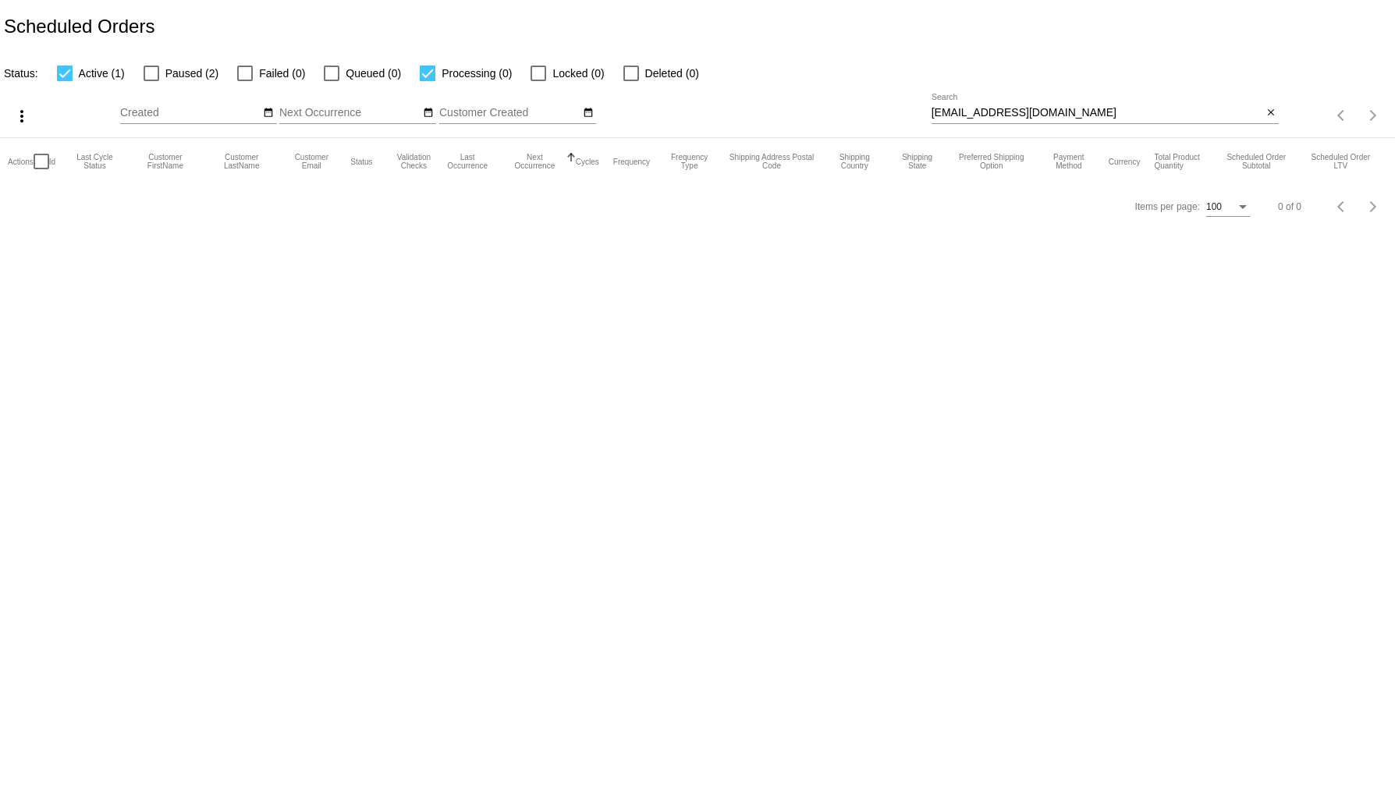
click at [151, 81] on input "Paused (2)" at bounding box center [151, 81] width 1 height 1
checkbox input "true"
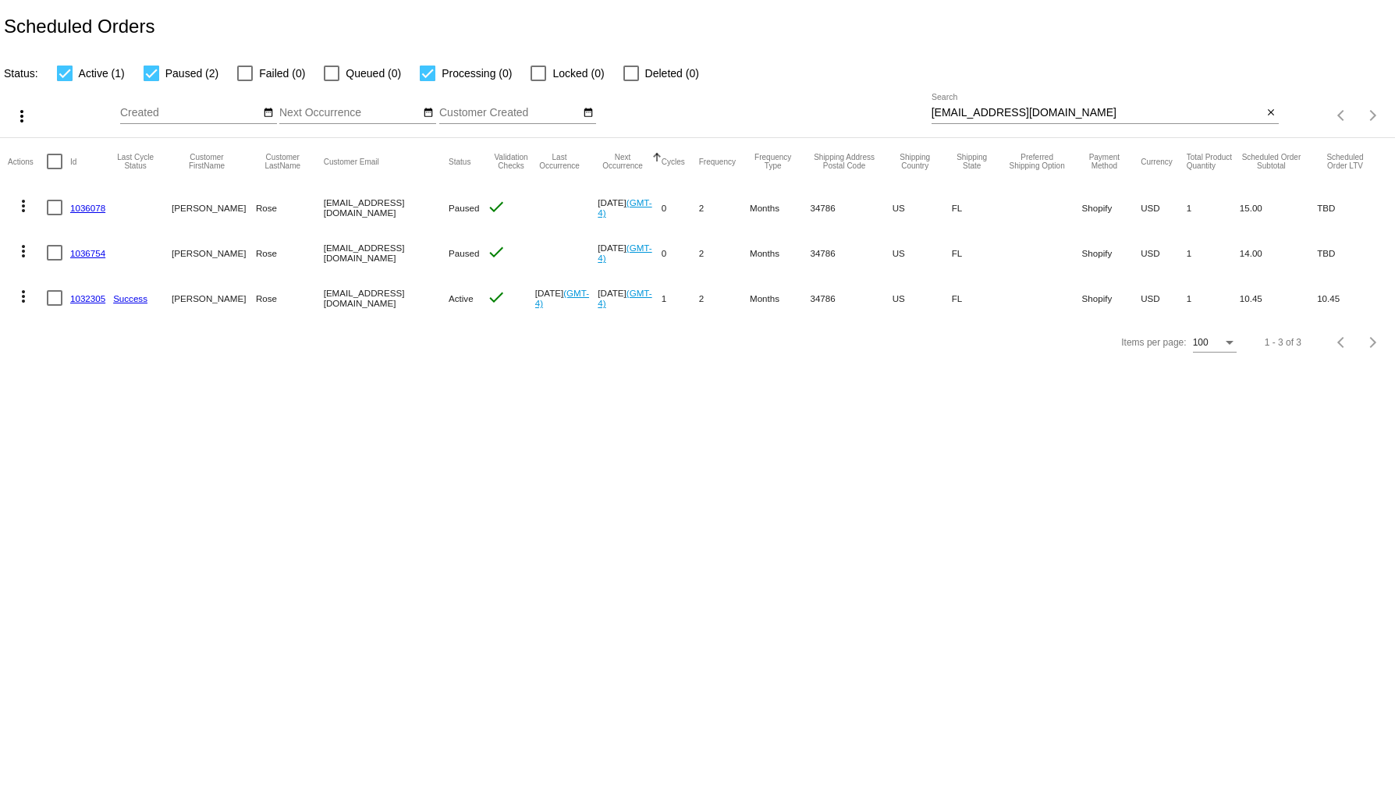
click at [446, 550] on body "Scheduled Orders Status: Active (1) Paused (2) Failed (0) Queued (0) Processing…" at bounding box center [697, 406] width 1395 height 812
click at [78, 304] on mat-cell "1032305" at bounding box center [91, 297] width 43 height 45
click at [79, 300] on link "1032305" at bounding box center [87, 298] width 35 height 10
